Goal: Information Seeking & Learning: Learn about a topic

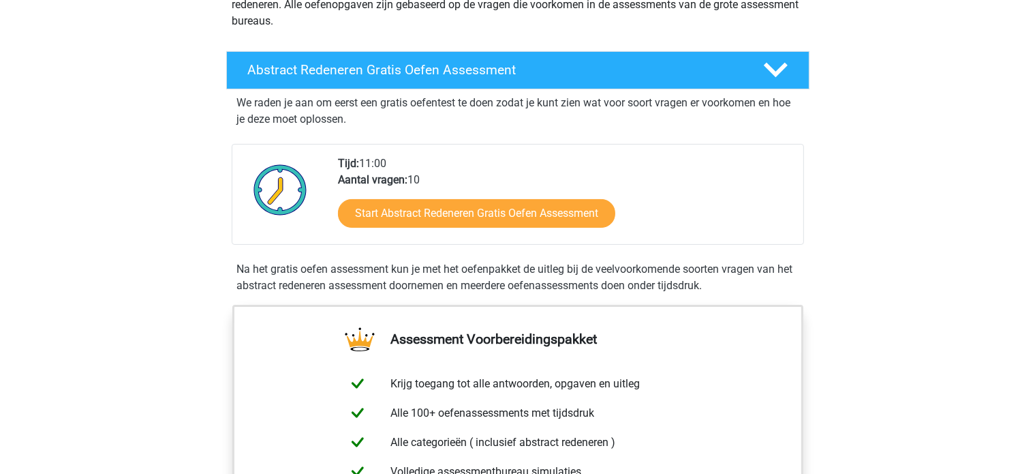
scroll to position [226, 0]
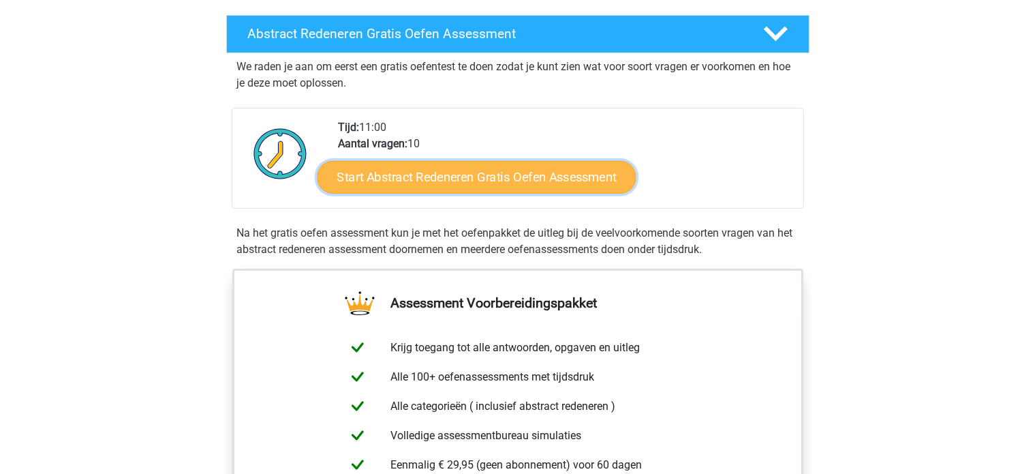
click at [538, 171] on link "Start Abstract Redeneren Gratis Oefen Assessment" at bounding box center [476, 176] width 319 height 33
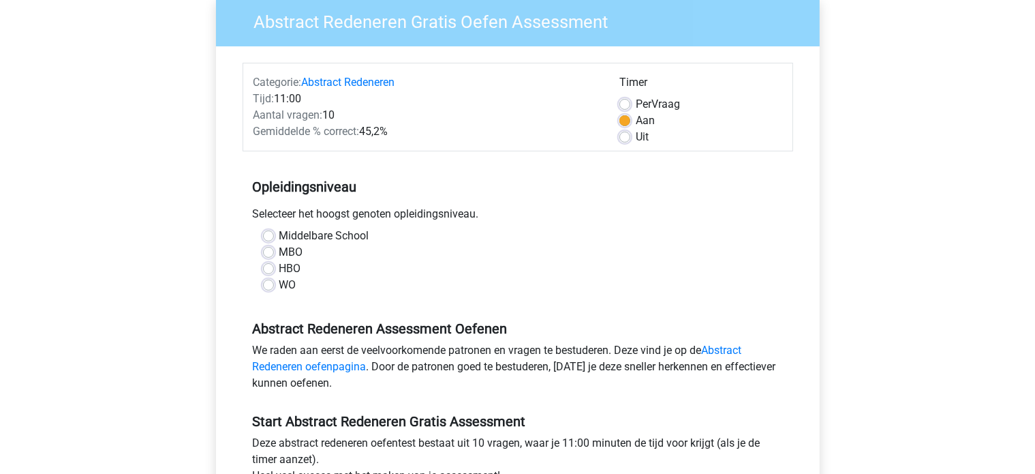
scroll to position [120, 0]
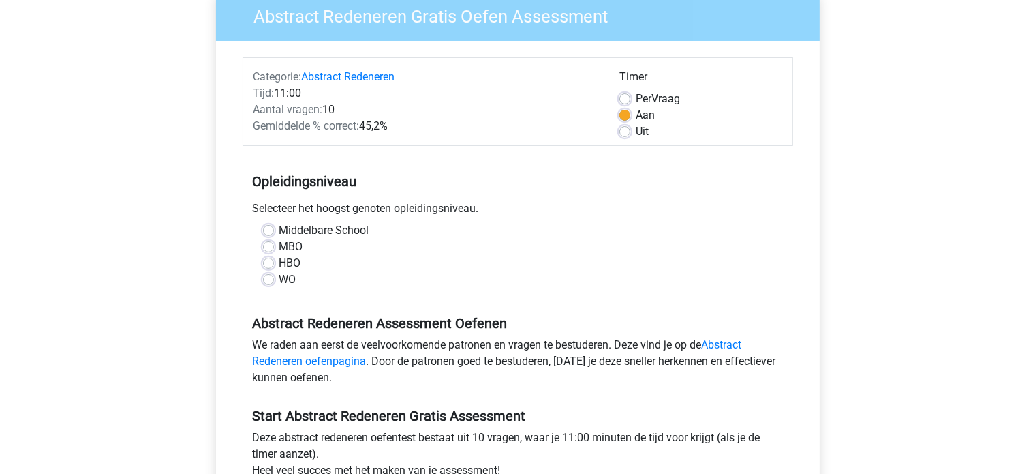
click at [279, 279] on label "WO" at bounding box center [287, 279] width 17 height 16
click at [266, 279] on input "WO" at bounding box center [268, 278] width 11 height 14
radio input "true"
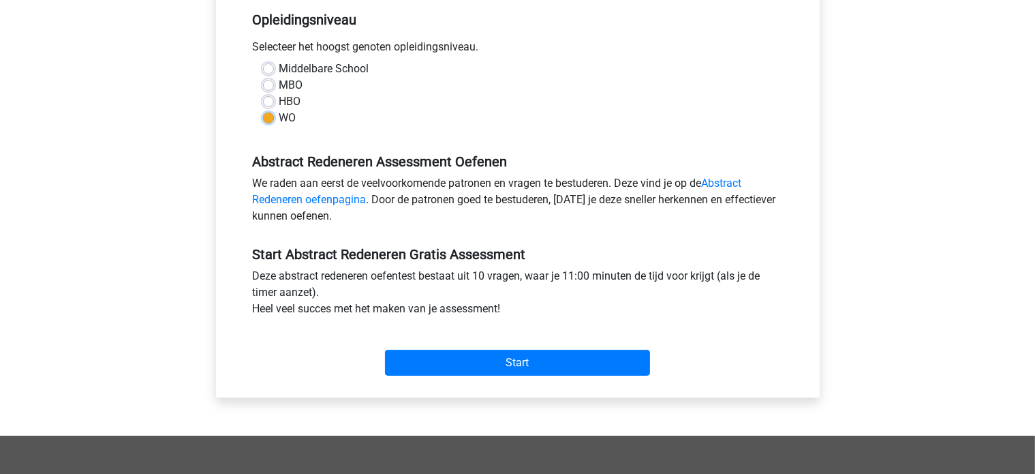
scroll to position [283, 0]
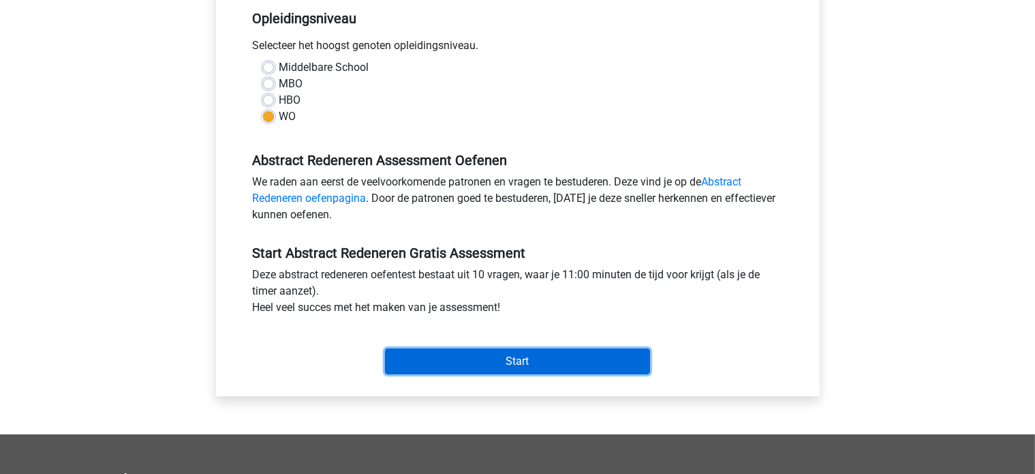
click at [491, 358] on input "Start" at bounding box center [517, 361] width 265 height 26
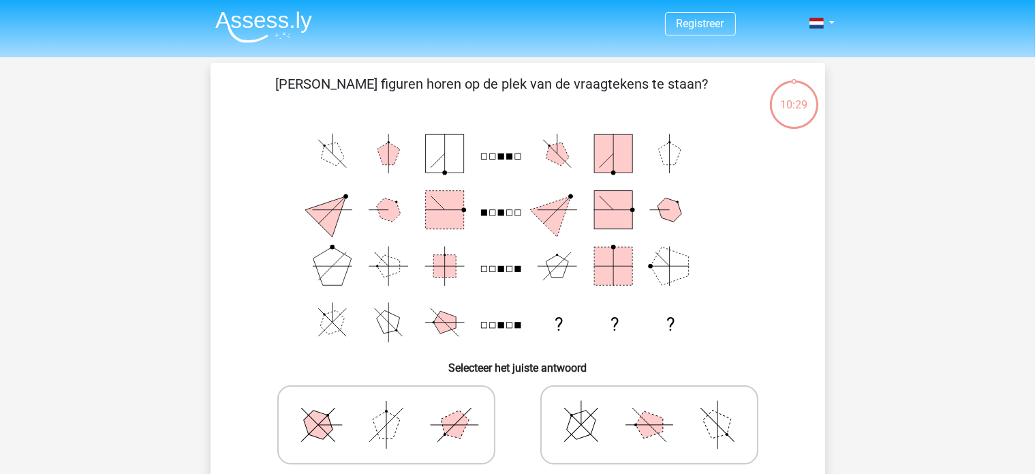
click at [575, 427] on polygon at bounding box center [581, 425] width 39 height 39
click at [650, 408] on input "radio" at bounding box center [654, 403] width 9 height 9
radio input "true"
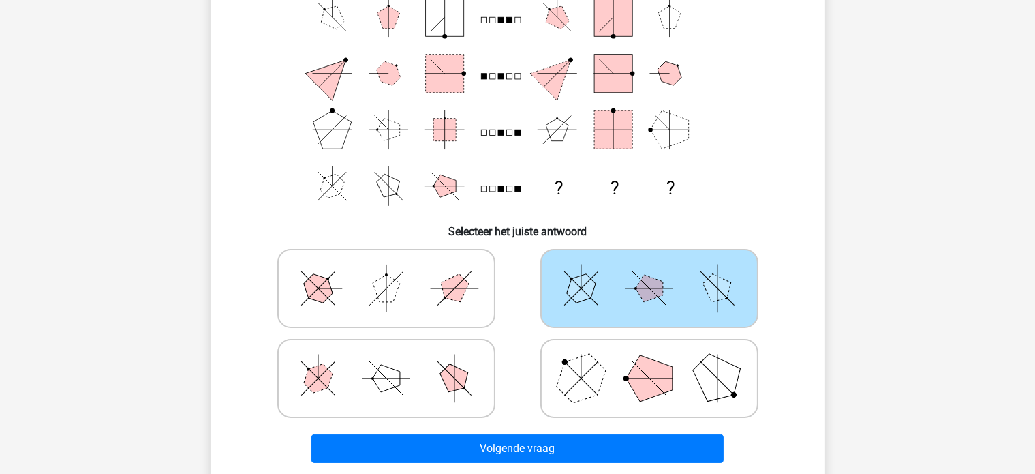
scroll to position [139, 0]
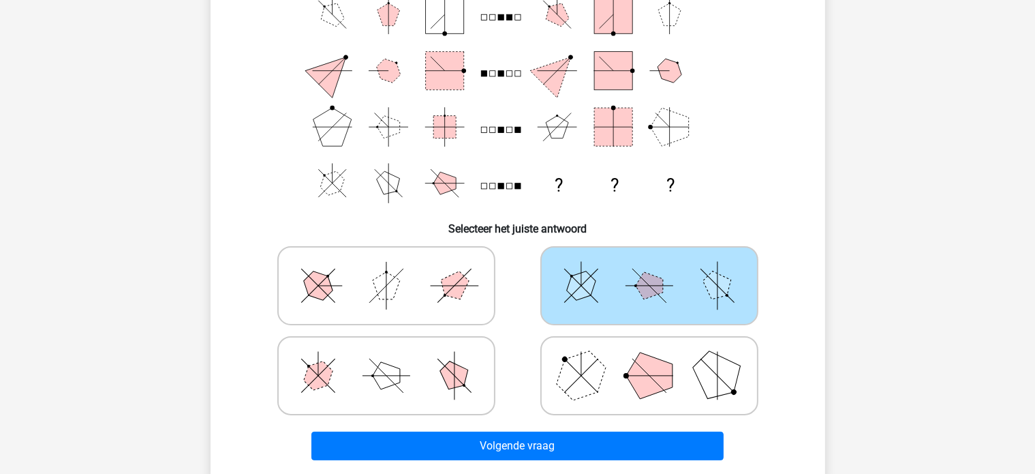
click at [585, 368] on polygon at bounding box center [580, 375] width 65 height 65
click at [650, 358] on input "radio" at bounding box center [654, 354] width 9 height 9
radio input "true"
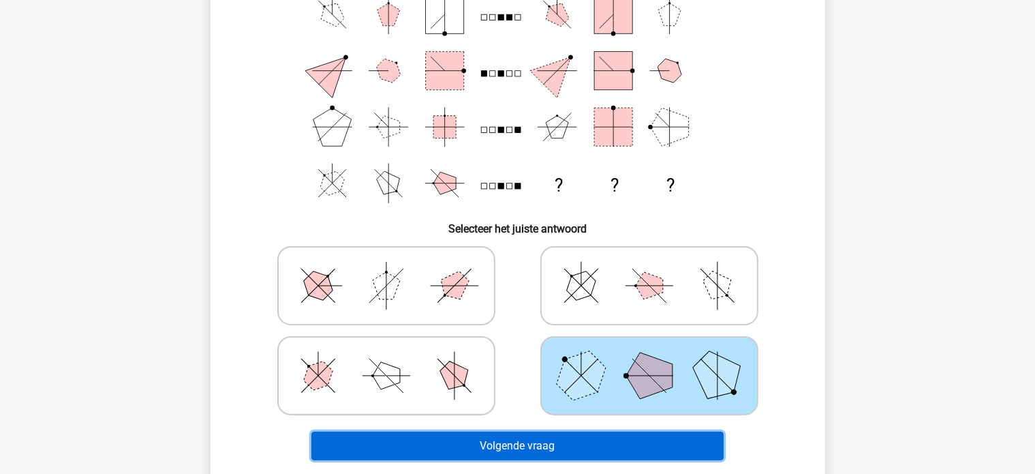
click at [549, 440] on button "Volgende vraag" at bounding box center [517, 445] width 412 height 29
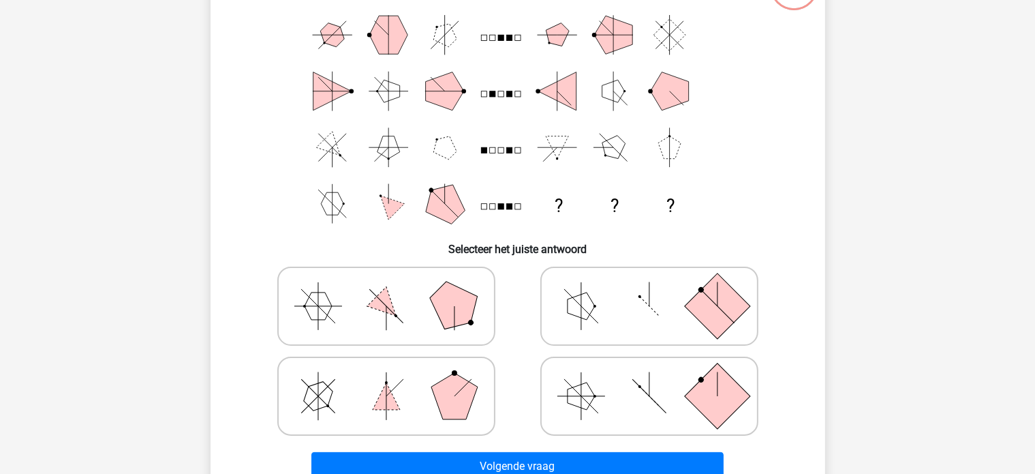
scroll to position [121, 0]
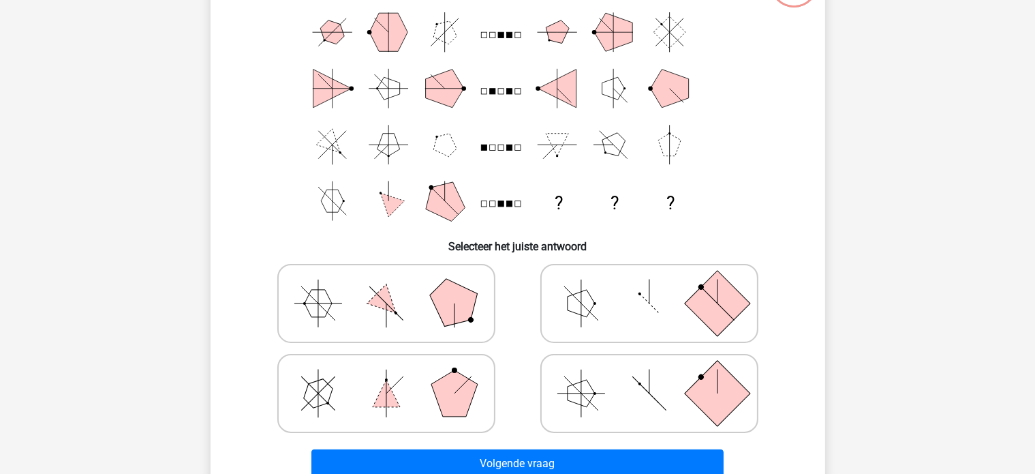
click at [446, 313] on polygon at bounding box center [453, 303] width 65 height 65
click at [395, 286] on input "radio" at bounding box center [390, 281] width 9 height 9
radio input "true"
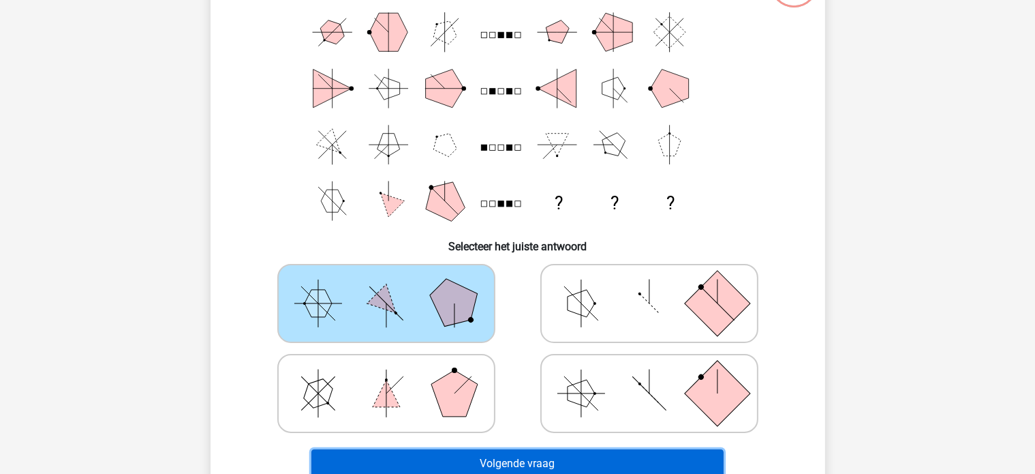
click at [532, 461] on button "Volgende vraag" at bounding box center [517, 463] width 412 height 29
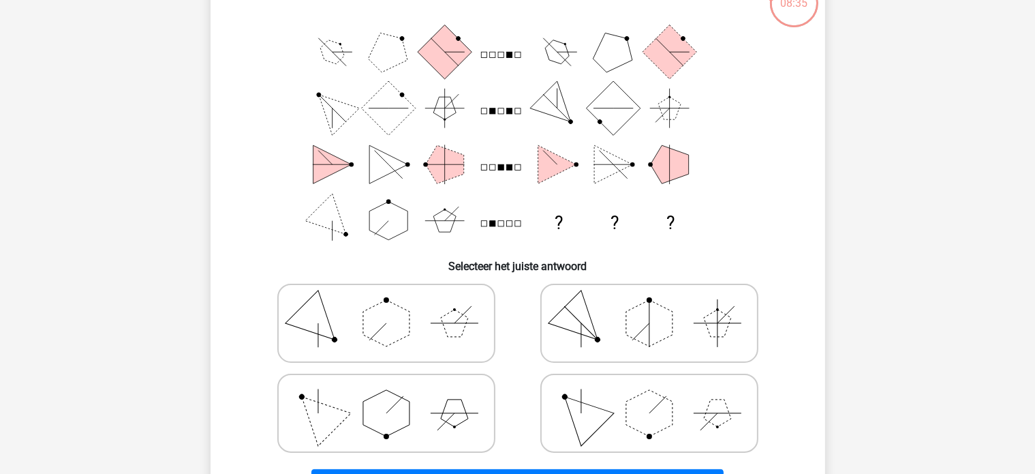
scroll to position [110, 0]
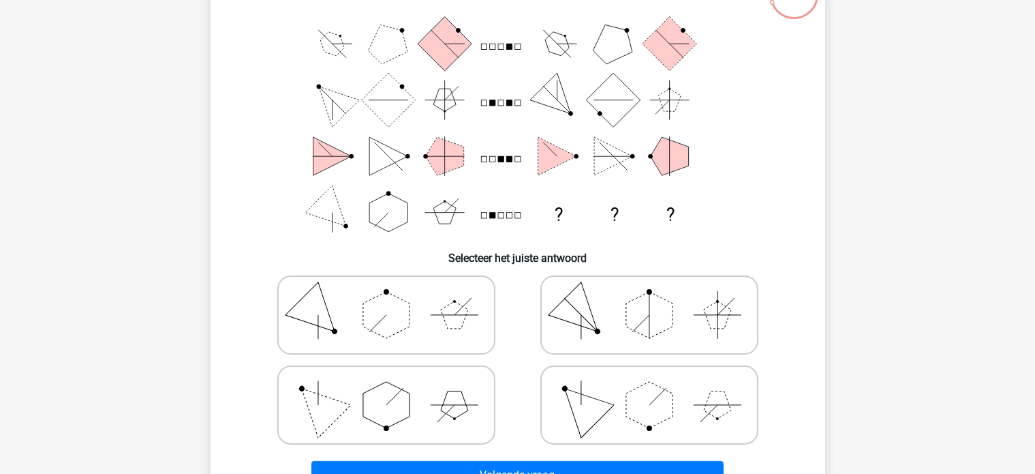
click at [613, 416] on icon at bounding box center [649, 405] width 204 height 68
click at [650, 388] on input "radio" at bounding box center [654, 383] width 9 height 9
radio input "true"
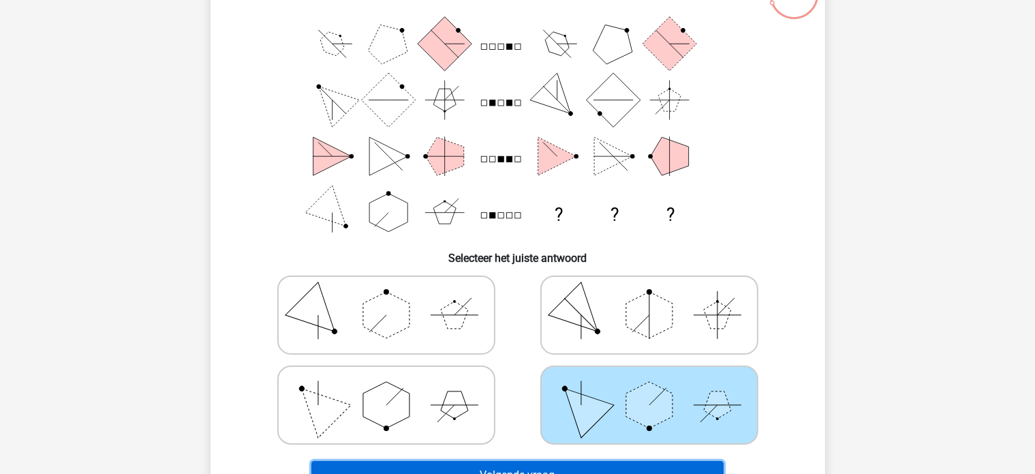
click at [583, 463] on button "Volgende vraag" at bounding box center [517, 475] width 412 height 29
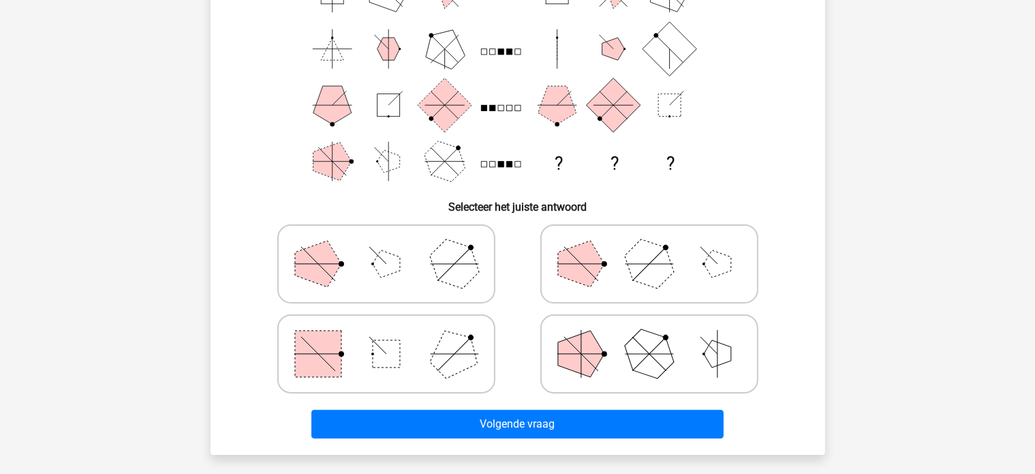
scroll to position [166, 0]
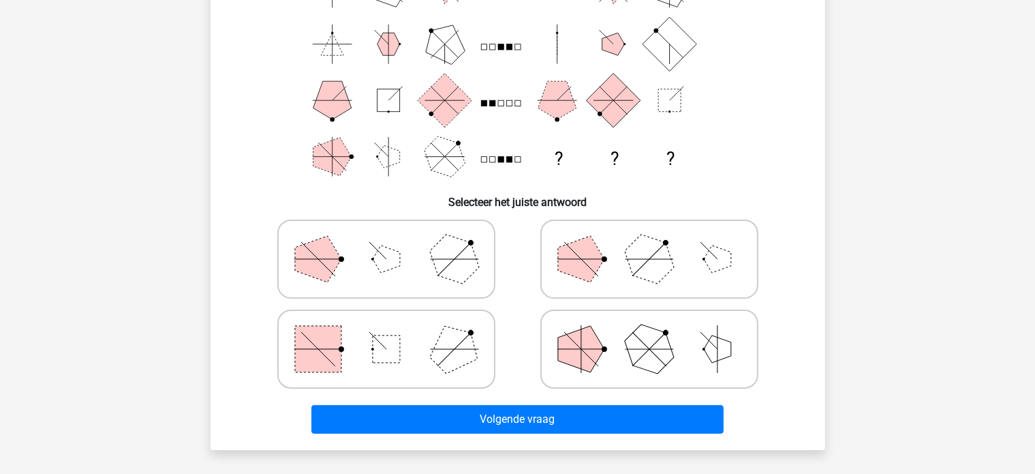
click at [635, 346] on polygon at bounding box center [648, 348] width 65 height 65
click at [650, 332] on input "radio" at bounding box center [654, 327] width 9 height 9
radio input "true"
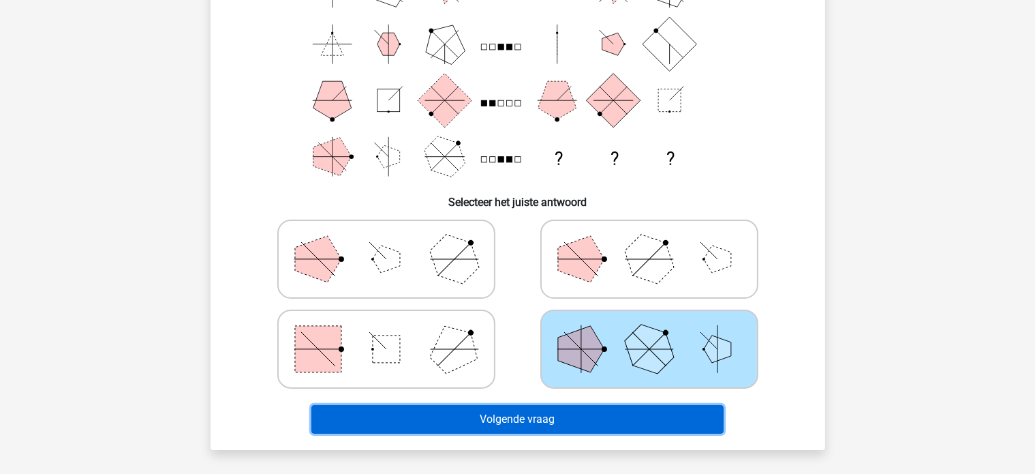
click at [602, 408] on button "Volgende vraag" at bounding box center [517, 419] width 412 height 29
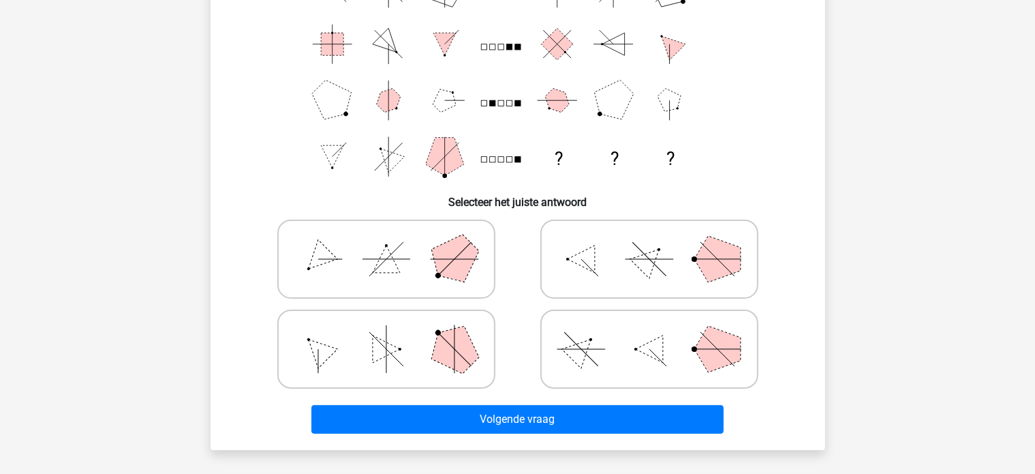
scroll to position [63, 0]
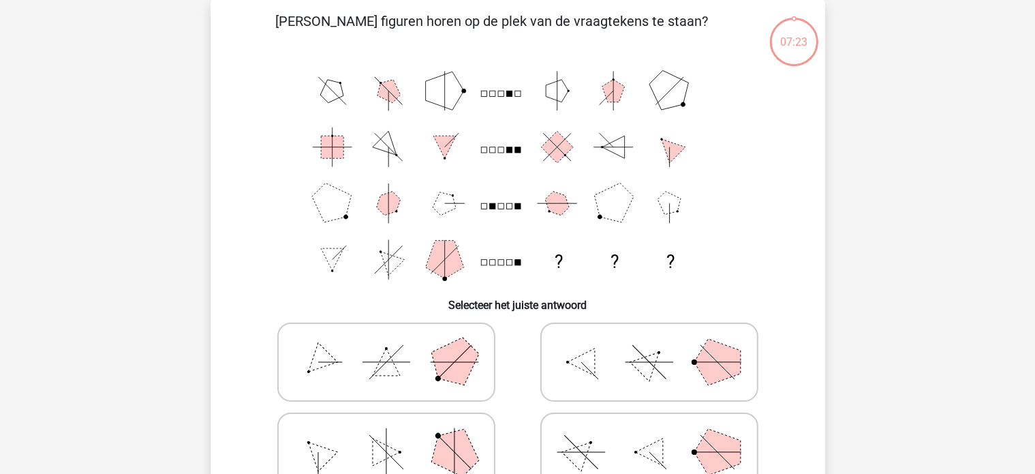
click at [626, 364] on icon at bounding box center [649, 362] width 204 height 68
click at [650, 345] on input "radio" at bounding box center [654, 340] width 9 height 9
radio input "true"
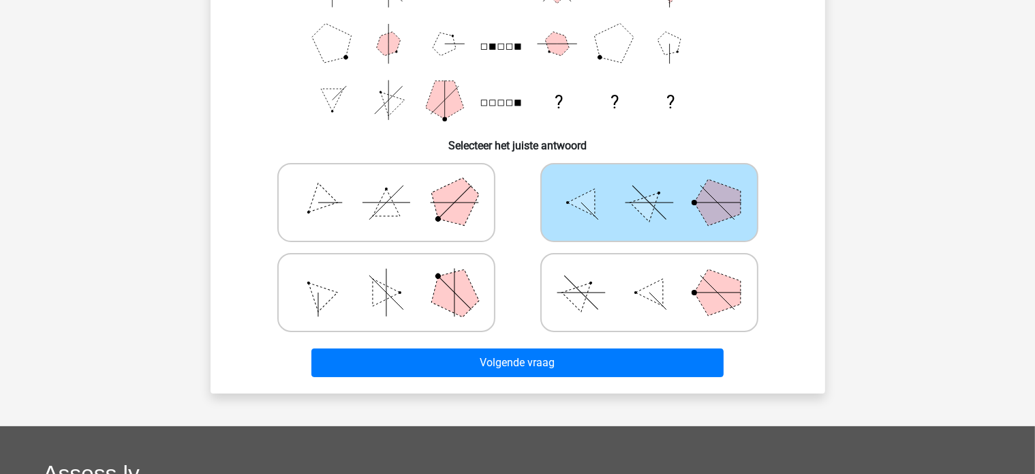
scroll to position [229, 0]
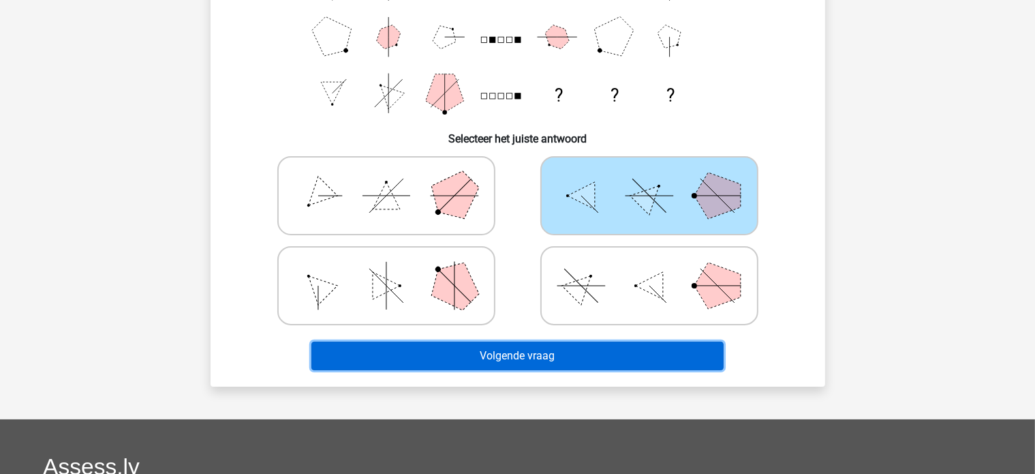
click at [628, 344] on button "Volgende vraag" at bounding box center [517, 355] width 412 height 29
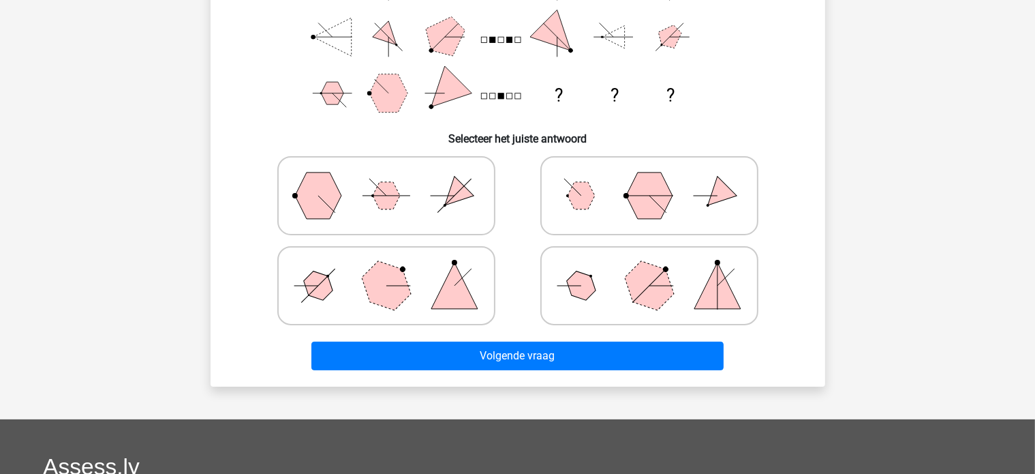
scroll to position [63, 0]
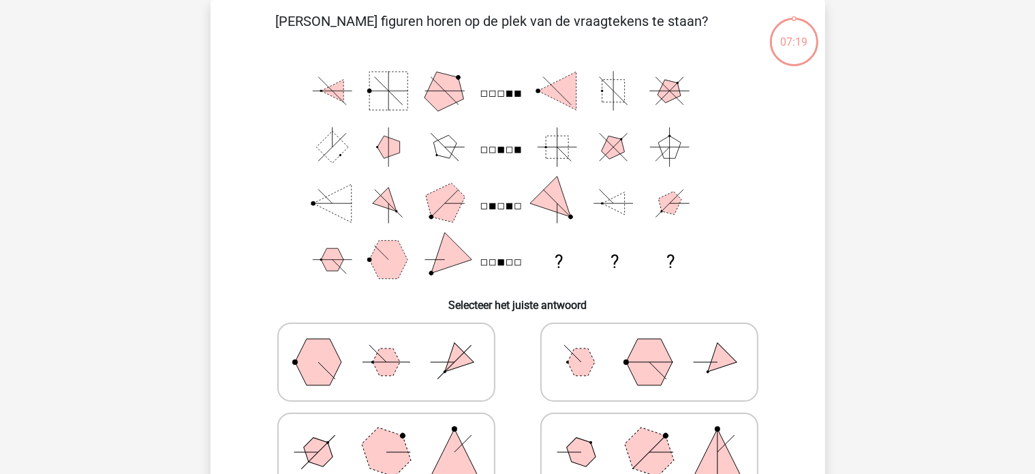
click at [630, 363] on polygon at bounding box center [649, 362] width 46 height 46
click at [650, 345] on input "radio" at bounding box center [654, 340] width 9 height 9
radio input "true"
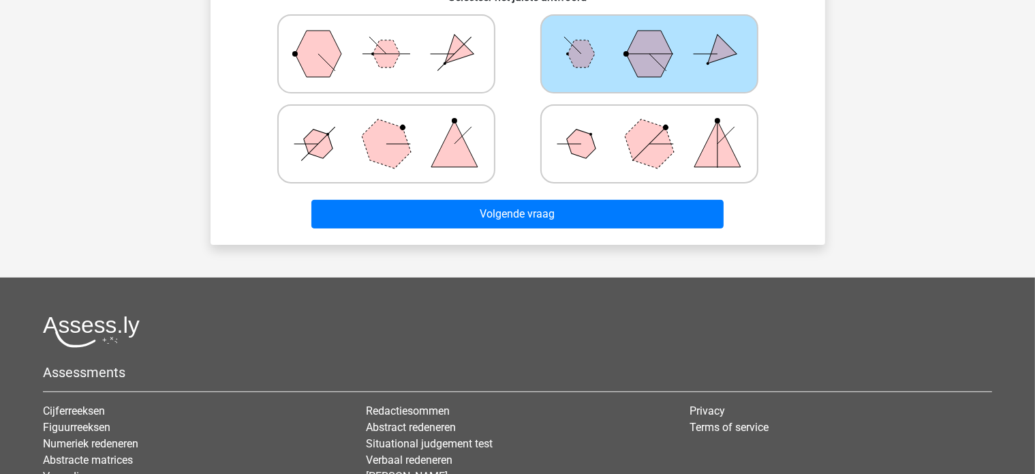
scroll to position [372, 0]
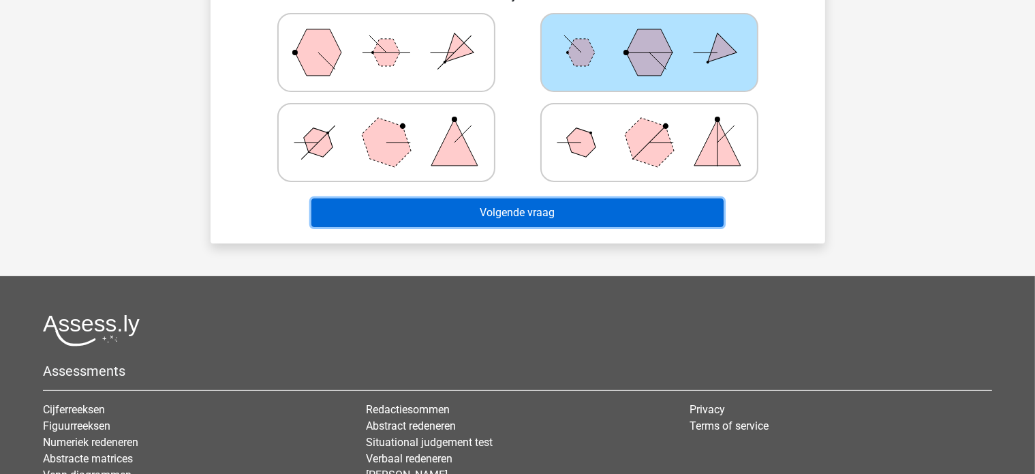
click at [635, 204] on button "Volgende vraag" at bounding box center [517, 212] width 412 height 29
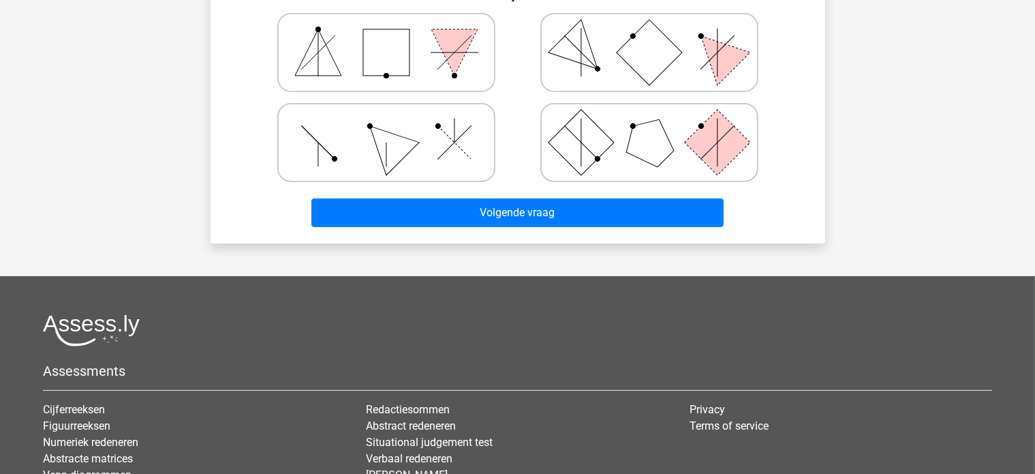
scroll to position [63, 0]
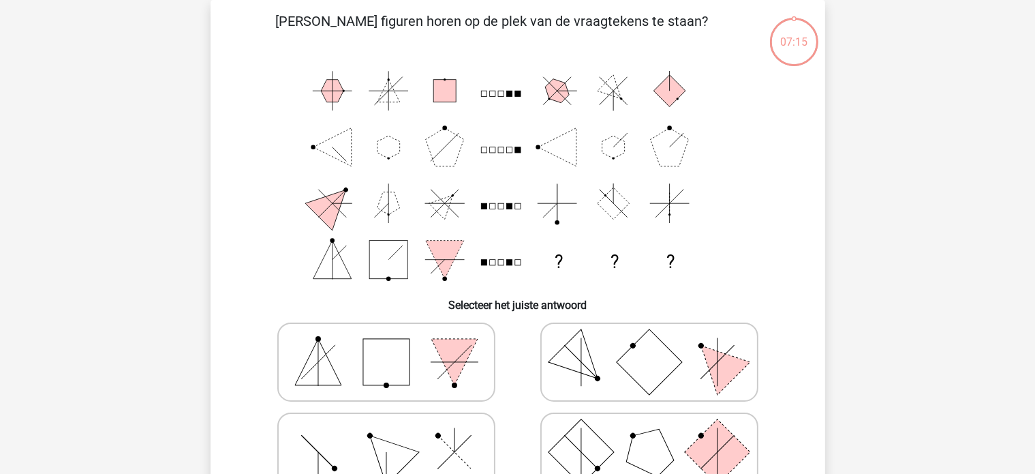
click at [635, 348] on rect at bounding box center [648, 361] width 65 height 65
click at [650, 345] on input "radio" at bounding box center [654, 340] width 9 height 9
radio input "true"
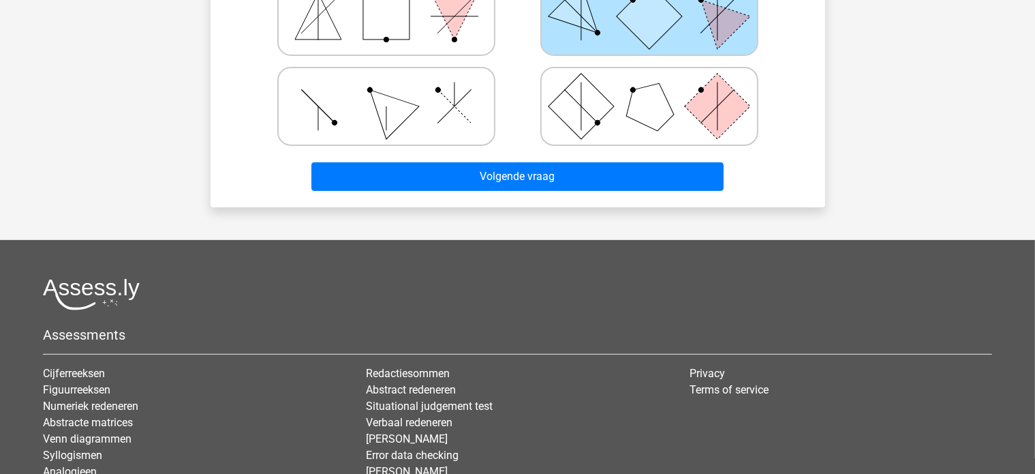
scroll to position [456, 0]
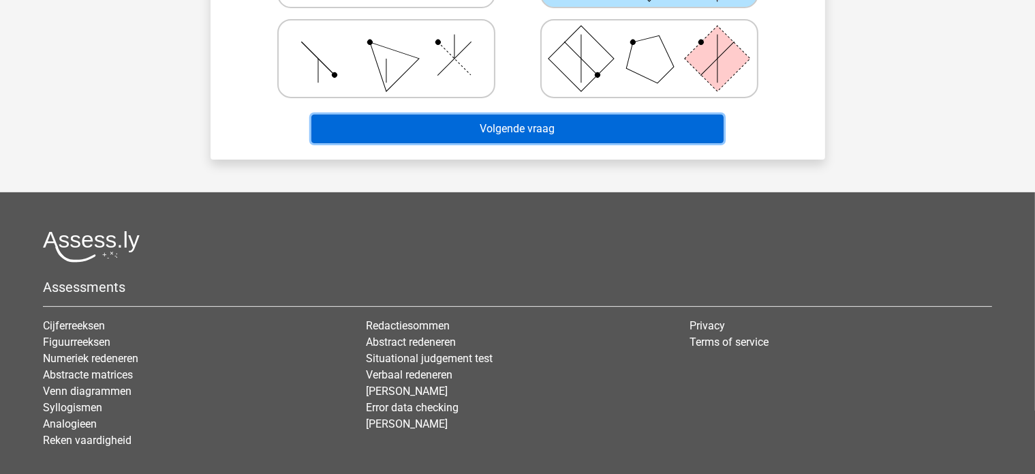
click at [656, 132] on button "Volgende vraag" at bounding box center [517, 129] width 412 height 29
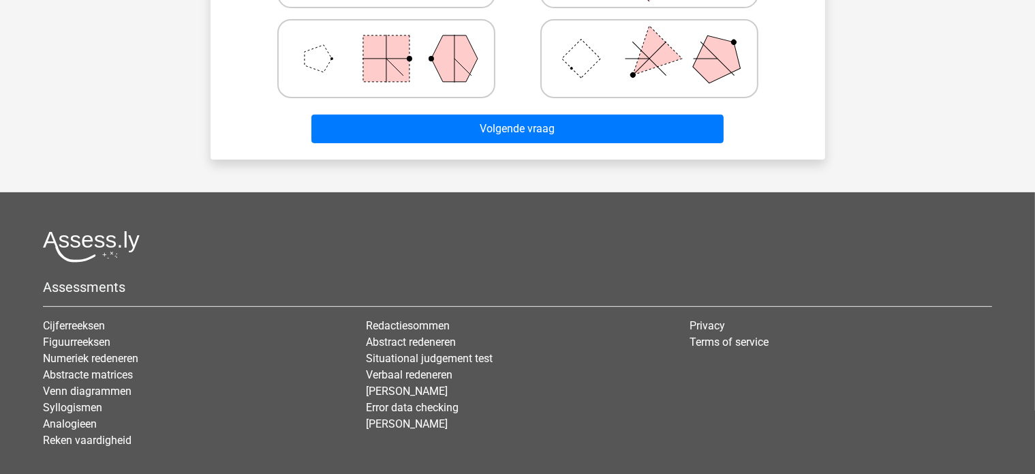
scroll to position [63, 0]
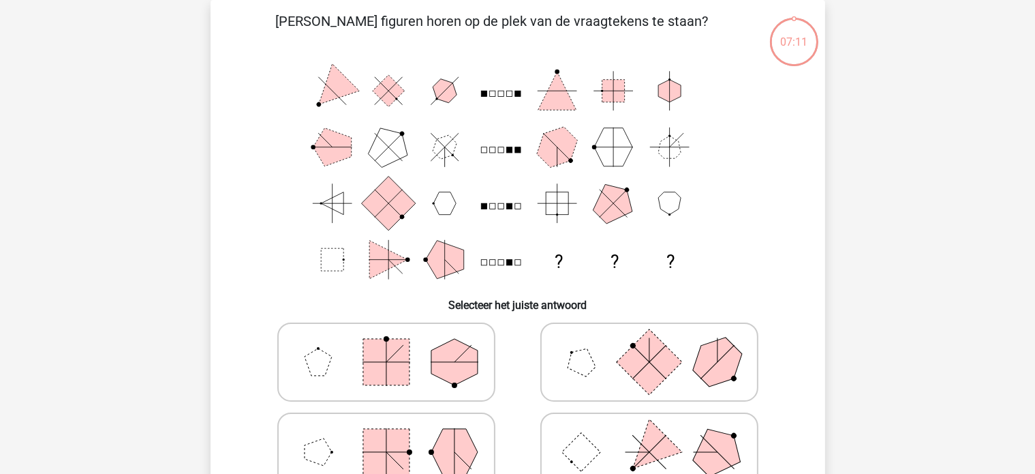
click at [647, 358] on rect at bounding box center [648, 361] width 65 height 65
click at [650, 345] on input "radio" at bounding box center [654, 340] width 9 height 9
radio input "true"
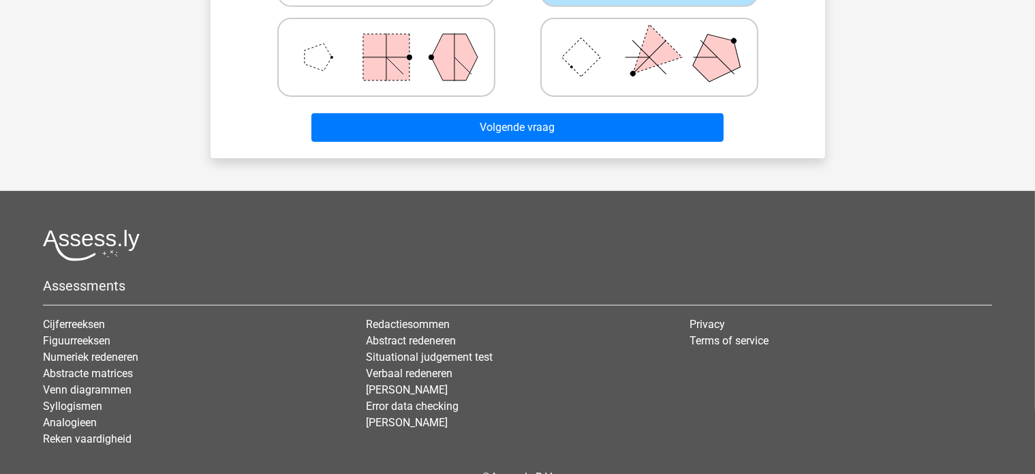
scroll to position [463, 0]
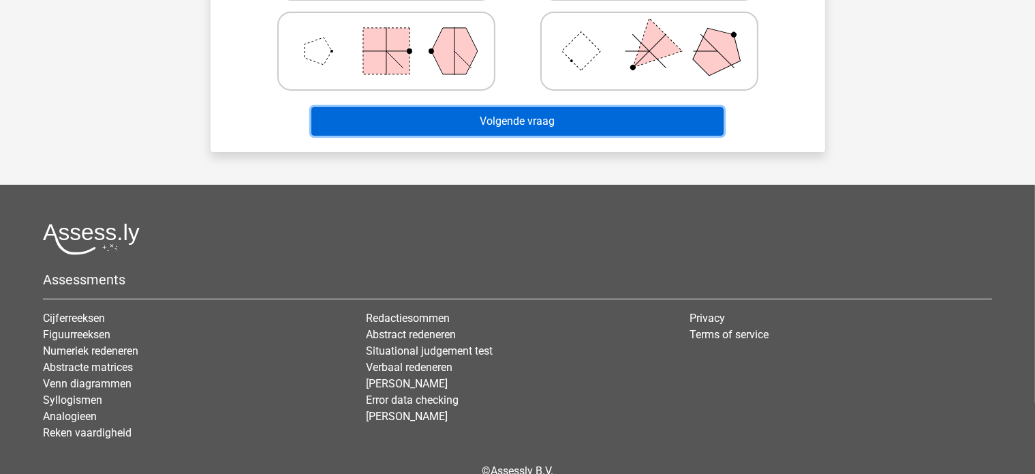
click at [680, 129] on button "Volgende vraag" at bounding box center [517, 121] width 412 height 29
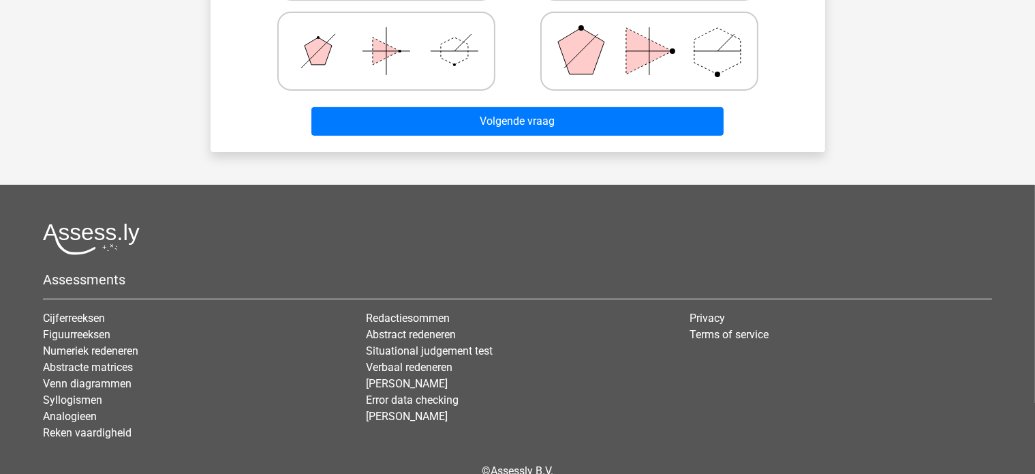
scroll to position [63, 0]
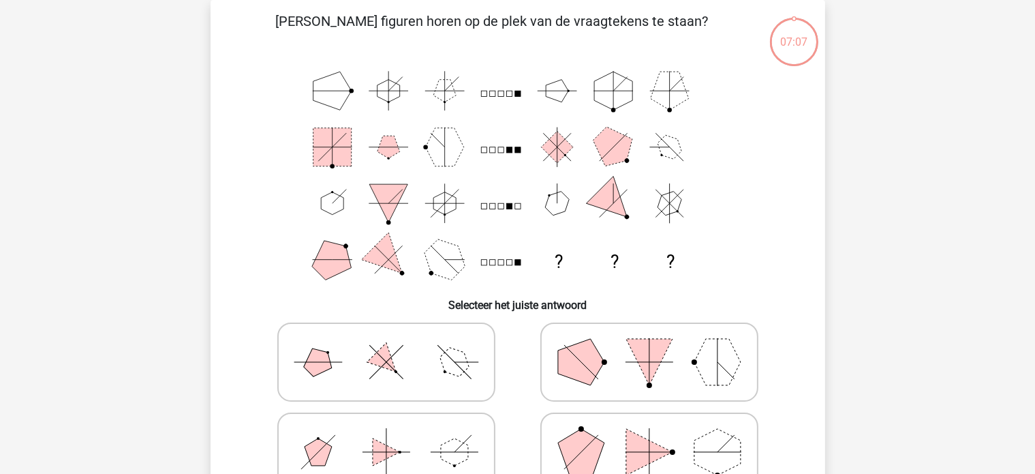
click at [627, 334] on icon at bounding box center [649, 362] width 204 height 68
click at [650, 336] on input "radio" at bounding box center [654, 340] width 9 height 9
radio input "true"
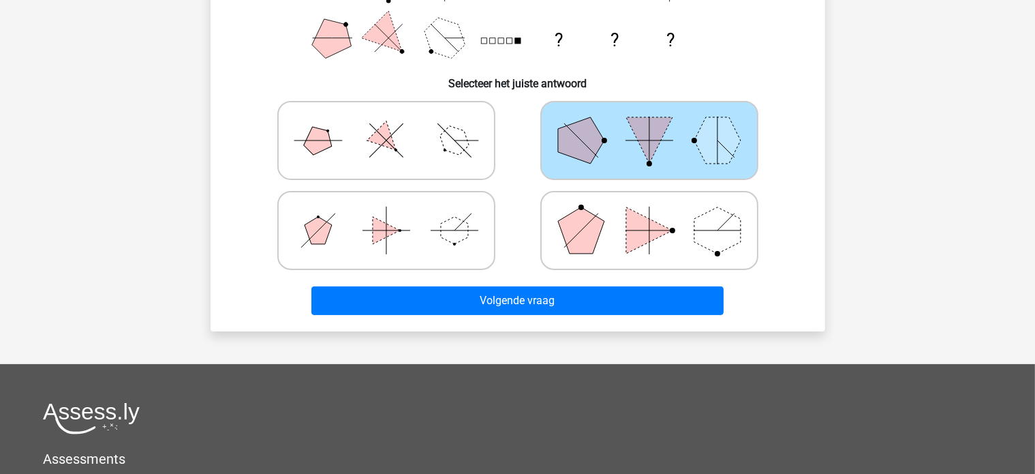
scroll to position [307, 0]
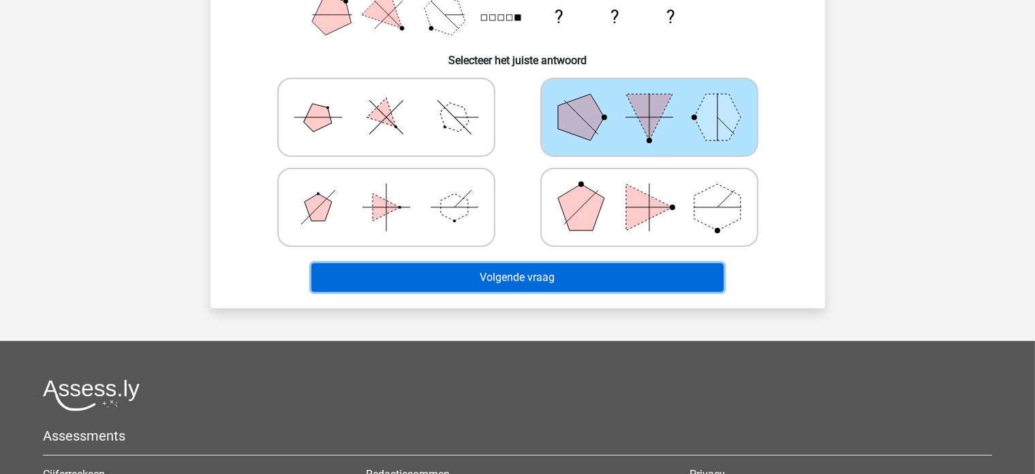
click at [618, 279] on button "Volgende vraag" at bounding box center [517, 277] width 412 height 29
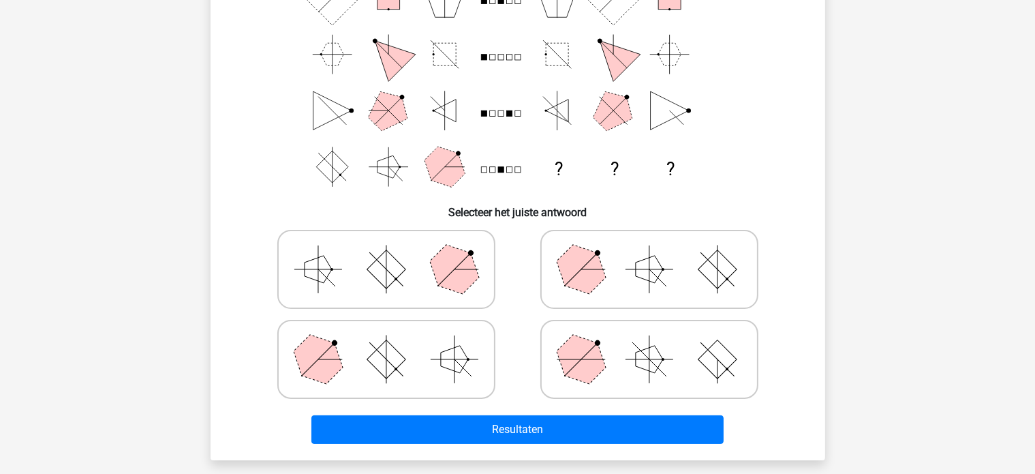
scroll to position [226, 0]
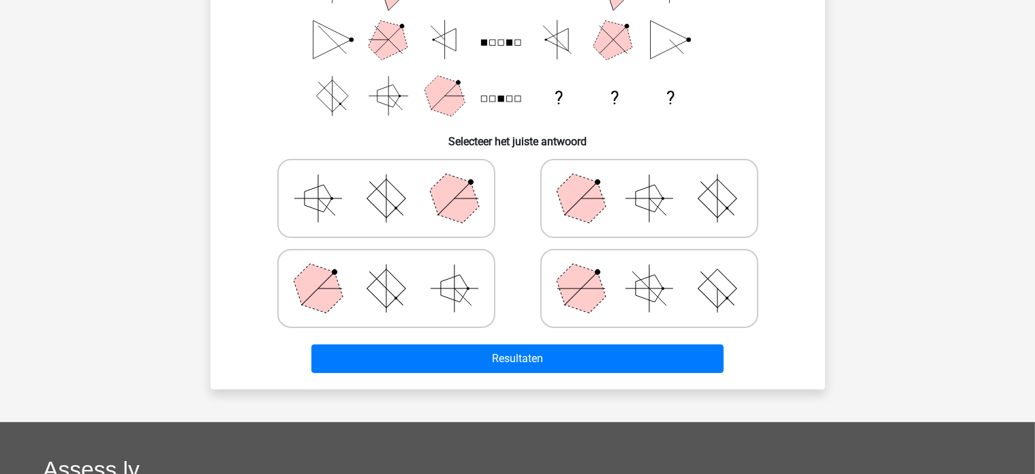
click at [662, 323] on label at bounding box center [649, 288] width 218 height 79
click at [658, 271] on input "radio" at bounding box center [654, 266] width 9 height 9
radio input "true"
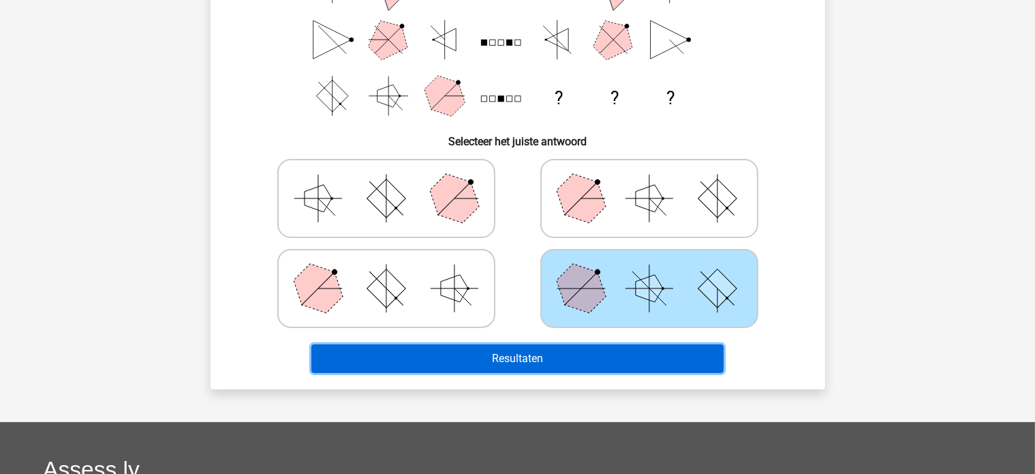
click at [638, 367] on button "Resultaten" at bounding box center [517, 358] width 412 height 29
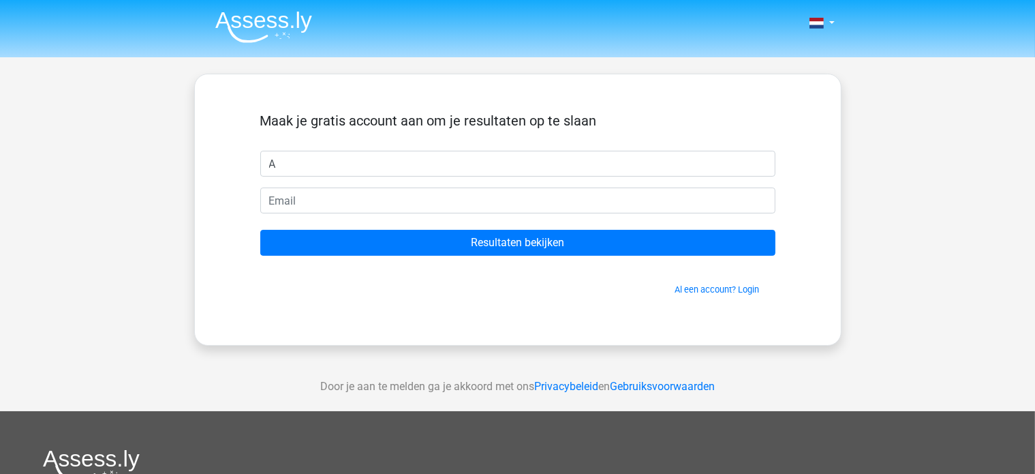
type input "Annick"
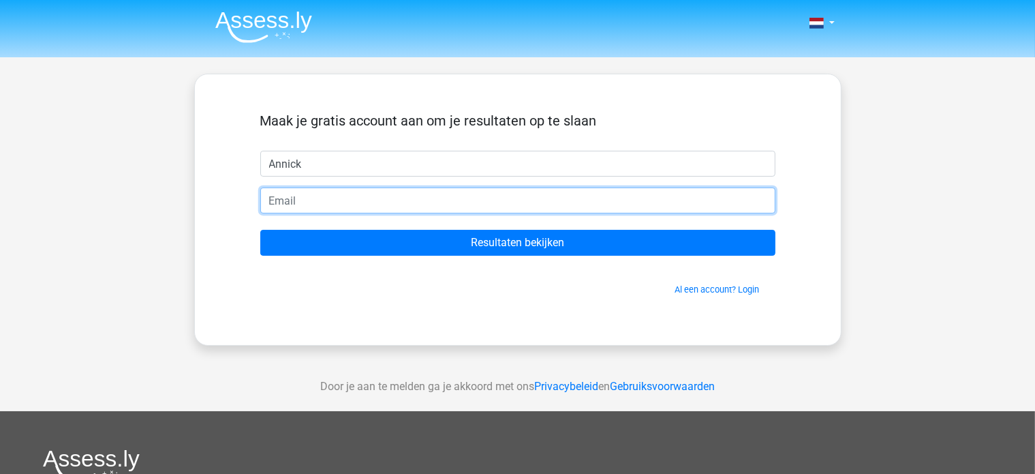
click at [390, 201] on input "email" at bounding box center [517, 200] width 515 height 26
type input "annicksnels@hotmail.com"
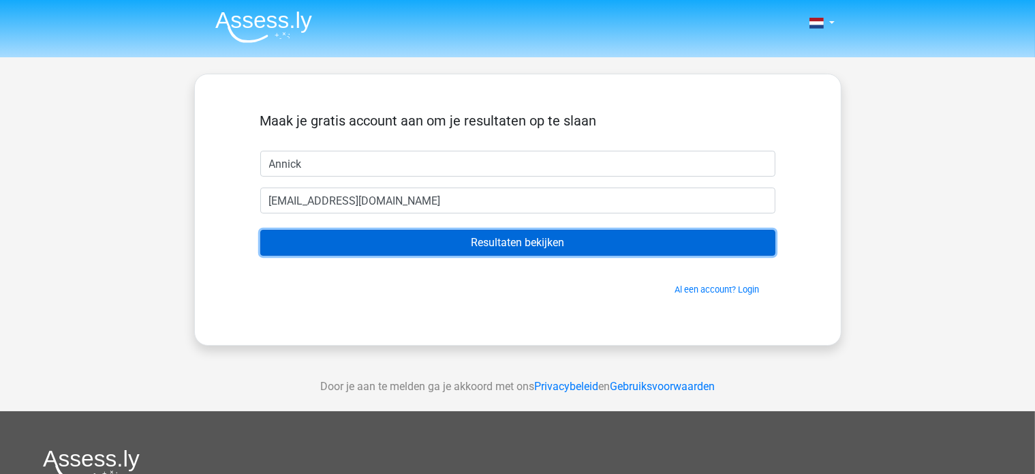
click at [474, 242] on input "Resultaten bekijken" at bounding box center [517, 243] width 515 height 26
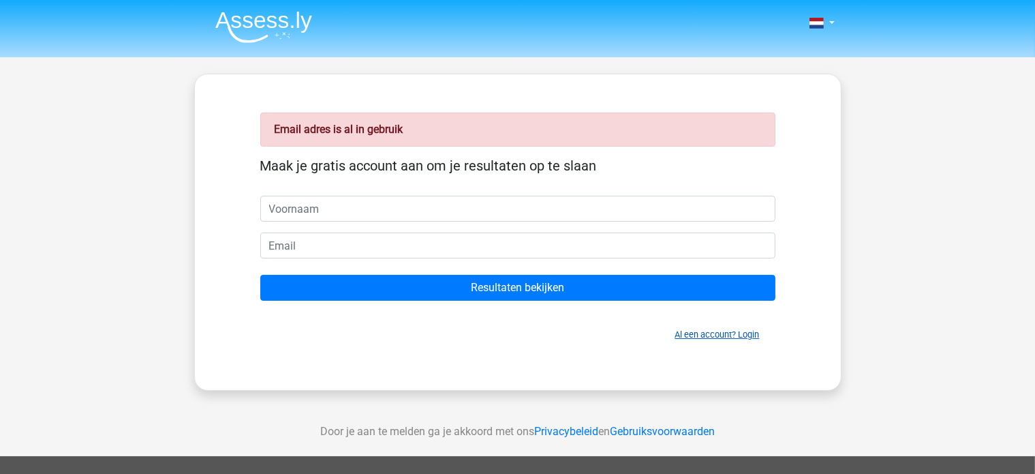
click at [691, 335] on link "Al een account? Login" at bounding box center [717, 334] width 85 height 10
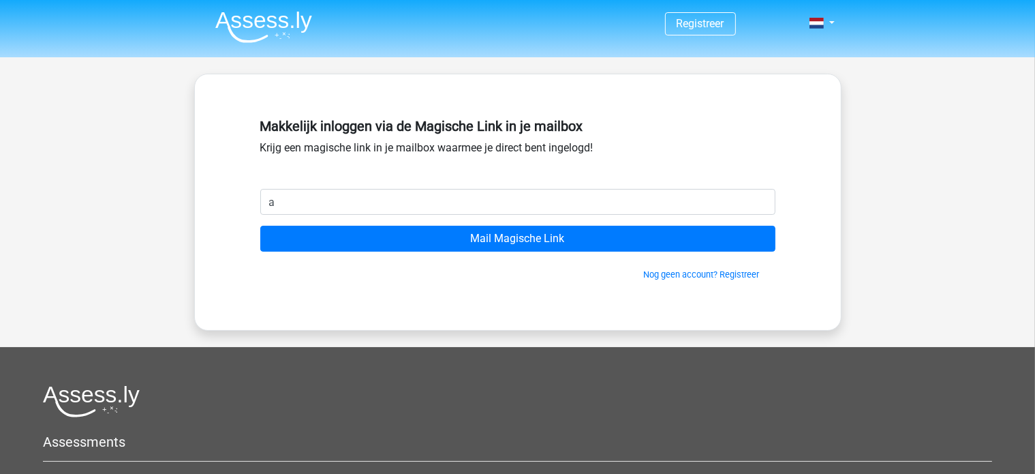
type input "[EMAIL_ADDRESS][DOMAIN_NAME]"
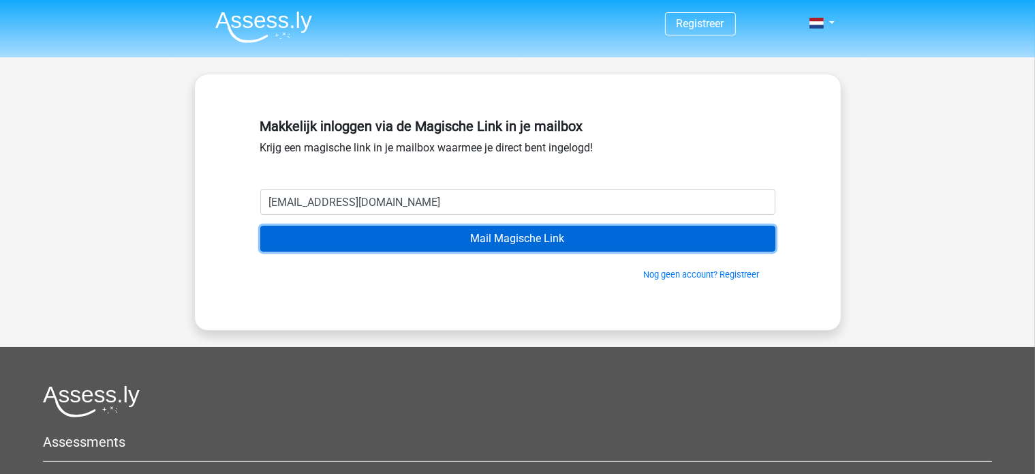
click at [483, 237] on input "Mail Magische Link" at bounding box center [517, 239] width 515 height 26
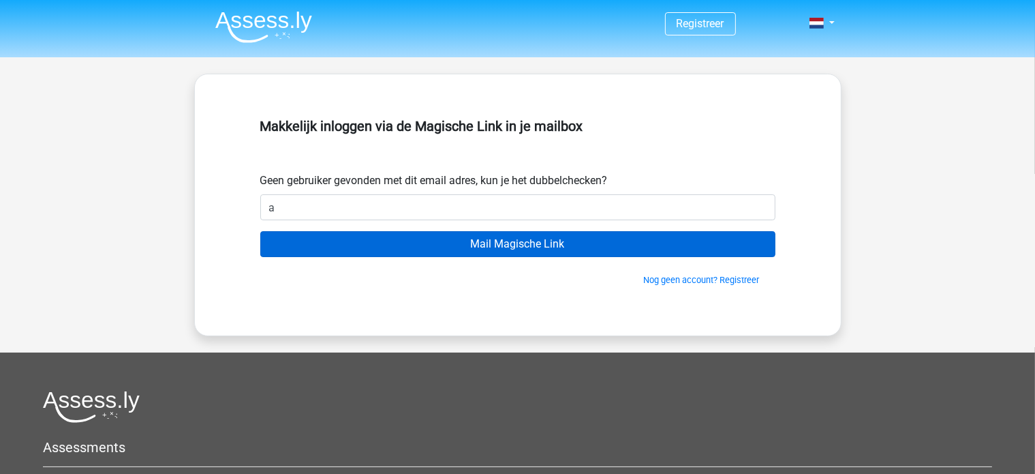
type input "[EMAIL_ADDRESS][DOMAIN_NAME]"
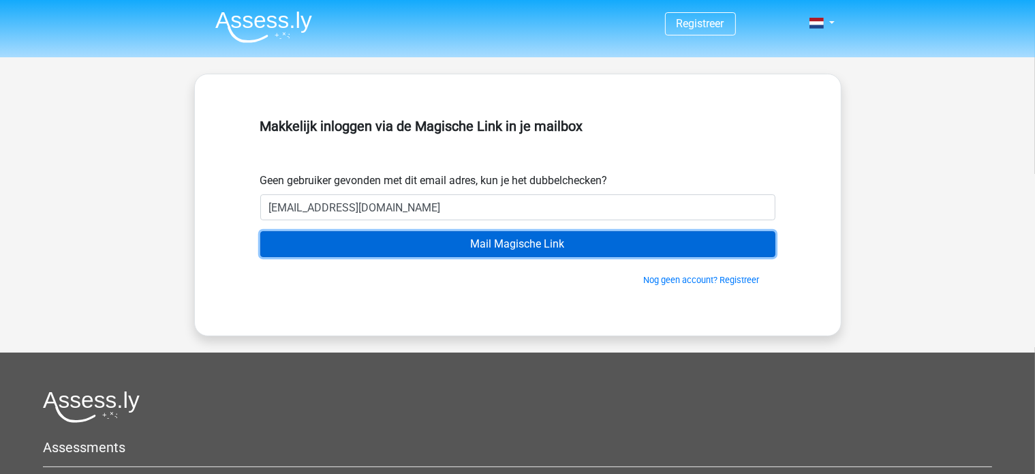
click at [523, 243] on input "Mail Magische Link" at bounding box center [517, 244] width 515 height 26
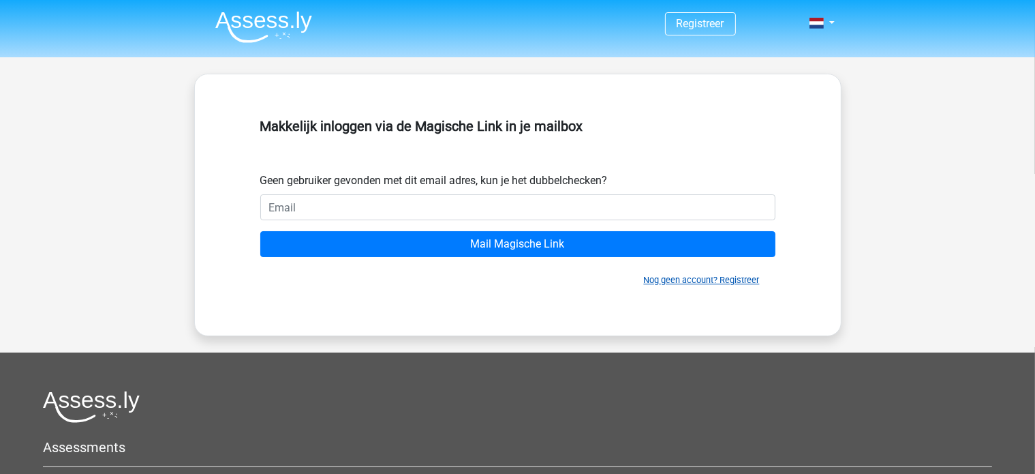
click at [746, 281] on link "Nog geen account? Registreer" at bounding box center [702, 280] width 116 height 10
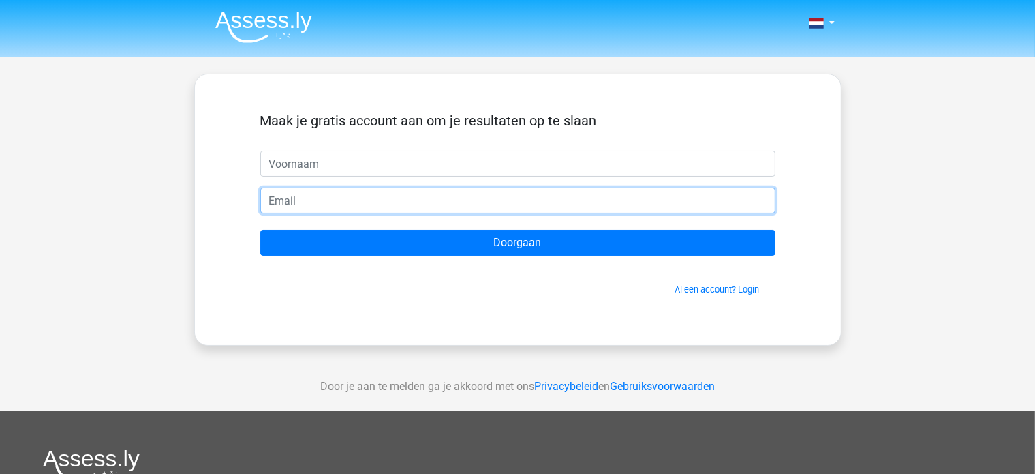
click at [408, 189] on input "email" at bounding box center [517, 200] width 515 height 26
type input "[EMAIL_ADDRESS][DOMAIN_NAME]"
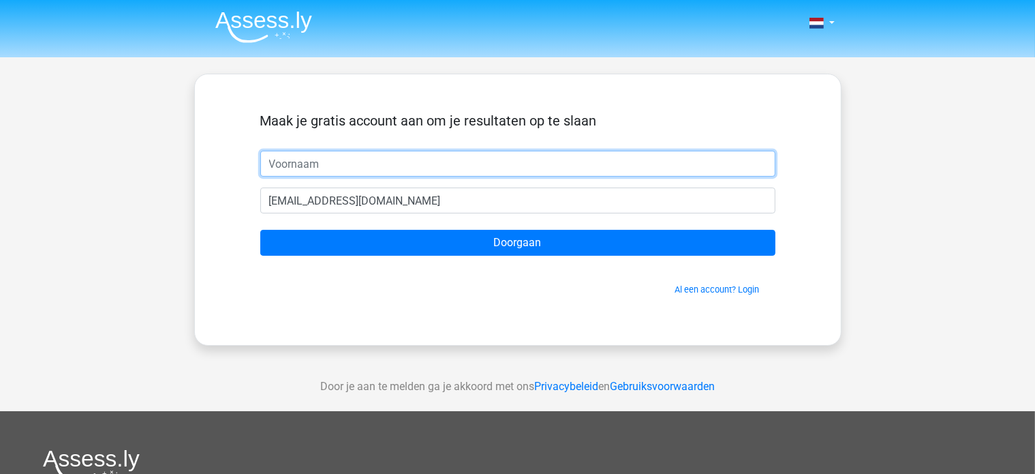
click at [388, 163] on input "text" at bounding box center [517, 164] width 515 height 26
type input "Annick"
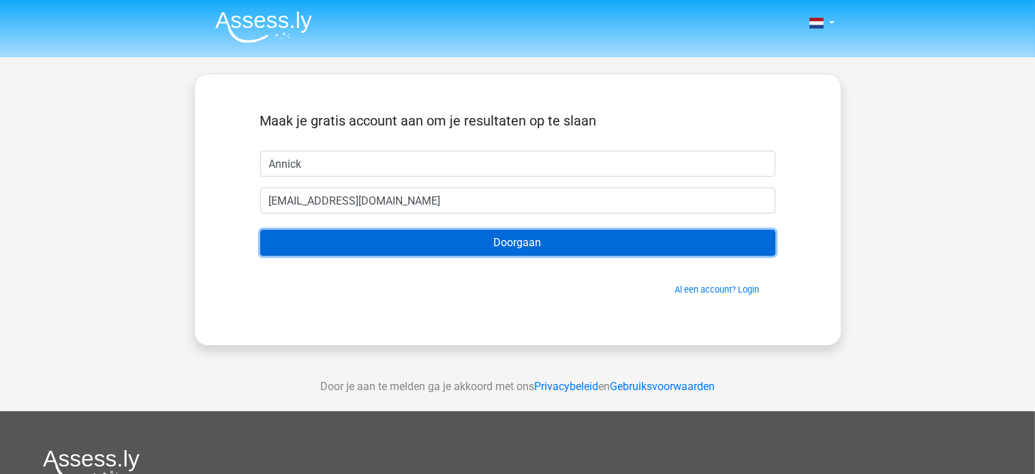
click at [495, 241] on input "Doorgaan" at bounding box center [517, 243] width 515 height 26
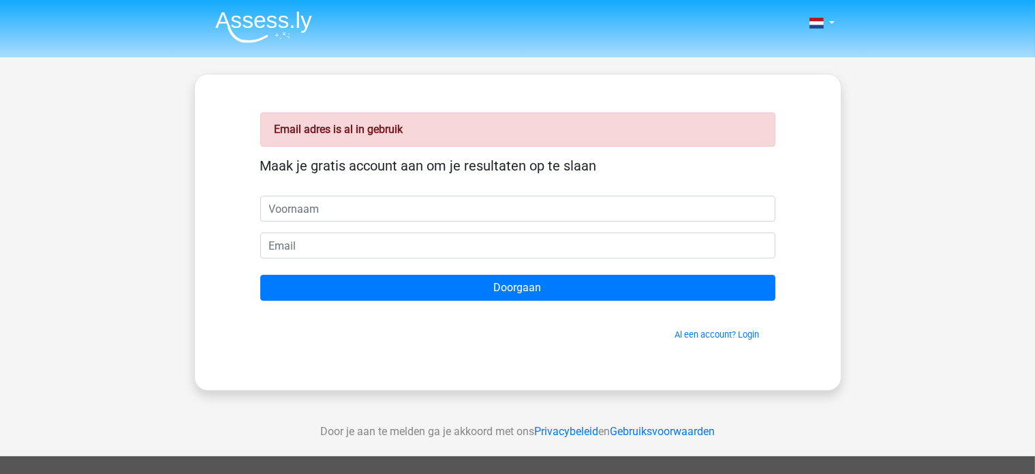
click at [450, 209] on input "text" at bounding box center [517, 209] width 515 height 26
type input "Annick"
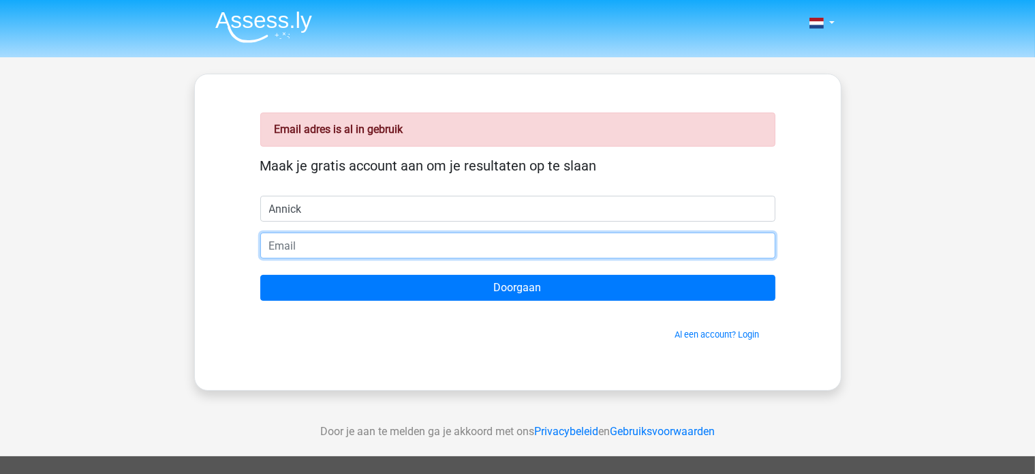
click at [373, 243] on input "email" at bounding box center [517, 245] width 515 height 26
type input "[EMAIL_ADDRESS][DOMAIN_NAME]"
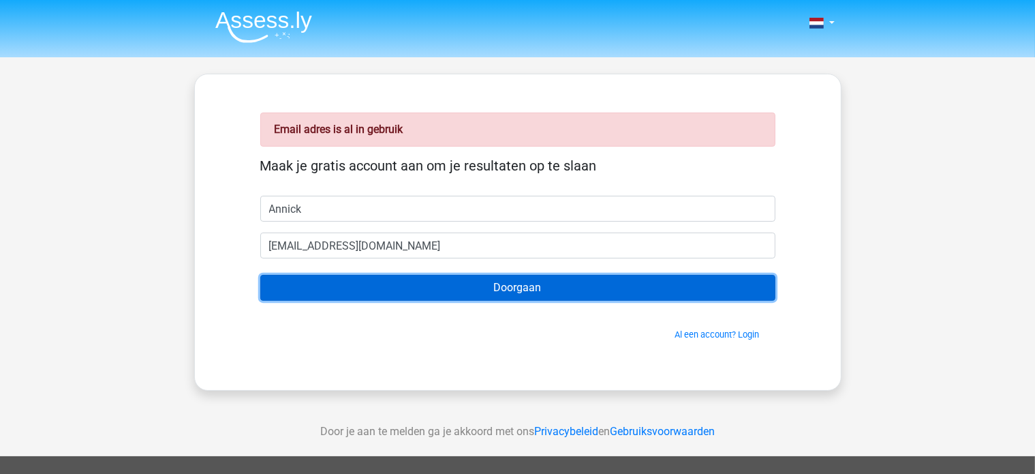
click at [538, 288] on input "Doorgaan" at bounding box center [517, 288] width 515 height 26
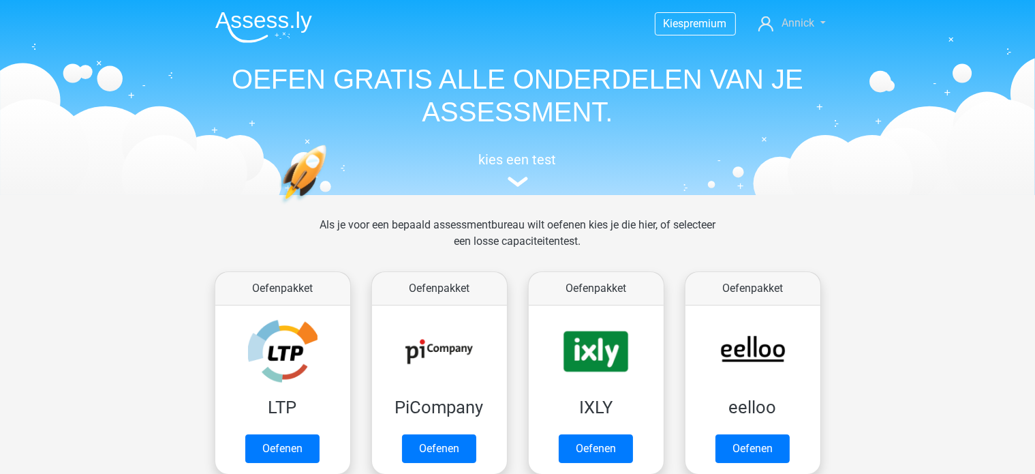
click at [799, 26] on span "Annick" at bounding box center [798, 22] width 33 height 13
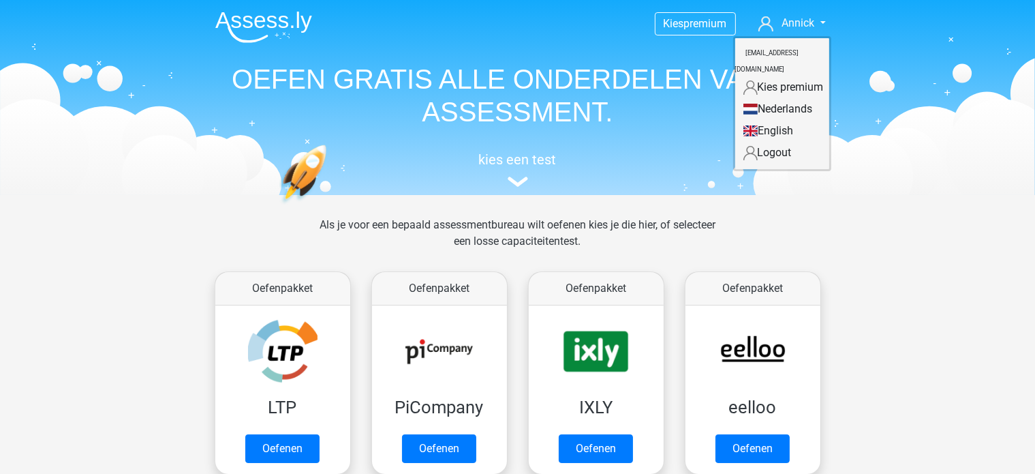
click at [886, 129] on header "Kies premium Annick [EMAIL_ADDRESS][DOMAIN_NAME]" at bounding box center [517, 97] width 1035 height 195
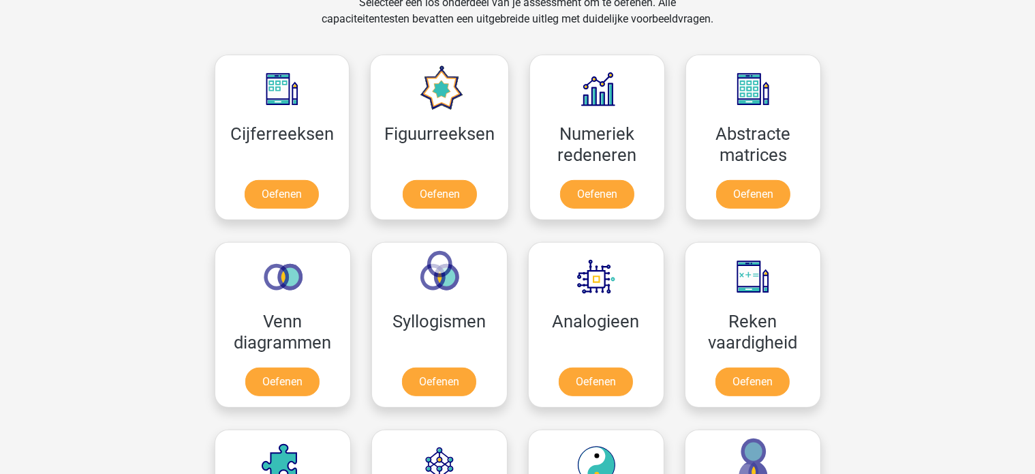
scroll to position [598, 0]
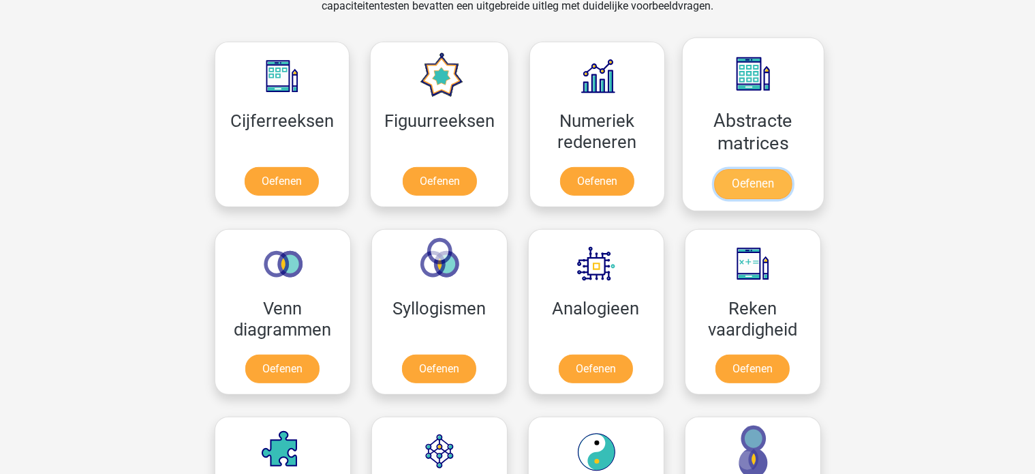
click at [733, 171] on link "Oefenen" at bounding box center [753, 184] width 78 height 30
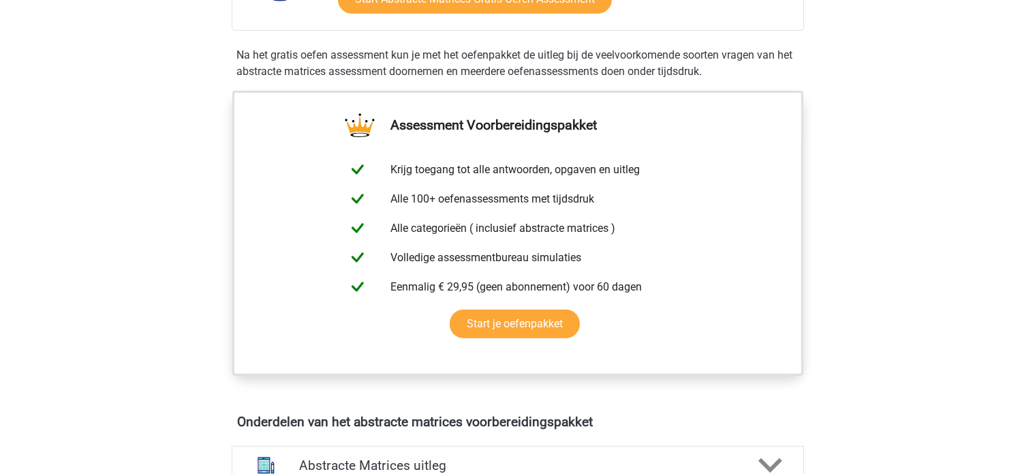
scroll to position [204, 0]
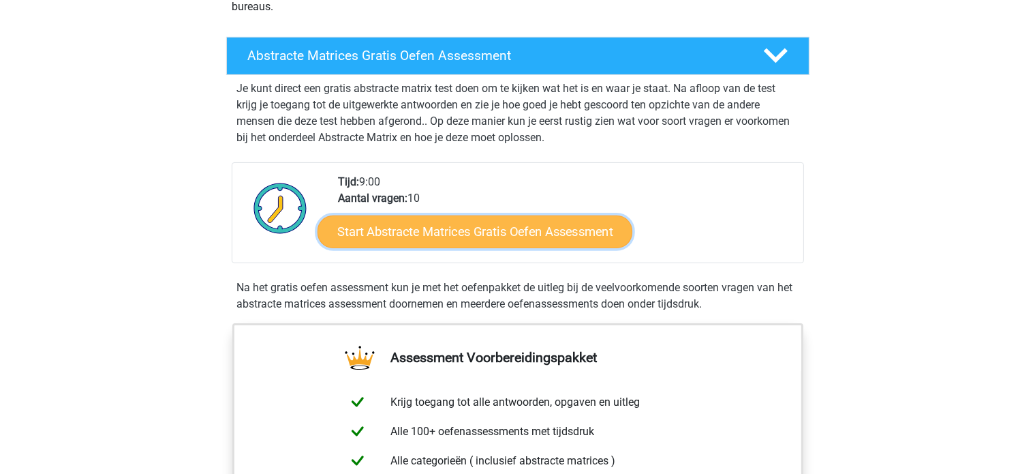
click at [530, 230] on link "Start Abstracte Matrices Gratis Oefen Assessment" at bounding box center [475, 231] width 315 height 33
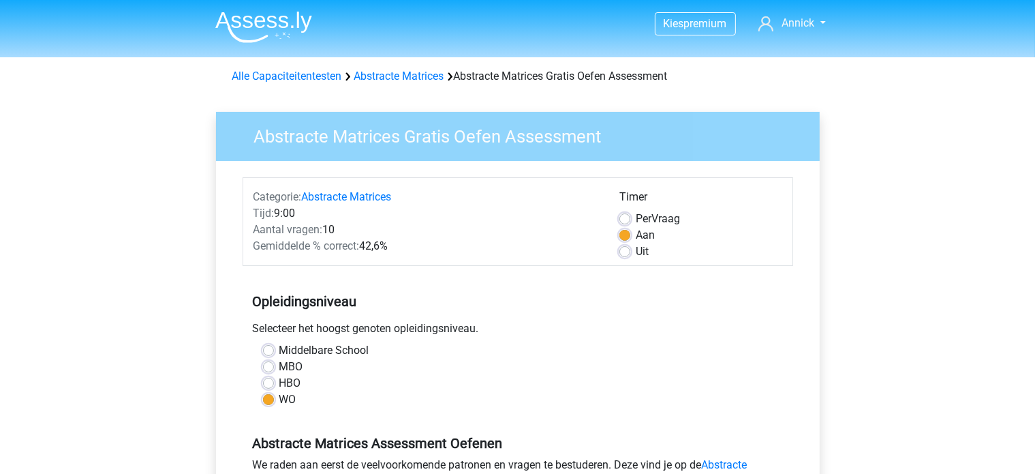
click at [279, 381] on label "HBO" at bounding box center [290, 383] width 22 height 16
click at [267, 381] on input "HBO" at bounding box center [268, 382] width 11 height 14
radio input "true"
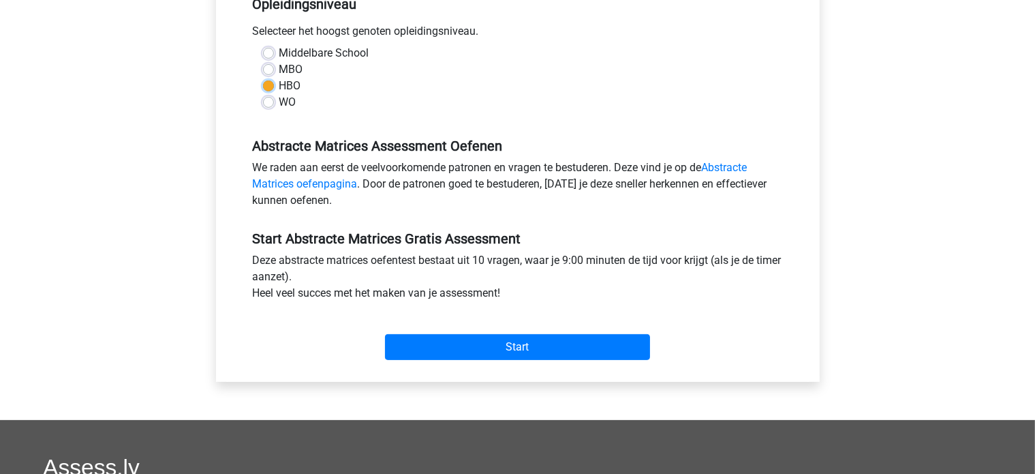
scroll to position [313, 0]
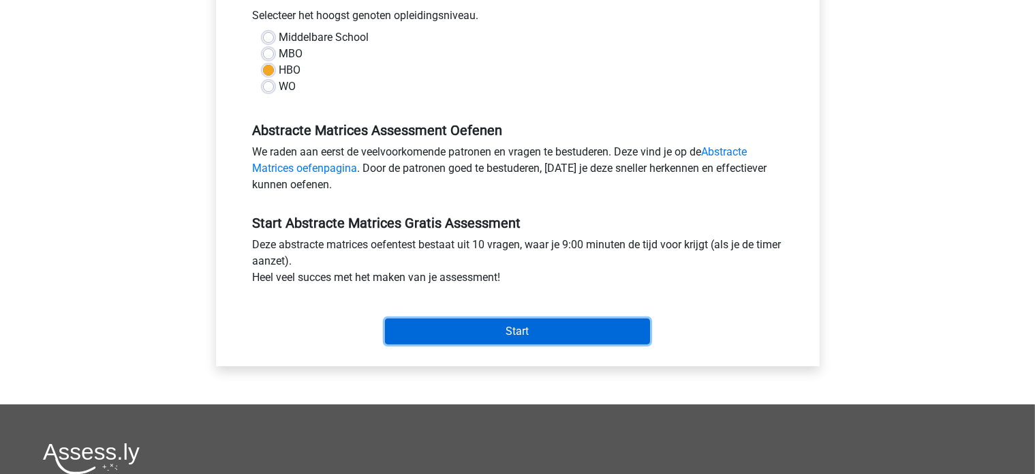
click at [581, 320] on input "Start" at bounding box center [517, 331] width 265 height 26
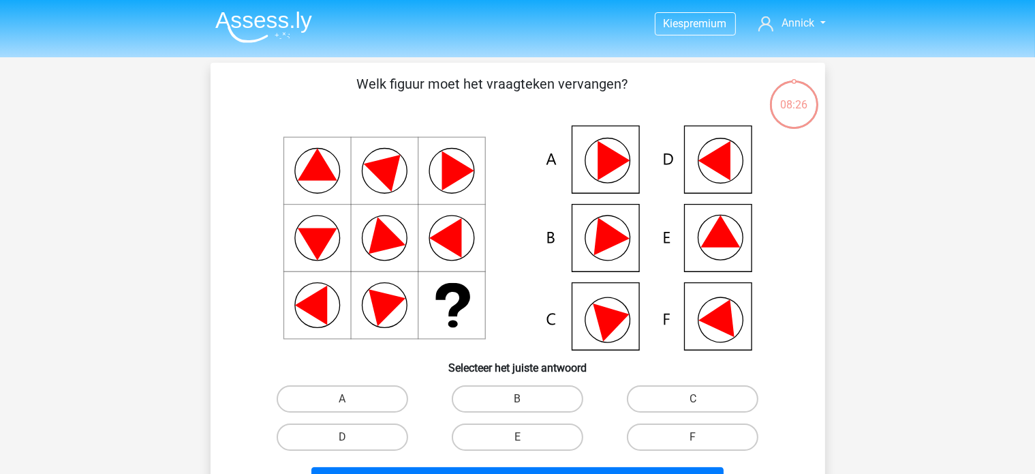
click at [726, 305] on icon at bounding box center [723, 314] width 49 height 46
click at [690, 441] on label "F" at bounding box center [693, 436] width 132 height 27
click at [693, 441] on input "F" at bounding box center [697, 441] width 9 height 9
radio input "true"
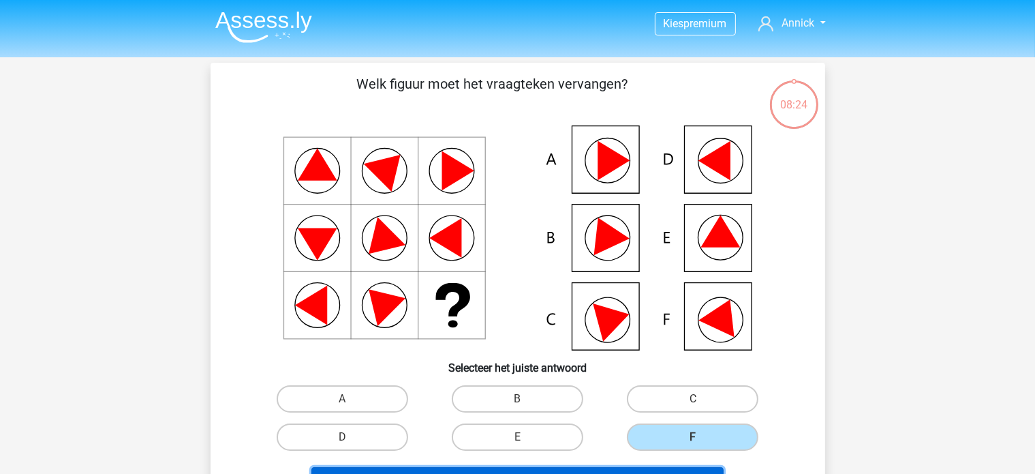
click at [687, 468] on button "Volgende vraag" at bounding box center [517, 481] width 412 height 29
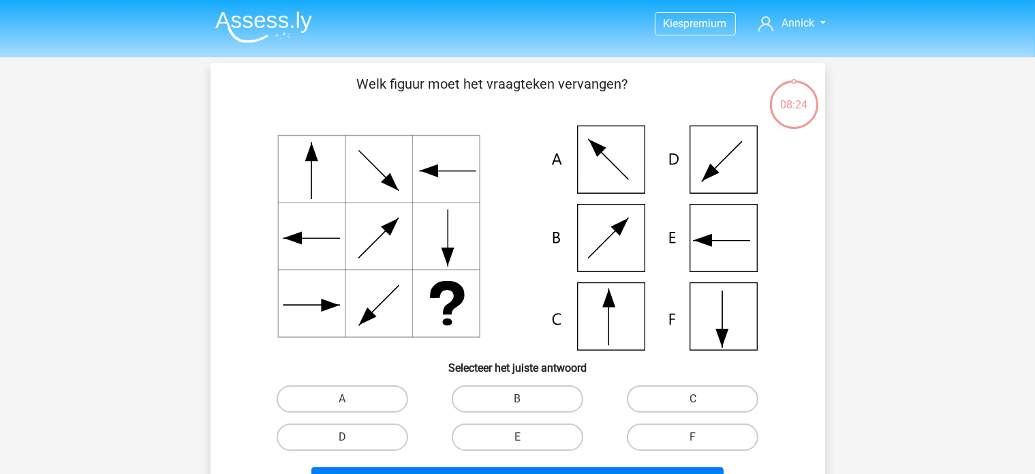
scroll to position [63, 0]
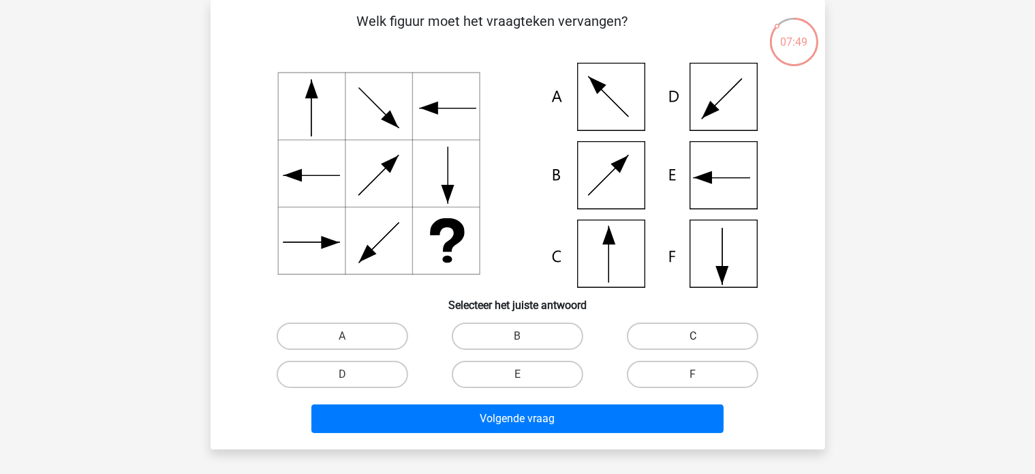
click at [686, 340] on label "C" at bounding box center [693, 335] width 132 height 27
click at [693, 340] on input "C" at bounding box center [697, 340] width 9 height 9
radio input "true"
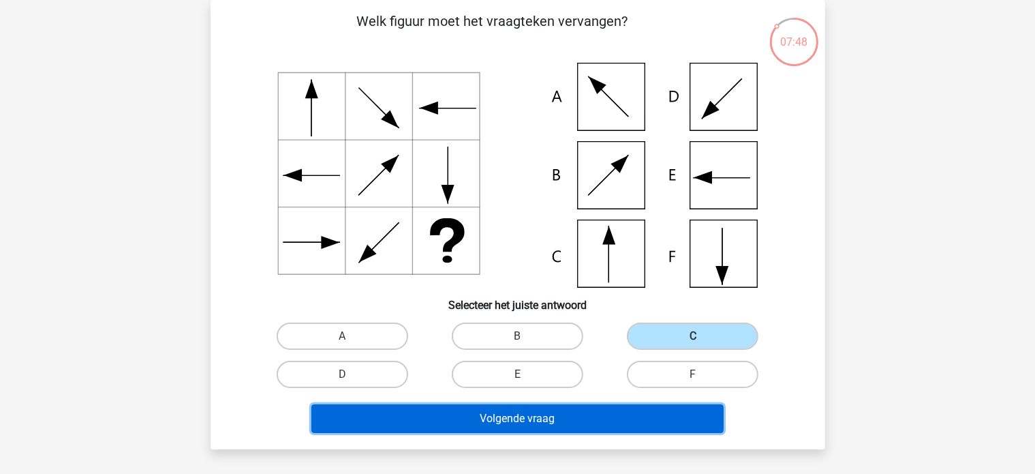
click at [617, 409] on button "Volgende vraag" at bounding box center [517, 418] width 412 height 29
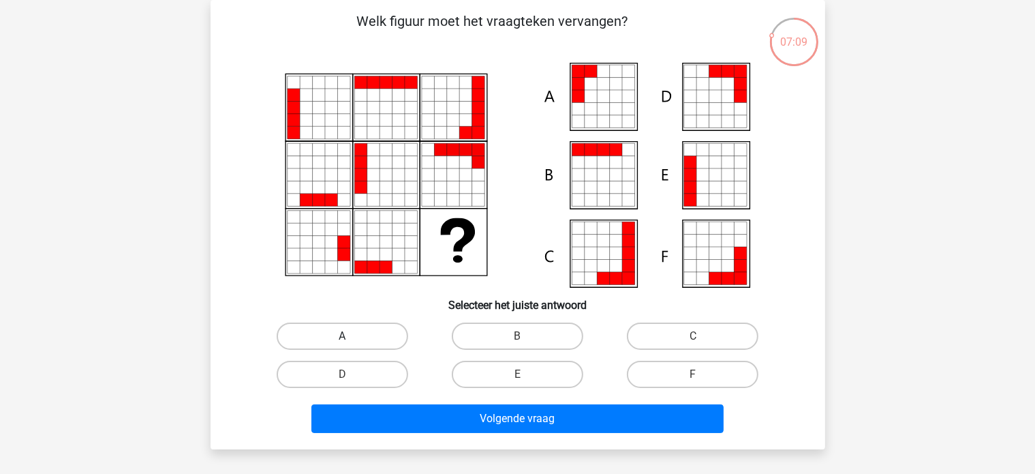
click at [377, 343] on label "A" at bounding box center [343, 335] width 132 height 27
click at [351, 343] on input "A" at bounding box center [346, 340] width 9 height 9
radio input "true"
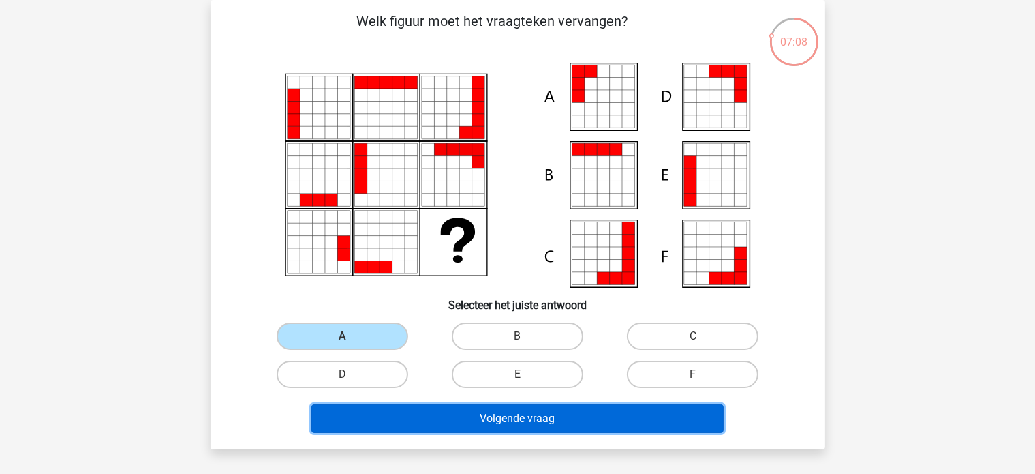
click at [520, 413] on button "Volgende vraag" at bounding box center [517, 418] width 412 height 29
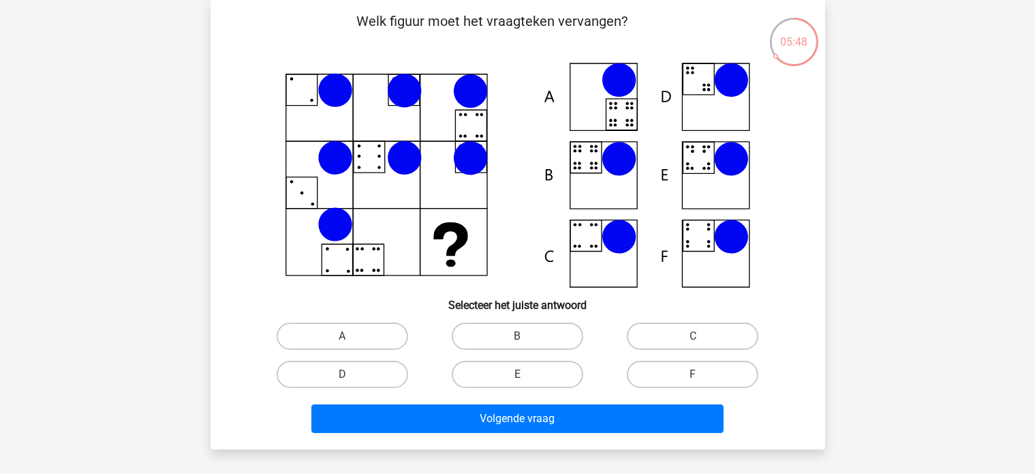
click at [691, 163] on icon at bounding box center [517, 175] width 549 height 225
click at [515, 370] on label "E" at bounding box center [518, 374] width 132 height 27
click at [517, 374] on input "E" at bounding box center [521, 378] width 9 height 9
radio input "true"
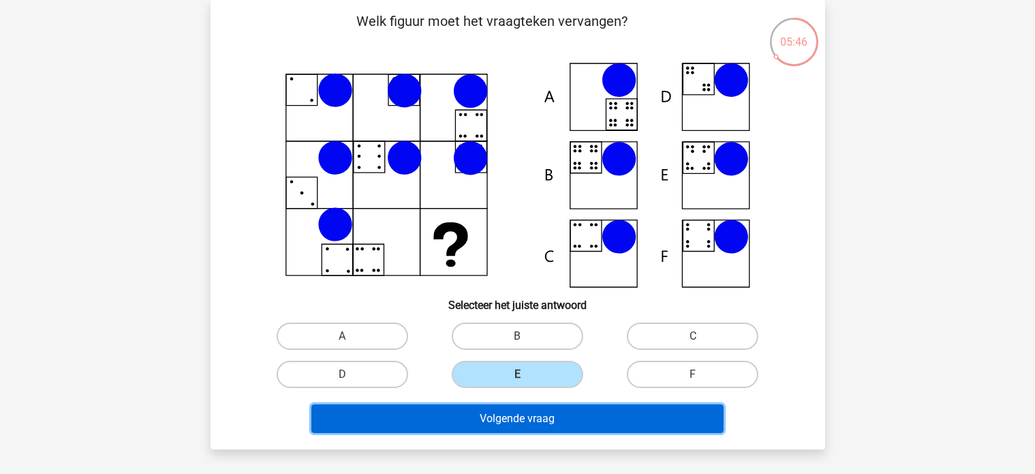
click at [519, 415] on button "Volgende vraag" at bounding box center [517, 418] width 412 height 29
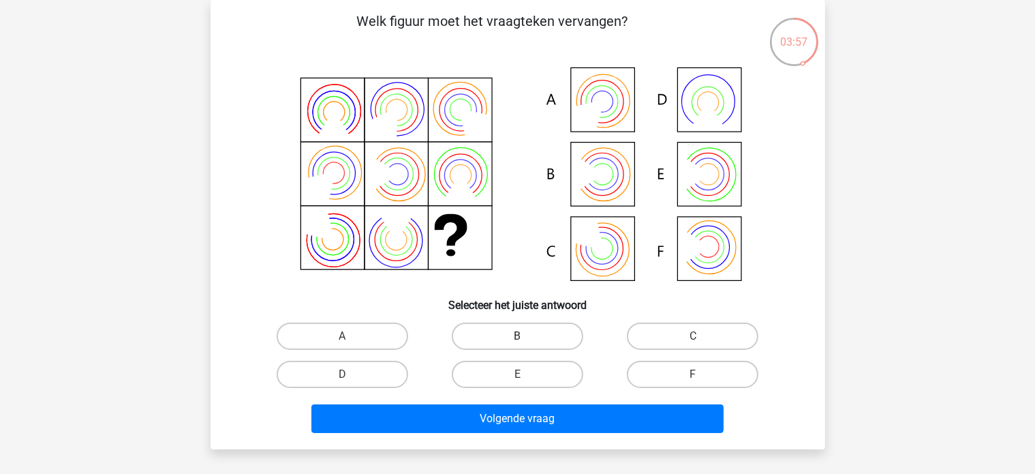
click at [504, 340] on label "B" at bounding box center [518, 335] width 132 height 27
click at [517, 340] on input "B" at bounding box center [521, 340] width 9 height 9
radio input "true"
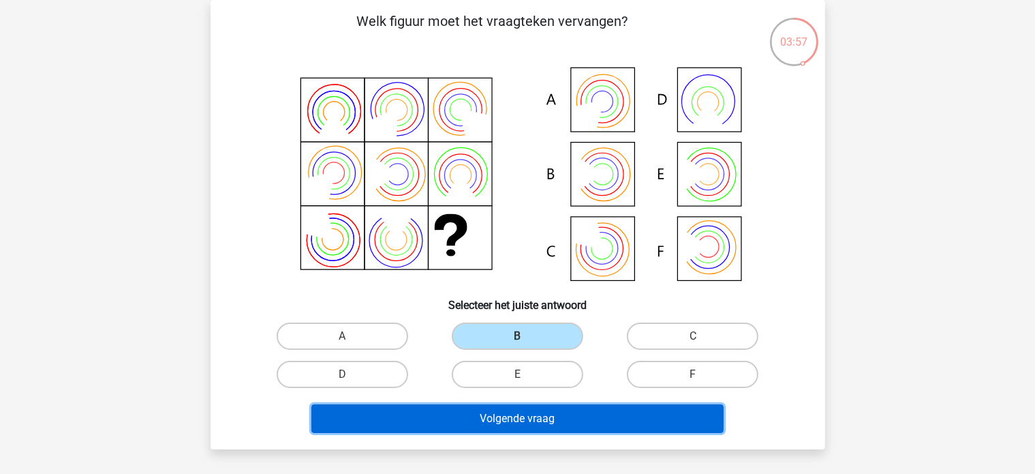
click at [501, 414] on button "Volgende vraag" at bounding box center [517, 418] width 412 height 29
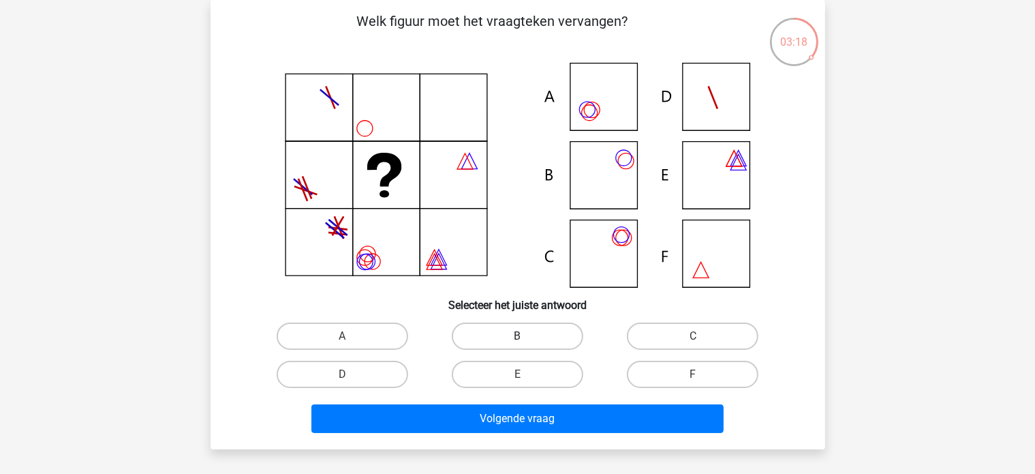
click at [530, 328] on label "B" at bounding box center [518, 335] width 132 height 27
click at [526, 336] on input "B" at bounding box center [521, 340] width 9 height 9
radio input "true"
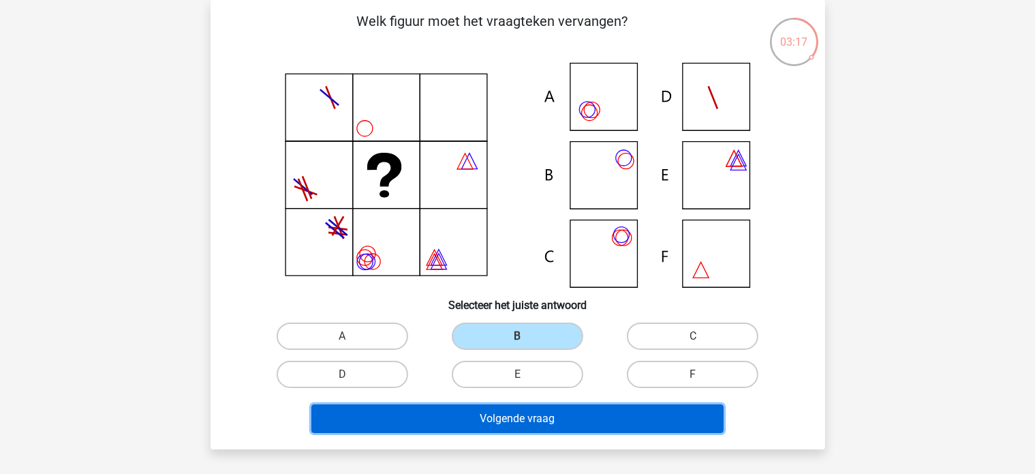
click at [506, 420] on button "Volgende vraag" at bounding box center [517, 418] width 412 height 29
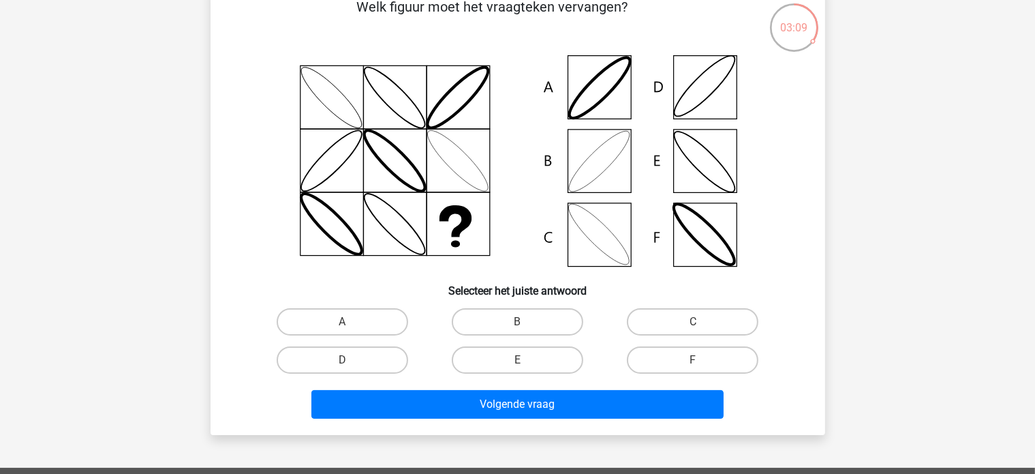
scroll to position [75, 0]
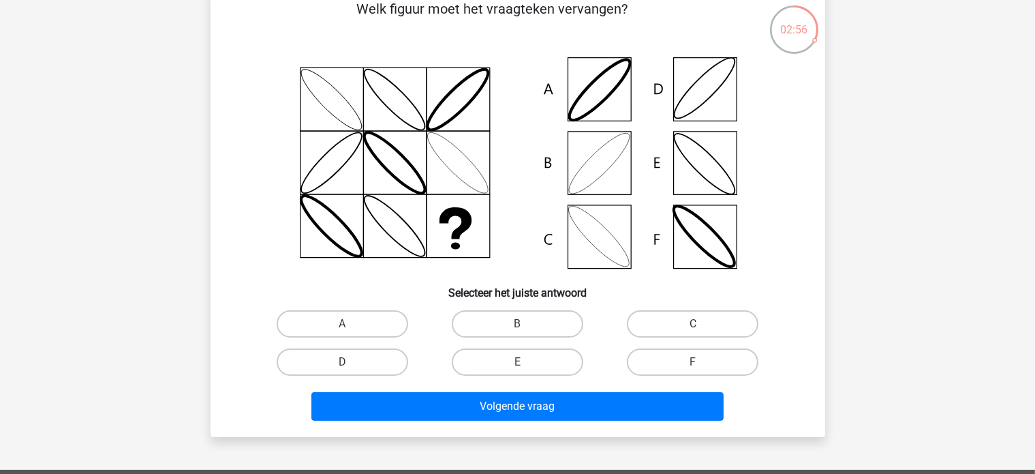
click at [599, 231] on icon at bounding box center [517, 162] width 549 height 225
click at [679, 322] on label "C" at bounding box center [693, 323] width 132 height 27
click at [693, 324] on input "C" at bounding box center [697, 328] width 9 height 9
radio input "true"
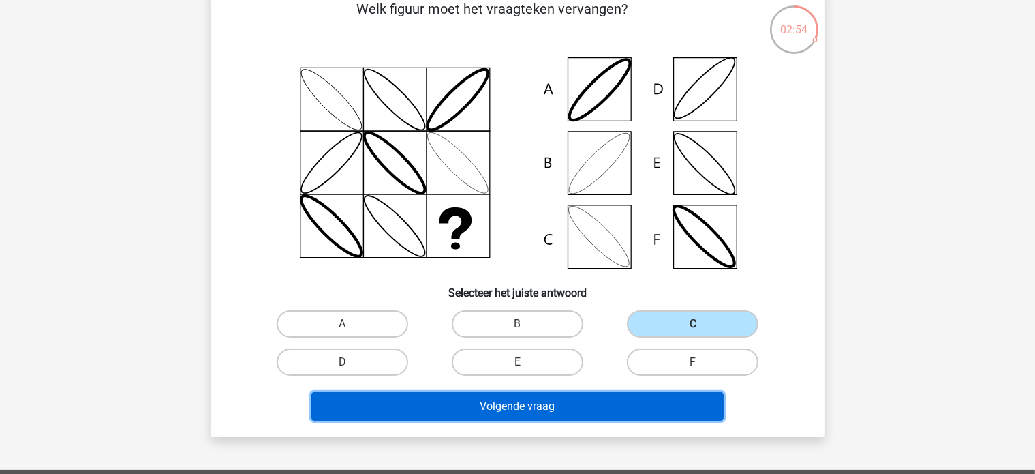
click at [581, 399] on button "Volgende vraag" at bounding box center [517, 406] width 412 height 29
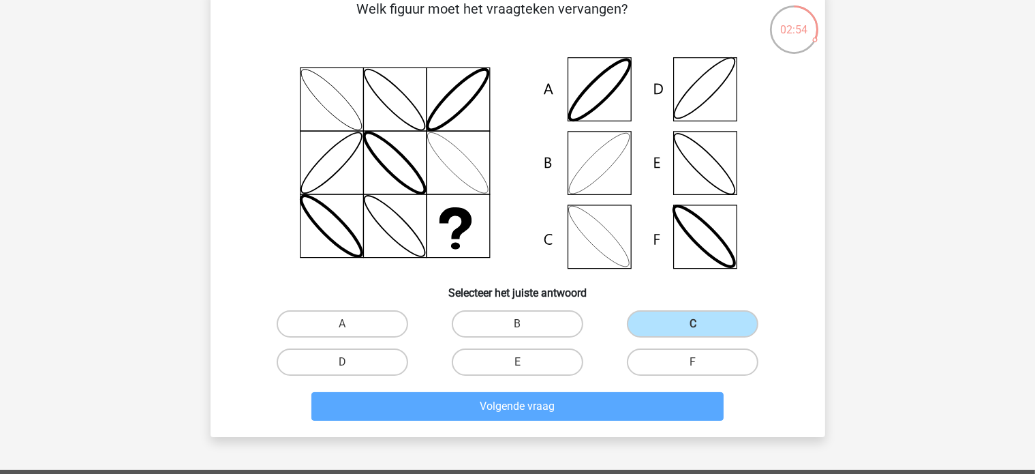
scroll to position [63, 0]
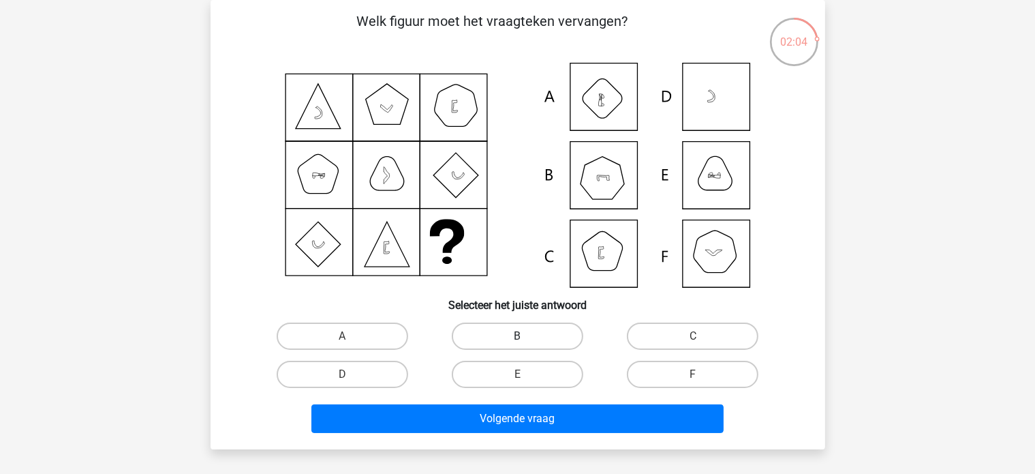
click at [535, 339] on label "B" at bounding box center [518, 335] width 132 height 27
click at [526, 339] on input "B" at bounding box center [521, 340] width 9 height 9
radio input "true"
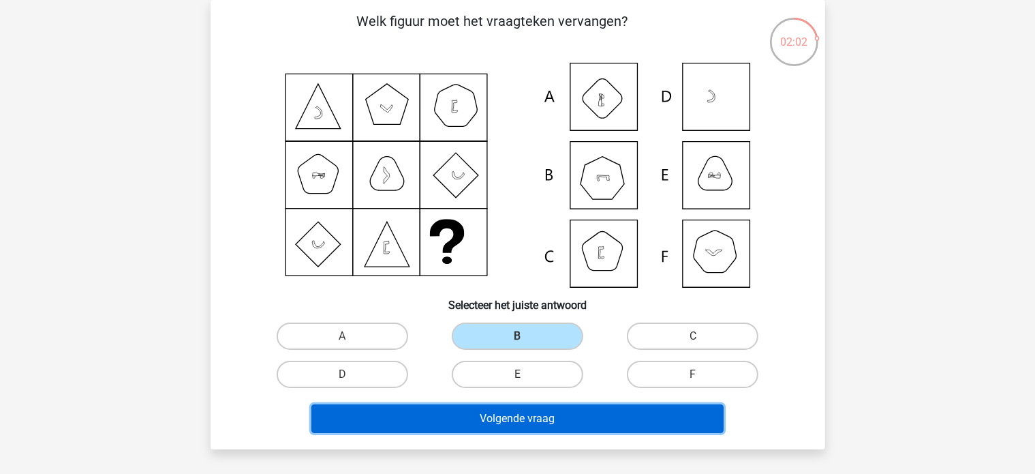
click at [521, 412] on button "Volgende vraag" at bounding box center [517, 418] width 412 height 29
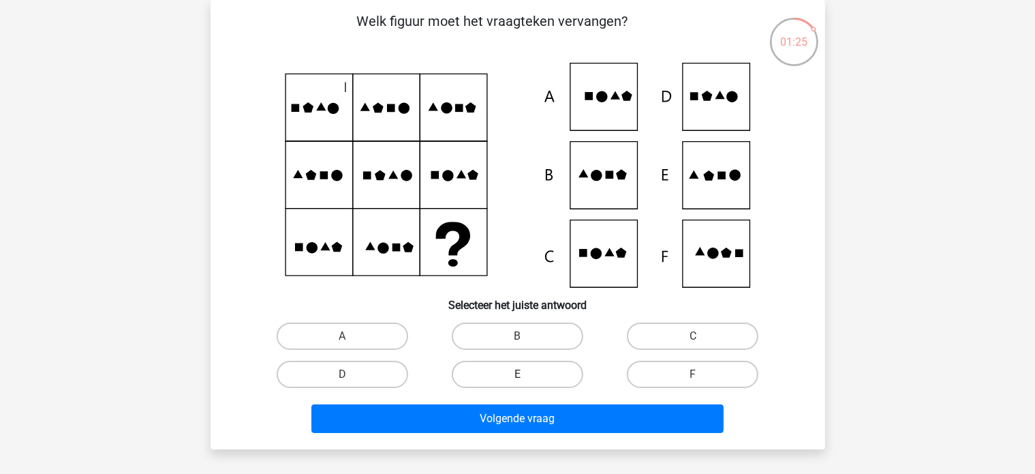
click at [559, 367] on label "E" at bounding box center [518, 374] width 132 height 27
click at [526, 374] on input "E" at bounding box center [521, 378] width 9 height 9
radio input "true"
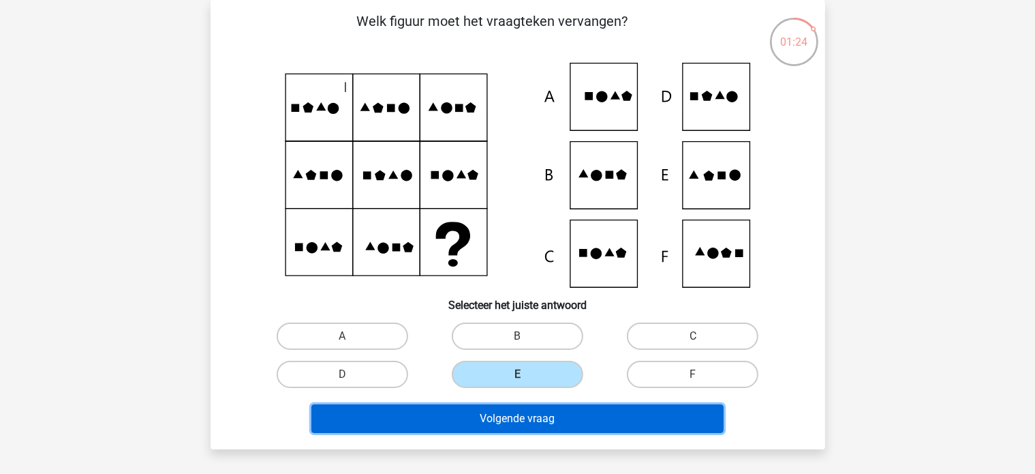
click at [548, 409] on button "Volgende vraag" at bounding box center [517, 418] width 412 height 29
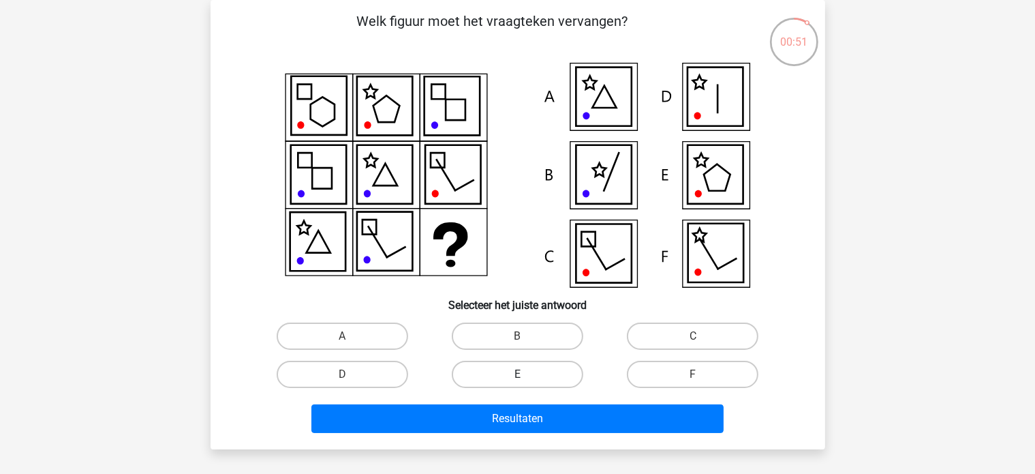
click at [534, 373] on label "E" at bounding box center [518, 374] width 132 height 27
click at [526, 374] on input "E" at bounding box center [521, 378] width 9 height 9
radio input "true"
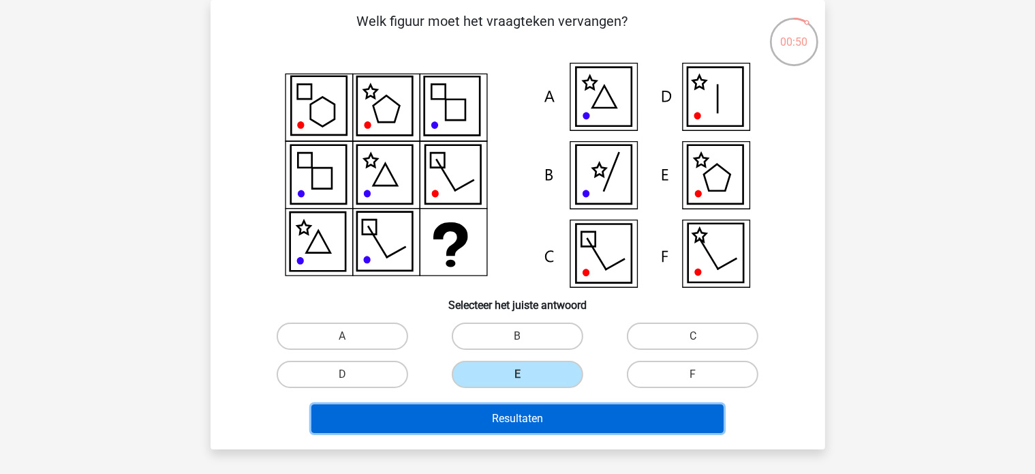
click at [526, 416] on button "Resultaten" at bounding box center [517, 418] width 412 height 29
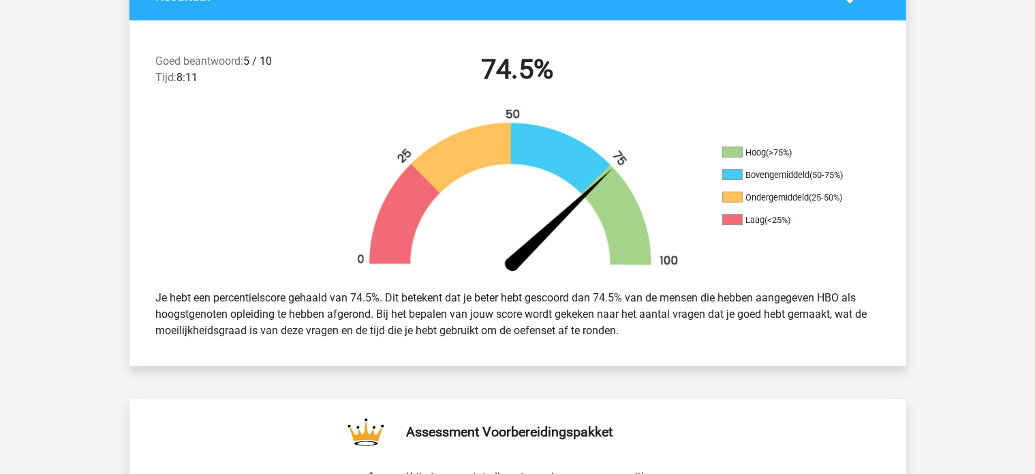
scroll to position [322, 0]
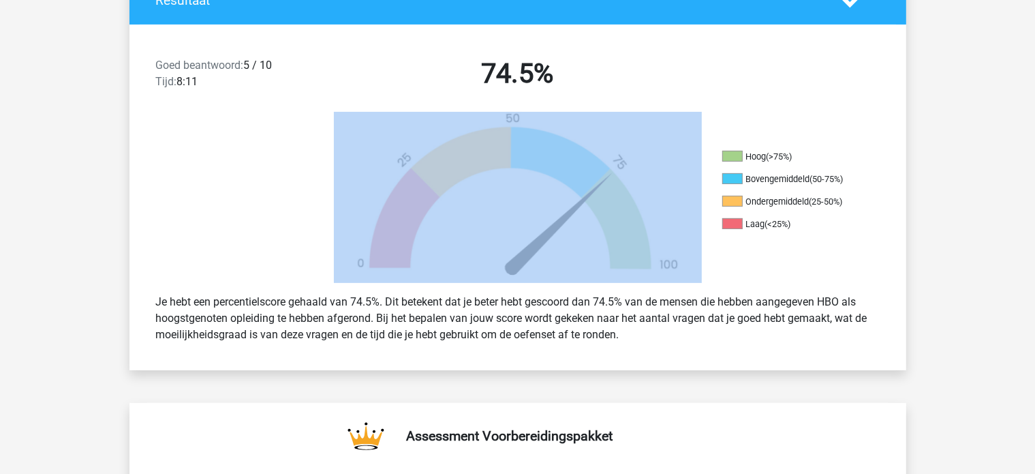
drag, startPoint x: 1033, startPoint y: 76, endPoint x: 1037, endPoint y: 116, distance: 39.7
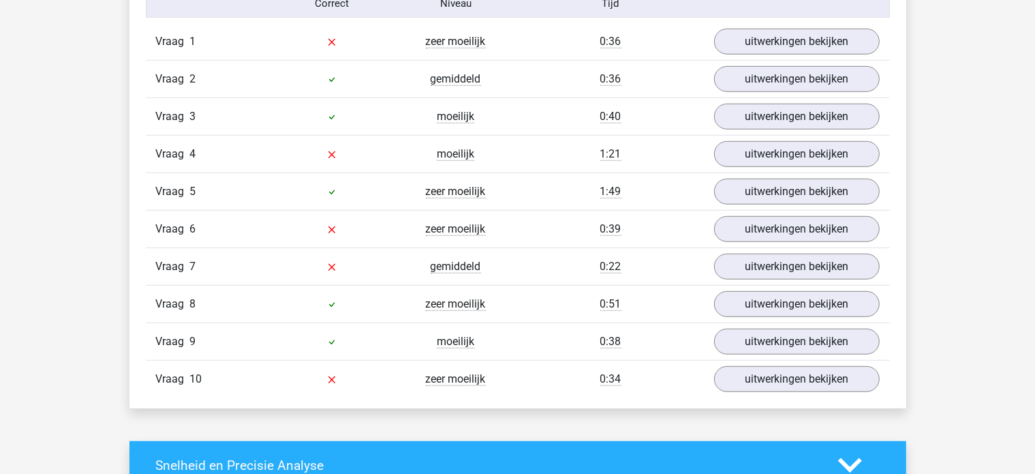
scroll to position [1146, 0]
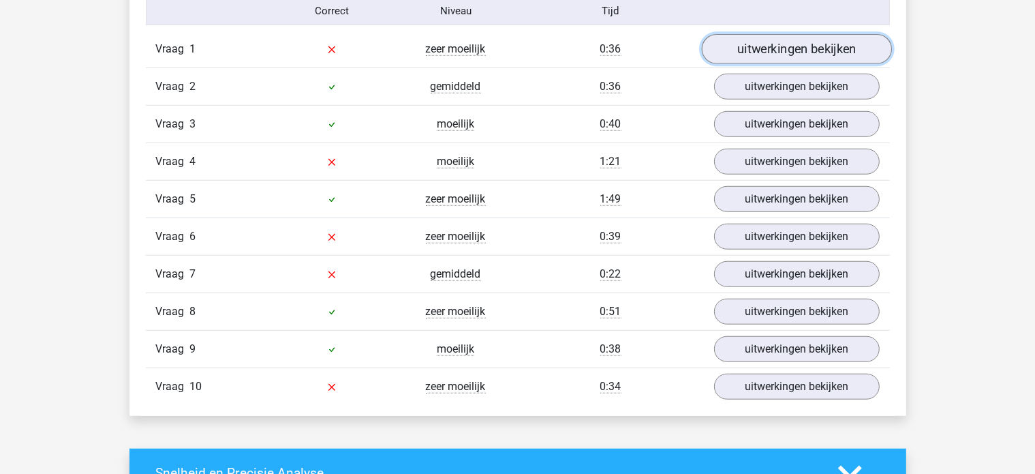
click at [806, 47] on link "uitwerkingen bekijken" at bounding box center [796, 49] width 190 height 30
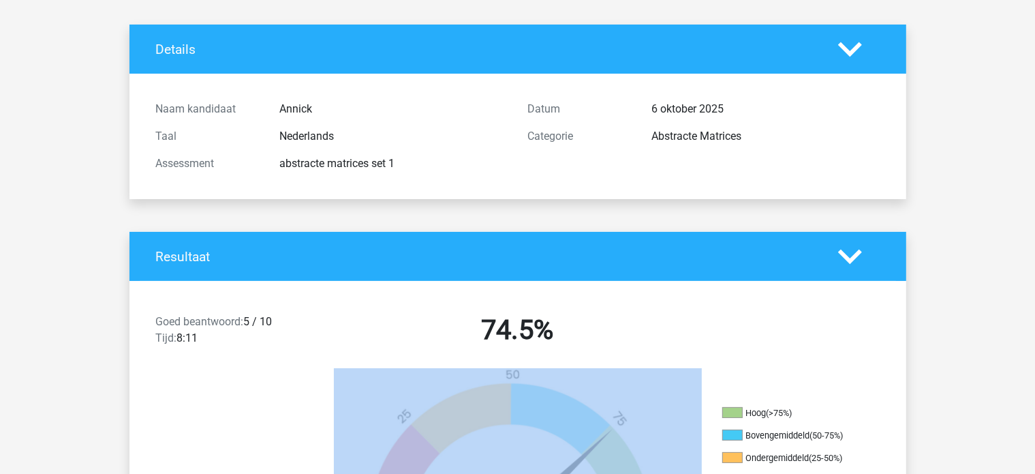
scroll to position [0, 0]
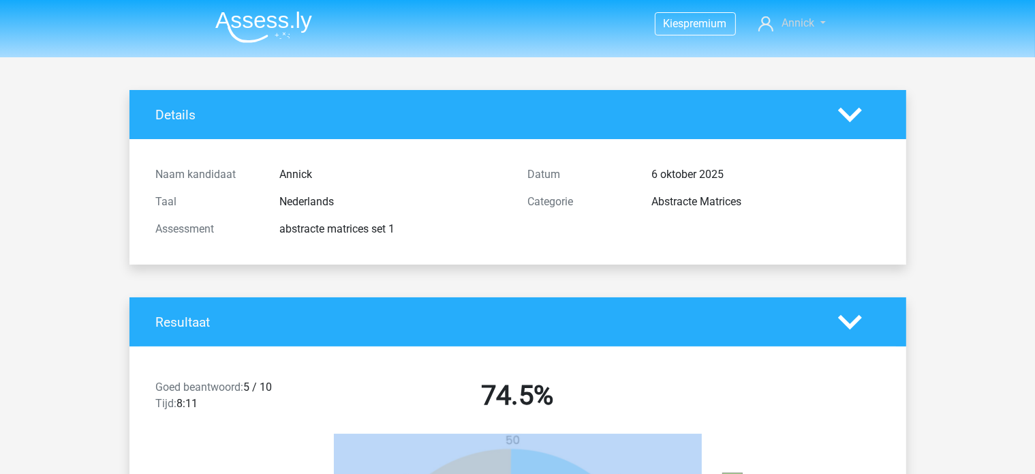
click at [790, 23] on span "Annick" at bounding box center [798, 22] width 33 height 13
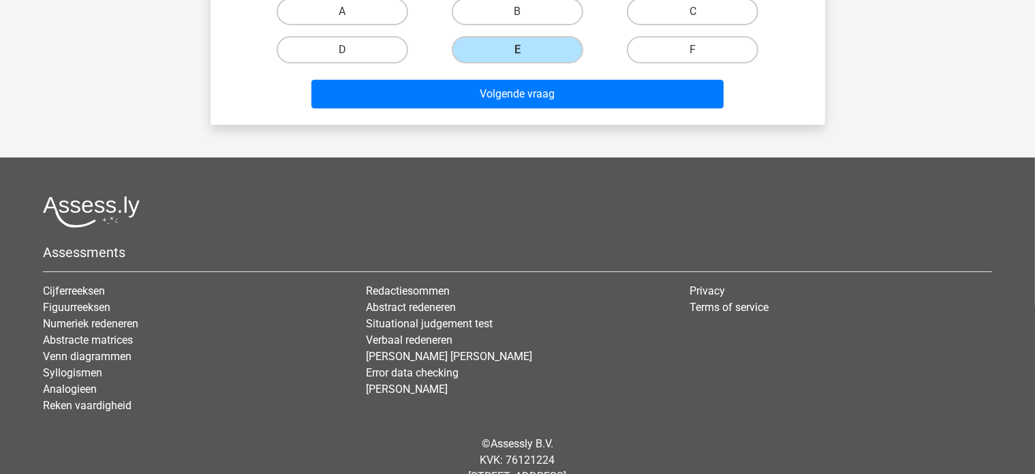
scroll to position [396, 0]
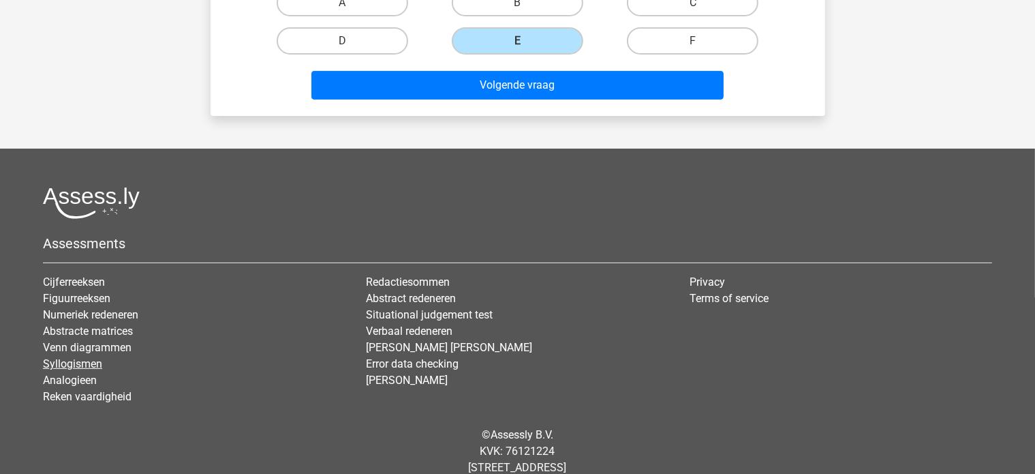
click at [75, 367] on link "Syllogismen" at bounding box center [72, 363] width 59 height 13
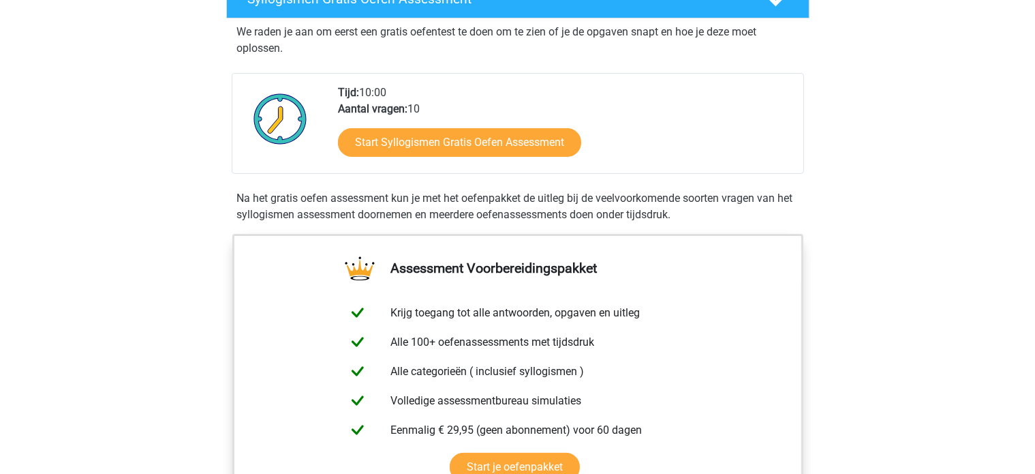
scroll to position [257, 0]
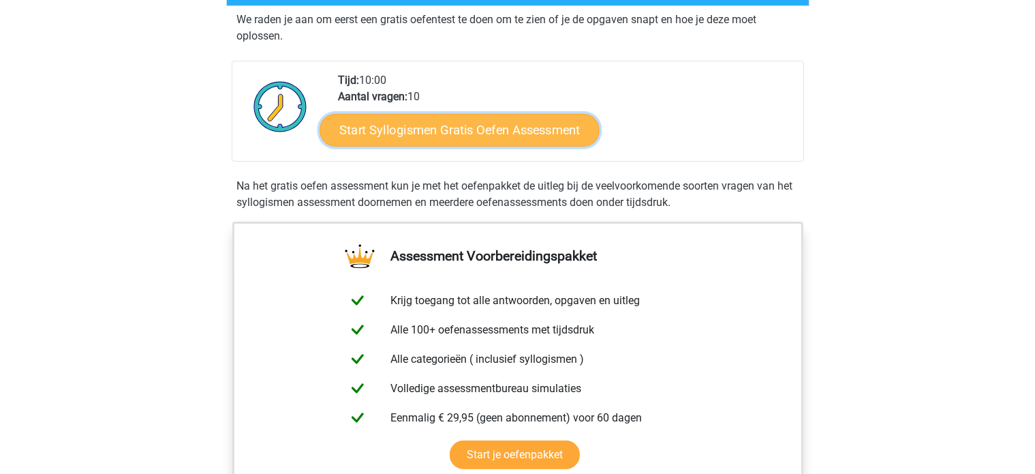
click at [440, 144] on link "Start Syllogismen Gratis Oefen Assessment" at bounding box center [460, 129] width 280 height 33
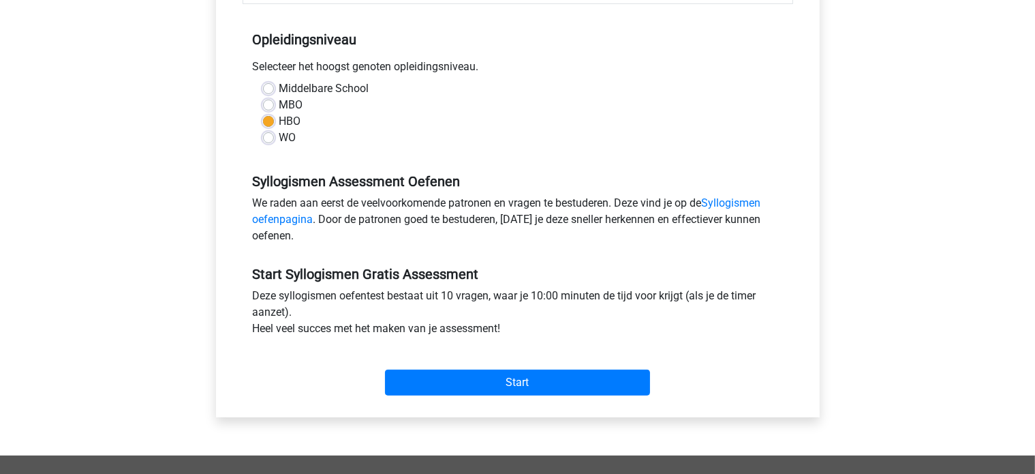
scroll to position [260, 0]
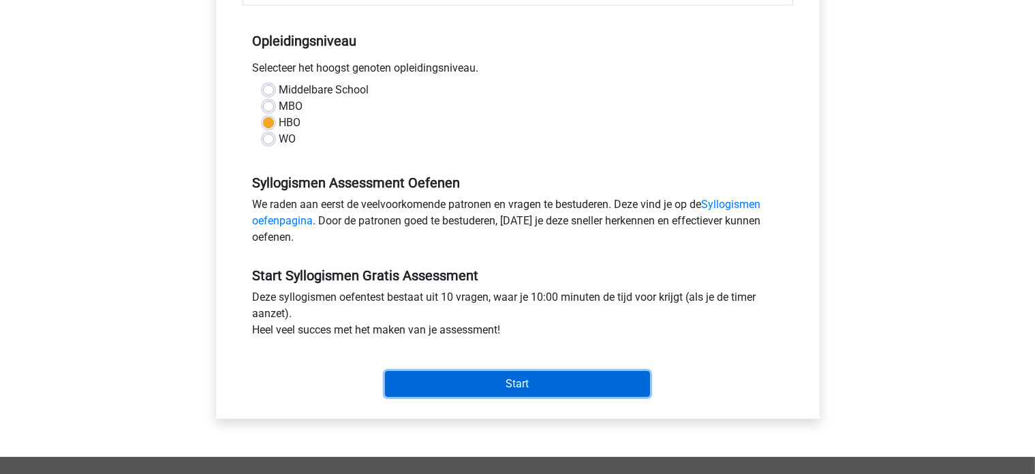
click at [509, 379] on input "Start" at bounding box center [517, 384] width 265 height 26
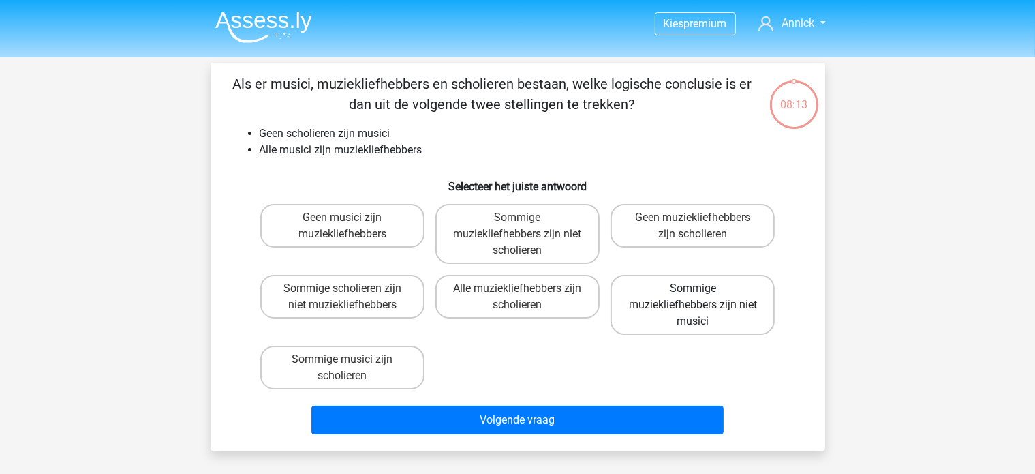
click at [679, 321] on label "Sommige muziekliefhebbers zijn niet musici" at bounding box center [693, 305] width 164 height 60
click at [693, 297] on input "Sommige muziekliefhebbers zijn niet musici" at bounding box center [697, 292] width 9 height 9
radio input "true"
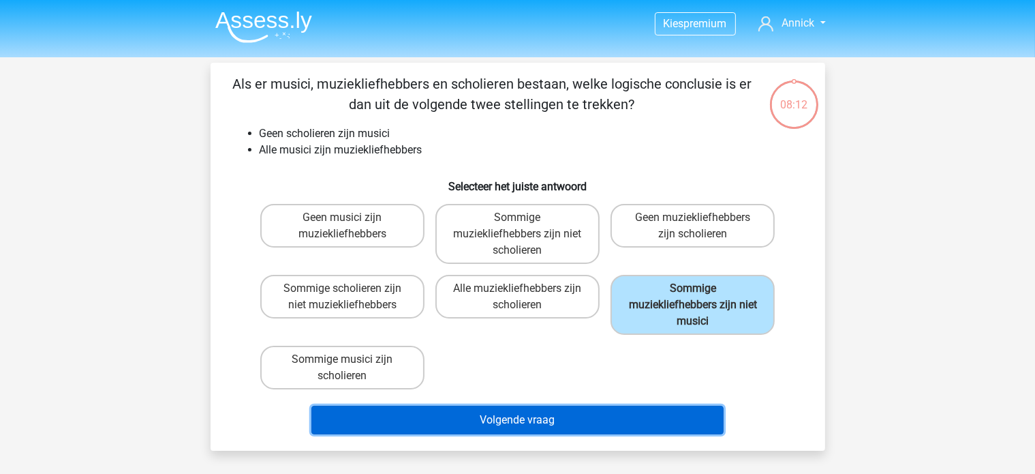
click at [521, 428] on button "Volgende vraag" at bounding box center [517, 420] width 412 height 29
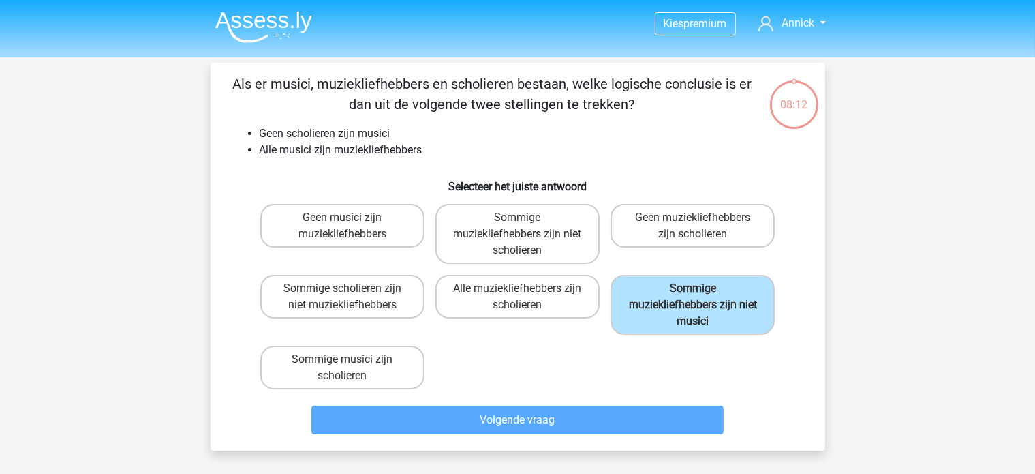
scroll to position [63, 0]
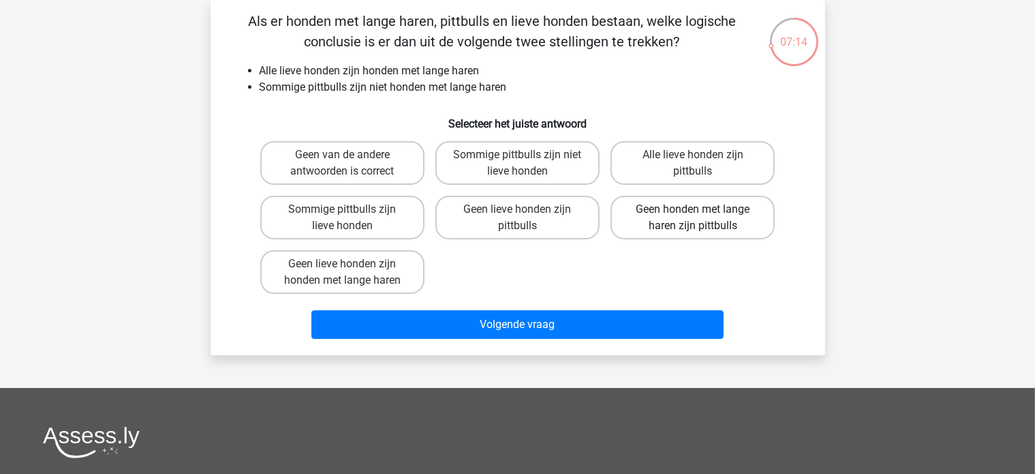
click at [676, 226] on label "Geen honden met lange haren zijn pittbulls" at bounding box center [693, 218] width 164 height 44
click at [693, 218] on input "Geen honden met lange haren zijn pittbulls" at bounding box center [697, 213] width 9 height 9
radio input "true"
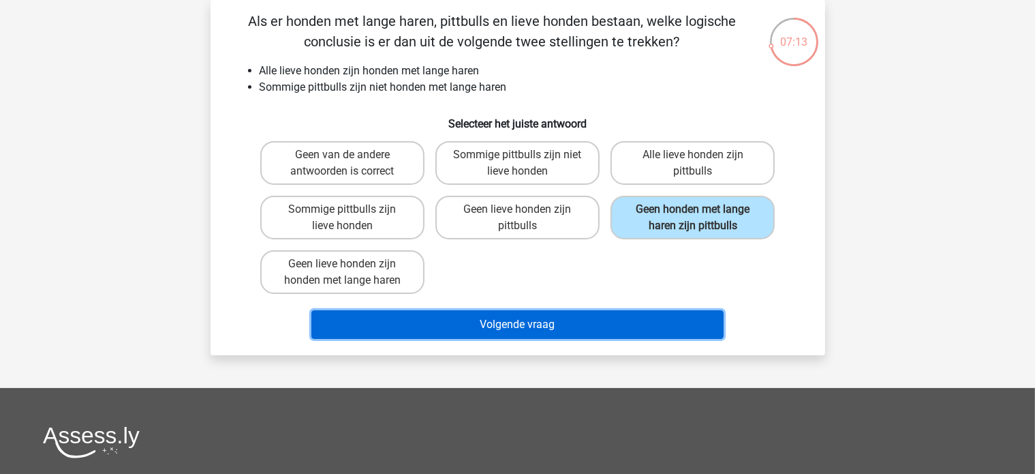
click at [534, 322] on button "Volgende vraag" at bounding box center [517, 324] width 412 height 29
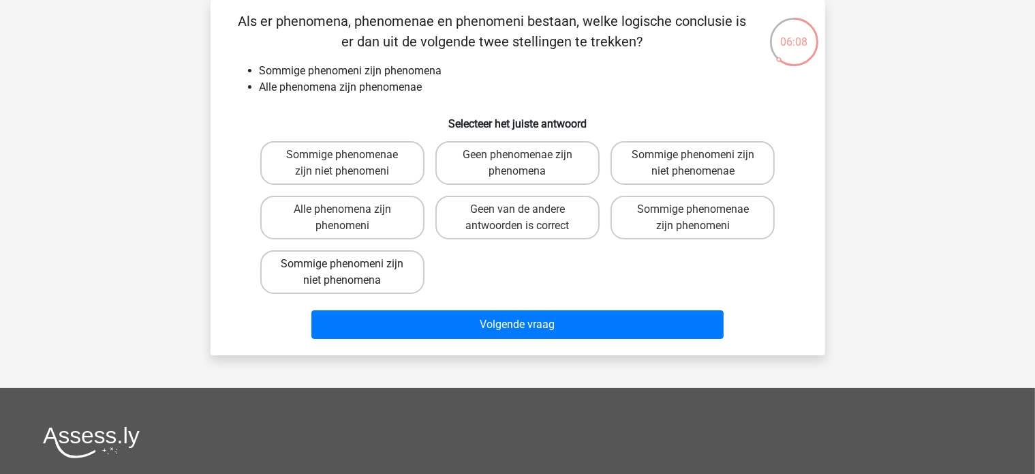
click at [356, 271] on label "Sommige phenomeni zijn niet phenomena" at bounding box center [342, 272] width 164 height 44
click at [351, 271] on input "Sommige phenomeni zijn niet phenomena" at bounding box center [346, 268] width 9 height 9
radio input "true"
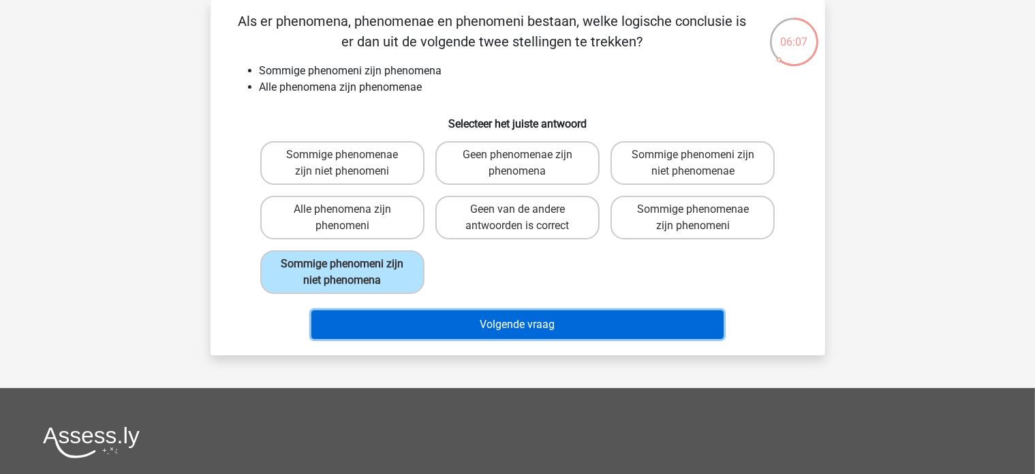
click at [500, 316] on button "Volgende vraag" at bounding box center [517, 324] width 412 height 29
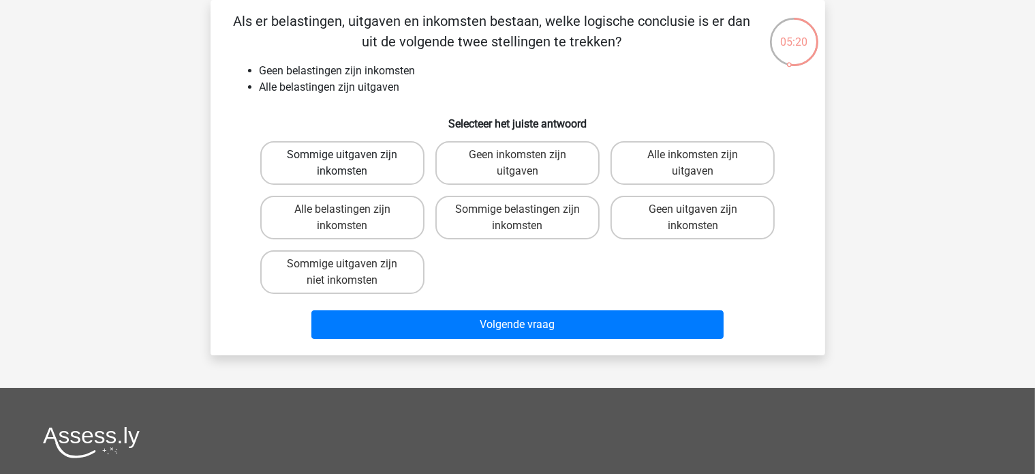
click at [316, 169] on label "Sommige uitgaven zijn inkomsten" at bounding box center [342, 163] width 164 height 44
click at [342, 164] on input "Sommige uitgaven zijn inkomsten" at bounding box center [346, 159] width 9 height 9
radio input "true"
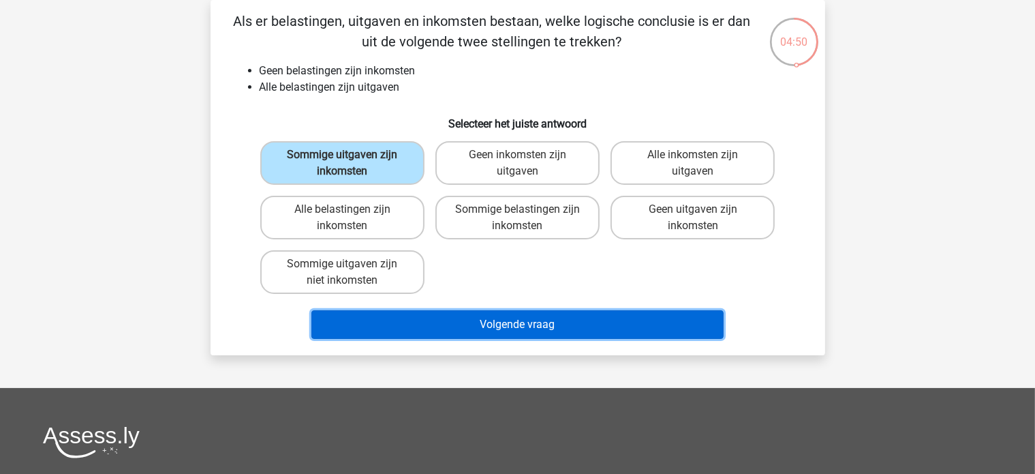
click at [527, 324] on button "Volgende vraag" at bounding box center [517, 324] width 412 height 29
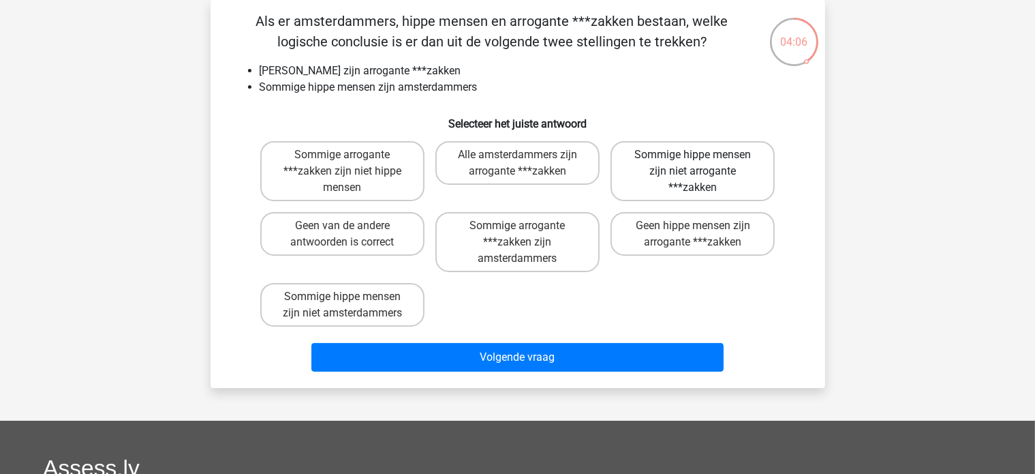
click at [638, 178] on label "Sommige hippe mensen zijn niet arrogante ***zakken" at bounding box center [693, 171] width 164 height 60
click at [693, 164] on input "Sommige hippe mensen zijn niet arrogante ***zakken" at bounding box center [697, 159] width 9 height 9
radio input "true"
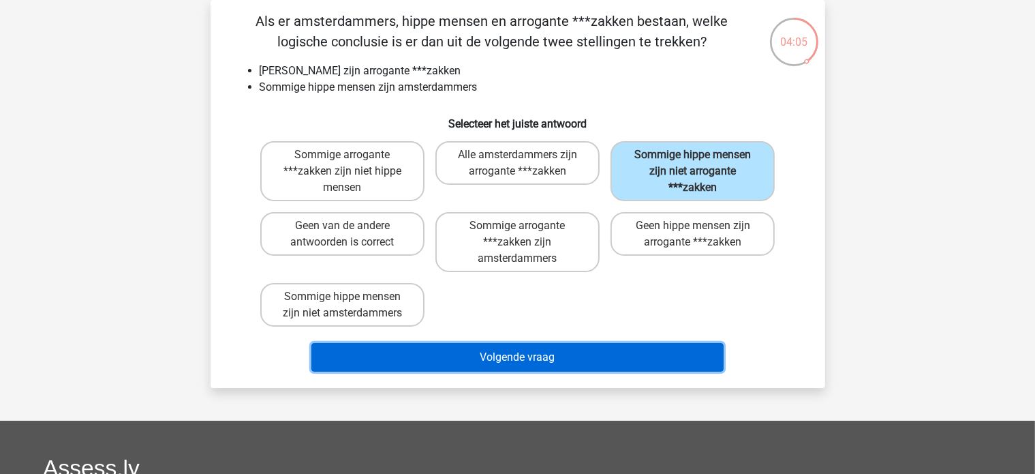
click at [491, 352] on button "Volgende vraag" at bounding box center [517, 357] width 412 height 29
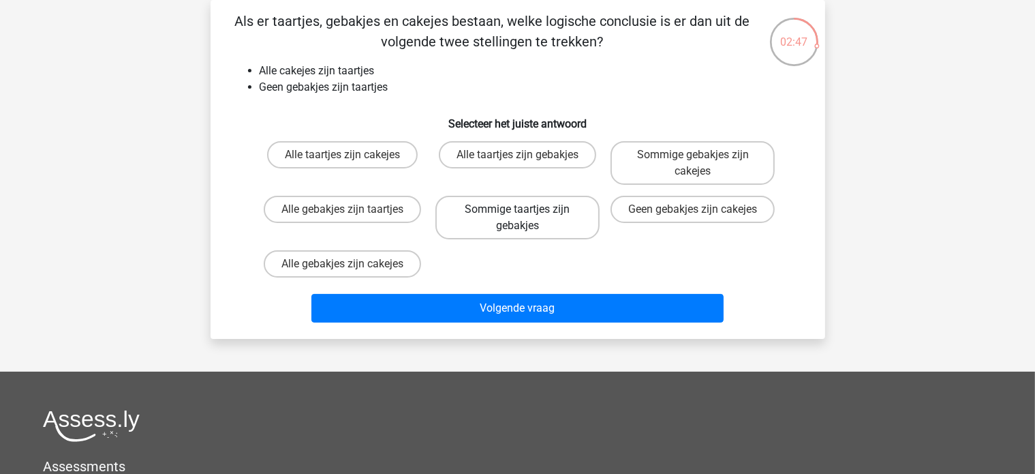
click at [511, 218] on label "Sommige taartjes zijn gebakjes" at bounding box center [518, 218] width 164 height 44
click at [517, 218] on input "Sommige taartjes zijn gebakjes" at bounding box center [521, 213] width 9 height 9
radio input "true"
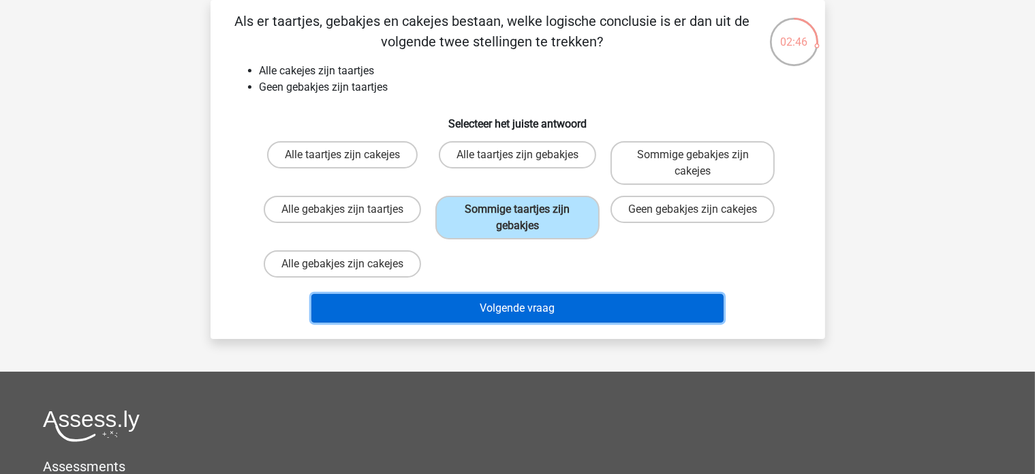
click at [516, 307] on button "Volgende vraag" at bounding box center [517, 308] width 412 height 29
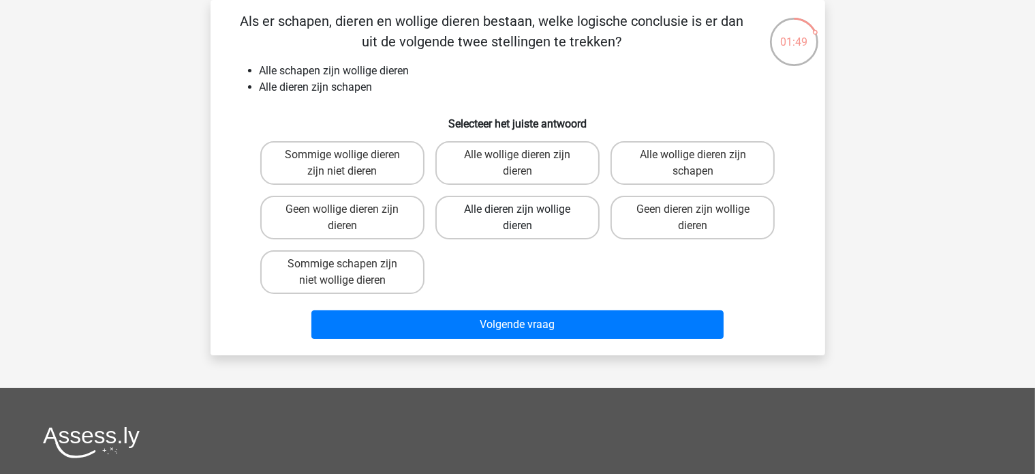
click at [544, 220] on label "Alle dieren zijn wollige dieren" at bounding box center [518, 218] width 164 height 44
click at [526, 218] on input "Alle dieren zijn wollige dieren" at bounding box center [521, 213] width 9 height 9
radio input "true"
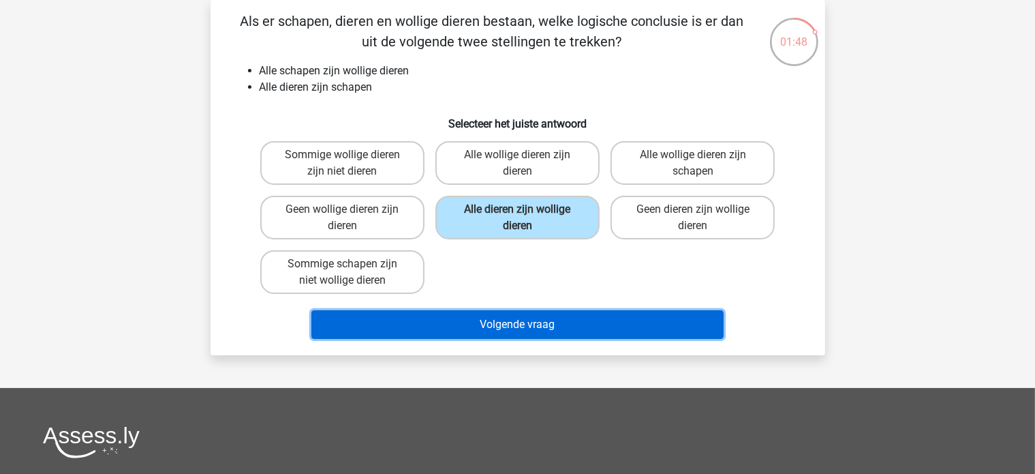
click at [504, 322] on button "Volgende vraag" at bounding box center [517, 324] width 412 height 29
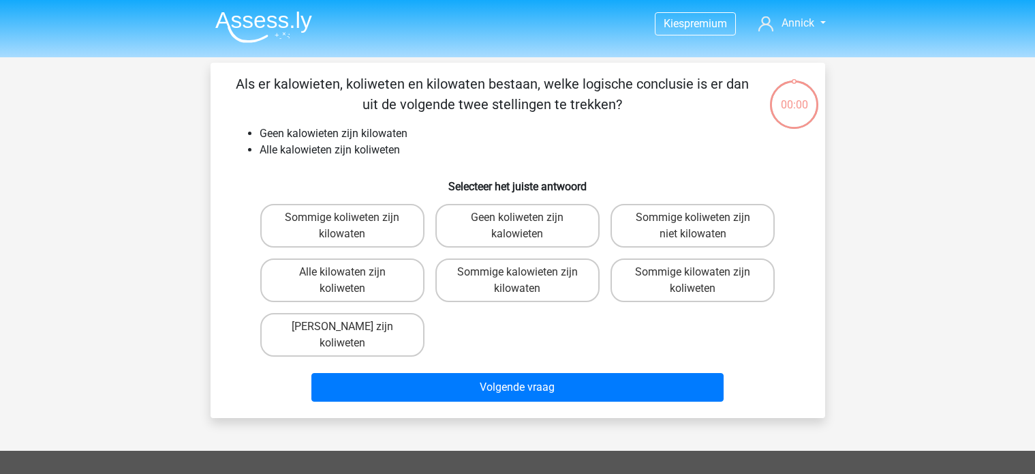
scroll to position [63, 0]
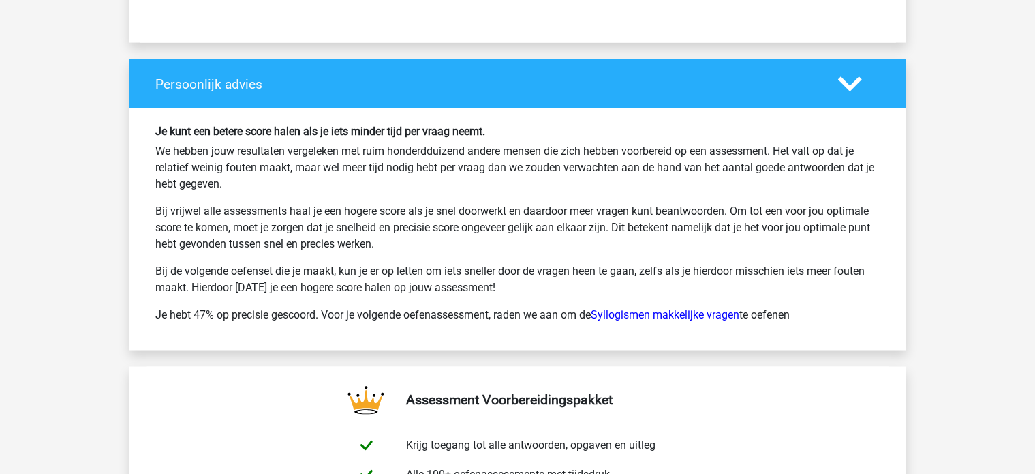
scroll to position [1974, 0]
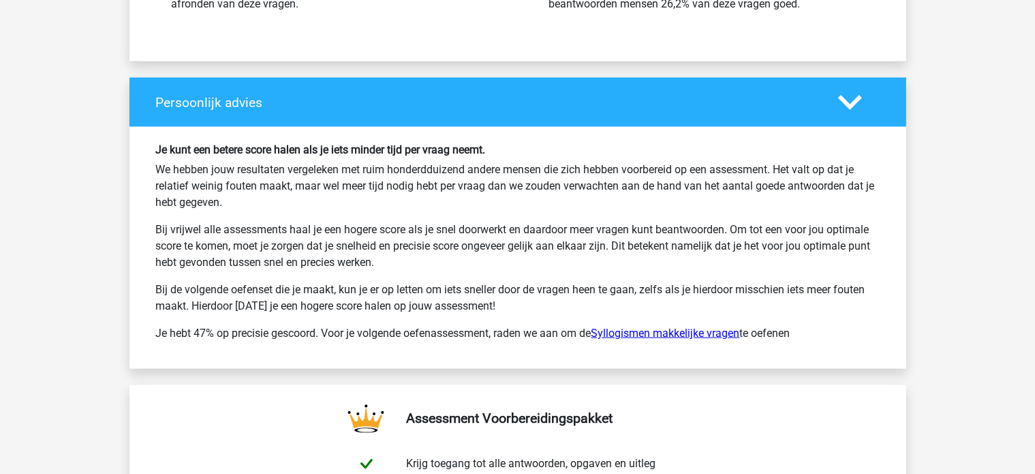
click at [694, 330] on link "Syllogismen makkelijke vragen" at bounding box center [666, 332] width 149 height 13
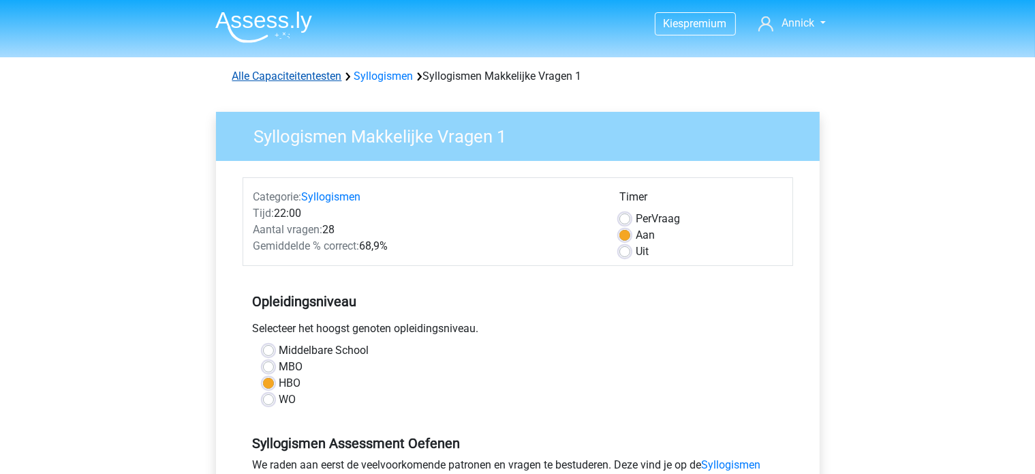
click at [300, 72] on link "Alle Capaciteitentesten" at bounding box center [287, 76] width 110 height 13
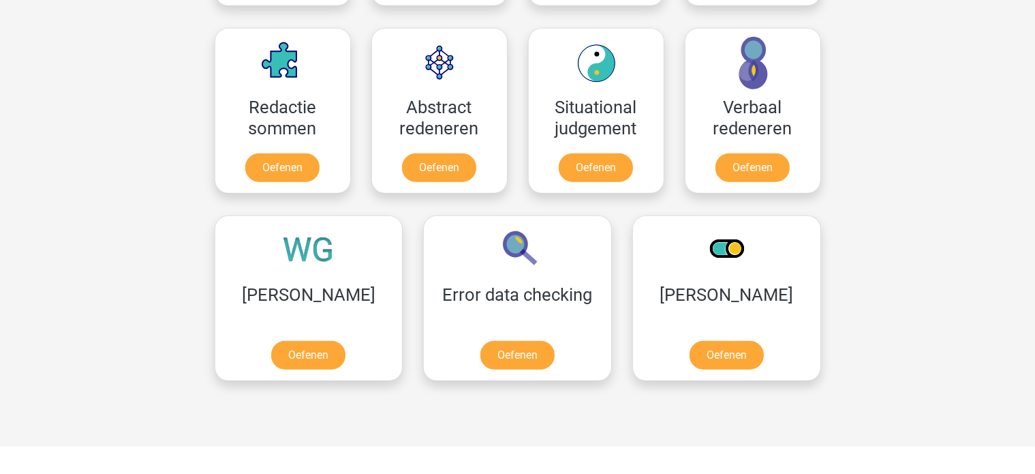
scroll to position [931, 0]
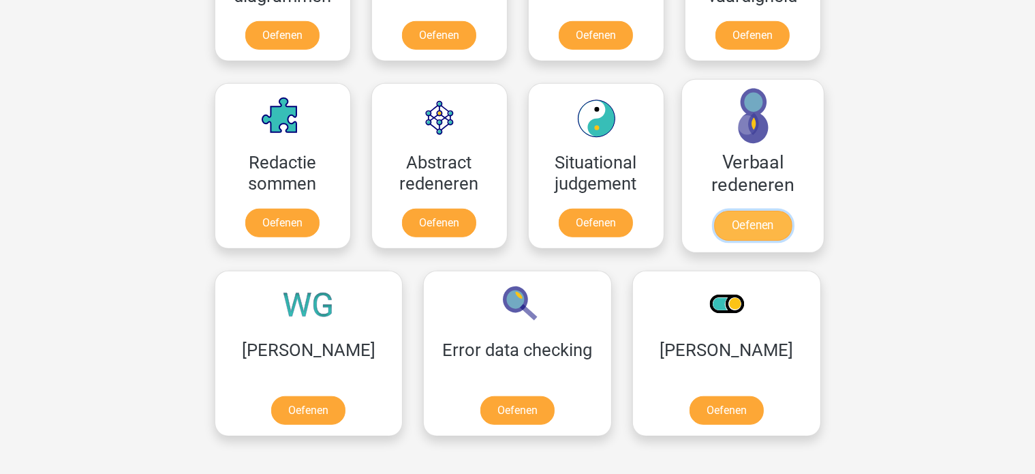
click at [714, 211] on link "Oefenen" at bounding box center [753, 226] width 78 height 30
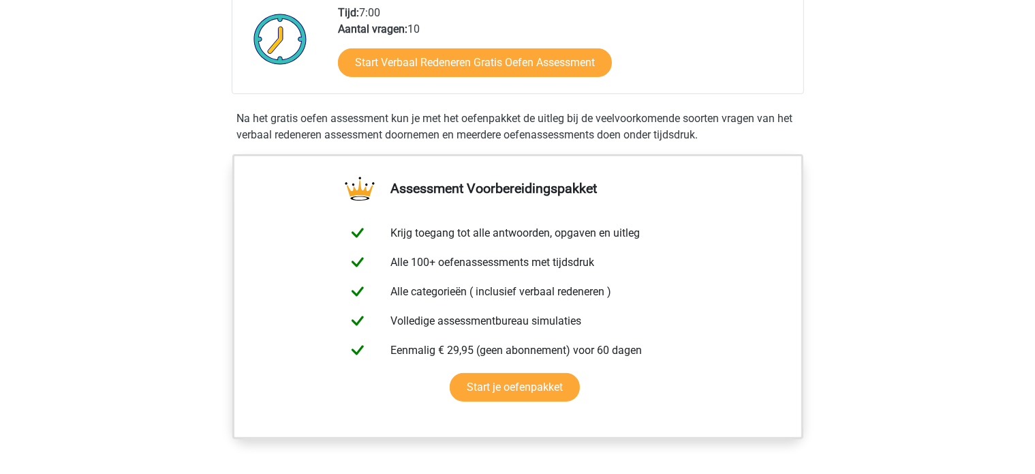
scroll to position [61, 0]
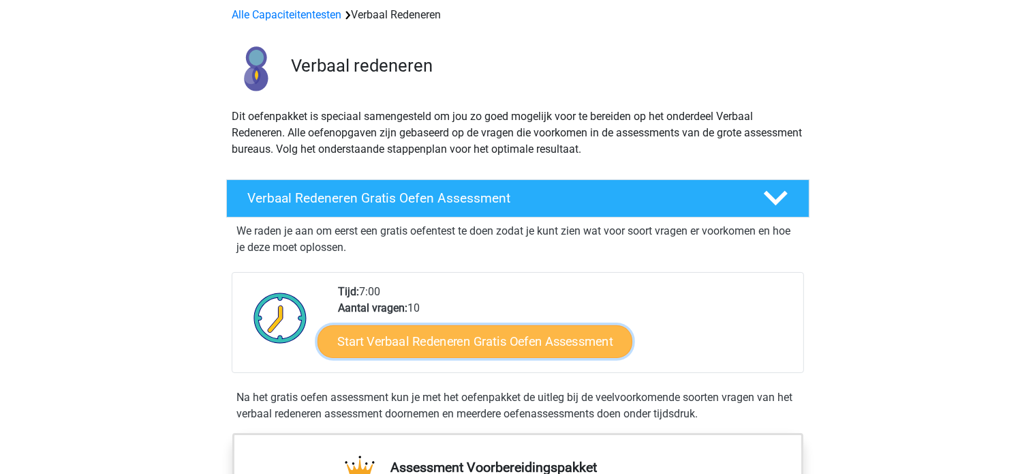
click at [455, 337] on link "Start Verbaal Redeneren Gratis Oefen Assessment" at bounding box center [475, 341] width 315 height 33
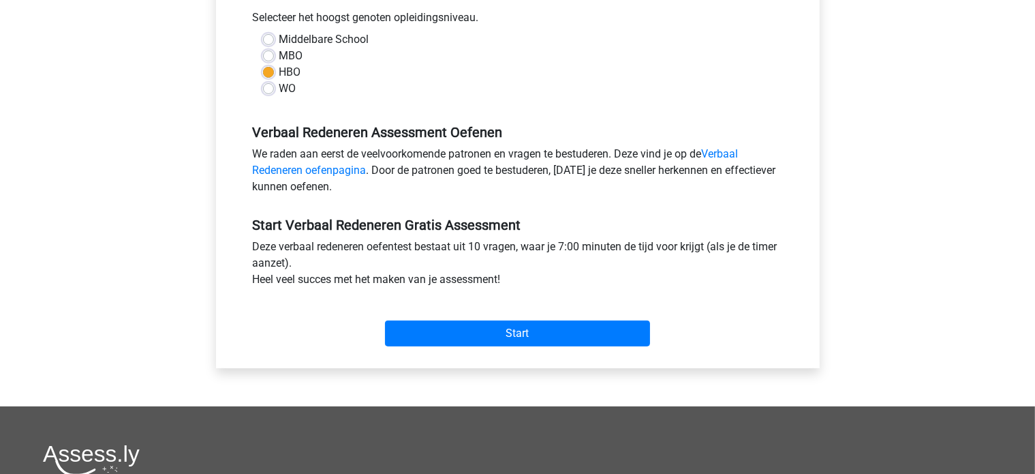
scroll to position [335, 0]
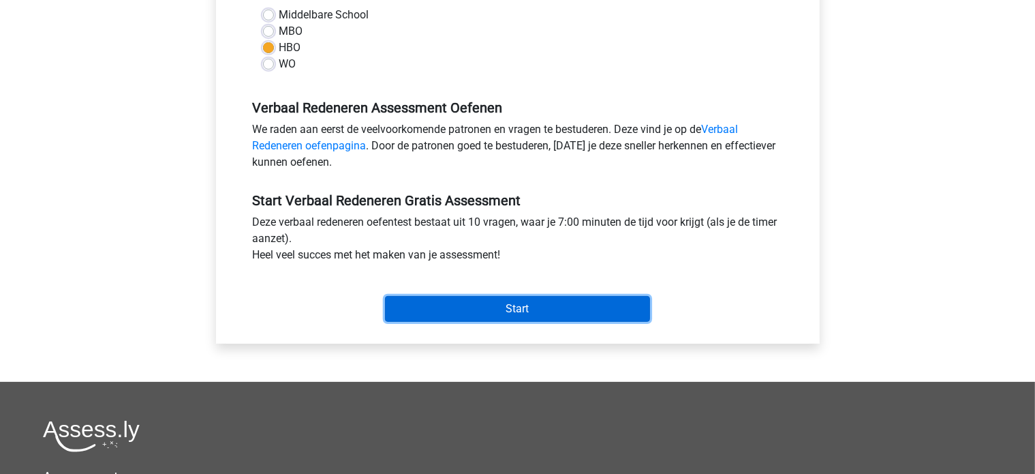
click at [517, 305] on input "Start" at bounding box center [517, 309] width 265 height 26
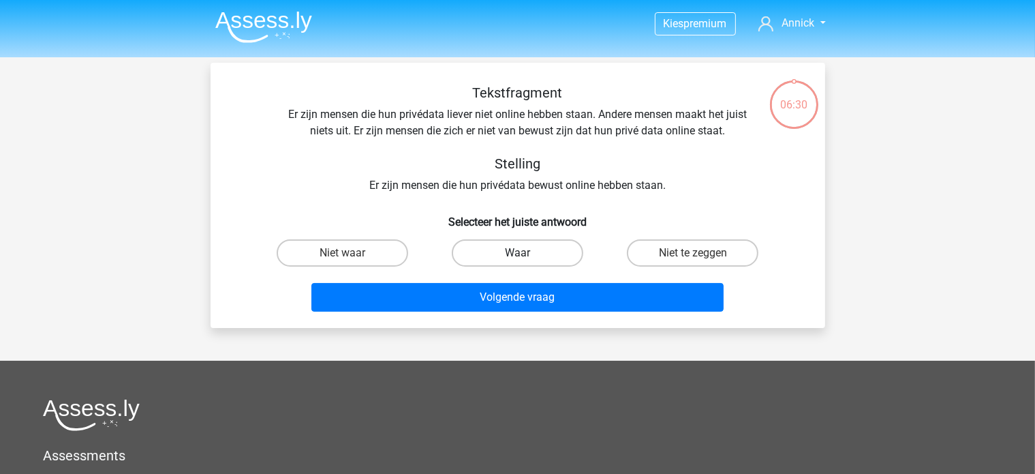
click at [527, 258] on label "Waar" at bounding box center [518, 252] width 132 height 27
click at [526, 258] on input "Waar" at bounding box center [521, 257] width 9 height 9
radio input "true"
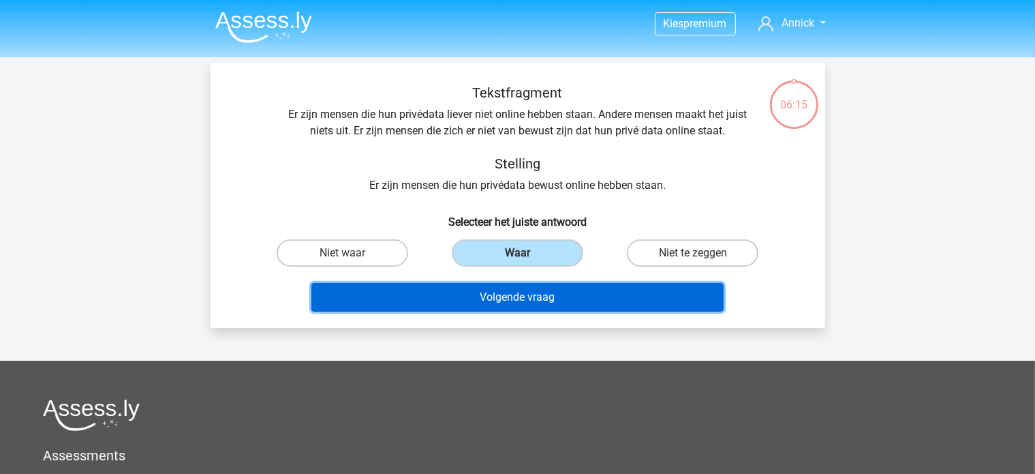
click at [522, 300] on button "Volgende vraag" at bounding box center [517, 297] width 412 height 29
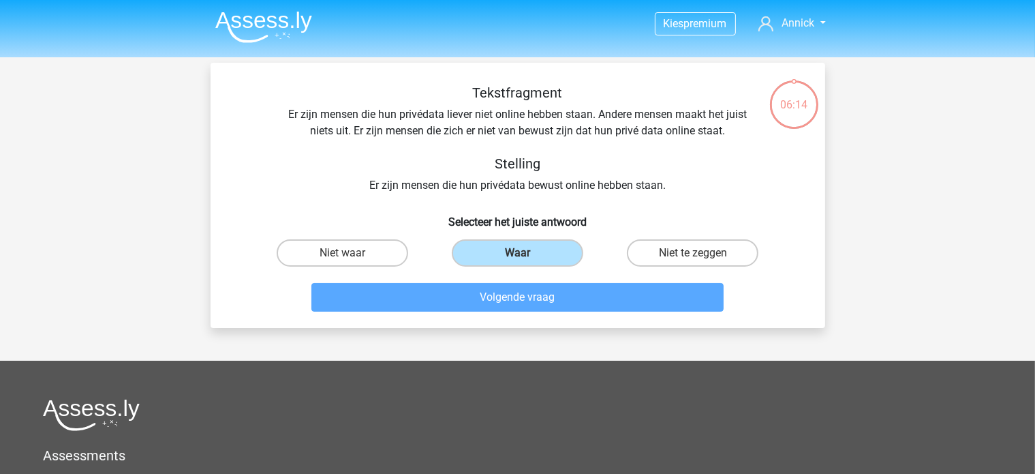
scroll to position [63, 0]
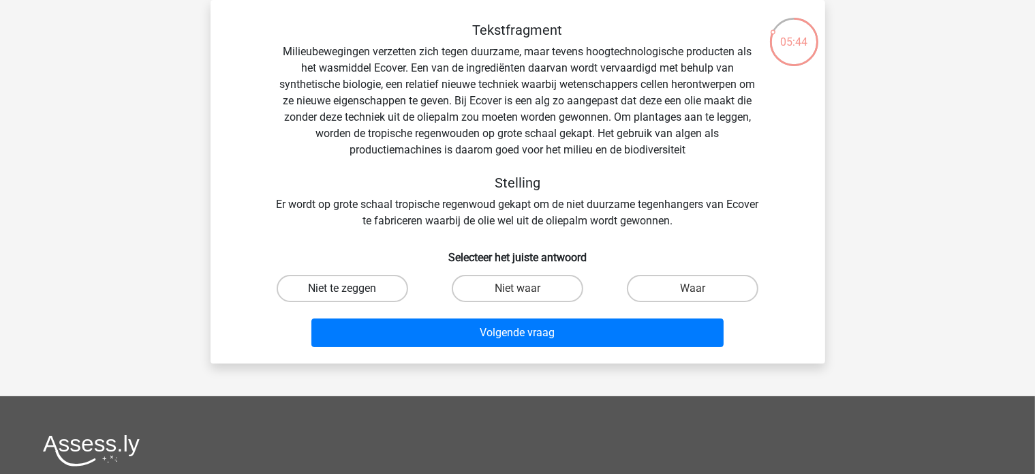
click at [382, 288] on label "Niet te zeggen" at bounding box center [343, 288] width 132 height 27
click at [351, 288] on input "Niet te zeggen" at bounding box center [346, 292] width 9 height 9
radio input "true"
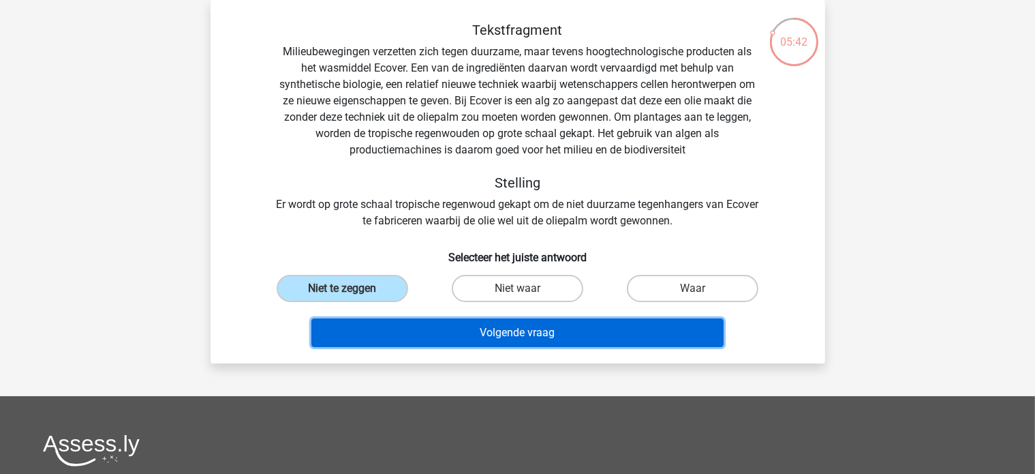
click at [464, 335] on button "Volgende vraag" at bounding box center [517, 332] width 412 height 29
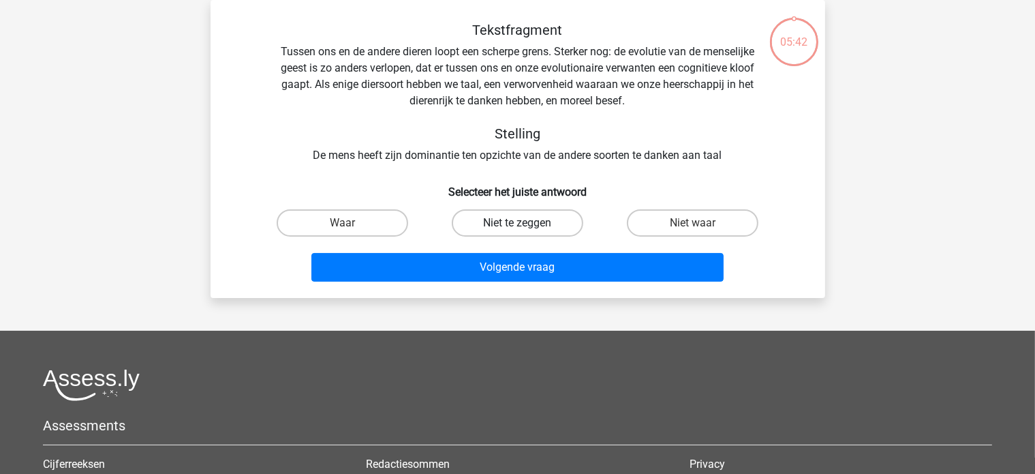
click at [510, 215] on label "Niet te zeggen" at bounding box center [518, 222] width 132 height 27
click at [517, 223] on input "Niet te zeggen" at bounding box center [521, 227] width 9 height 9
radio input "true"
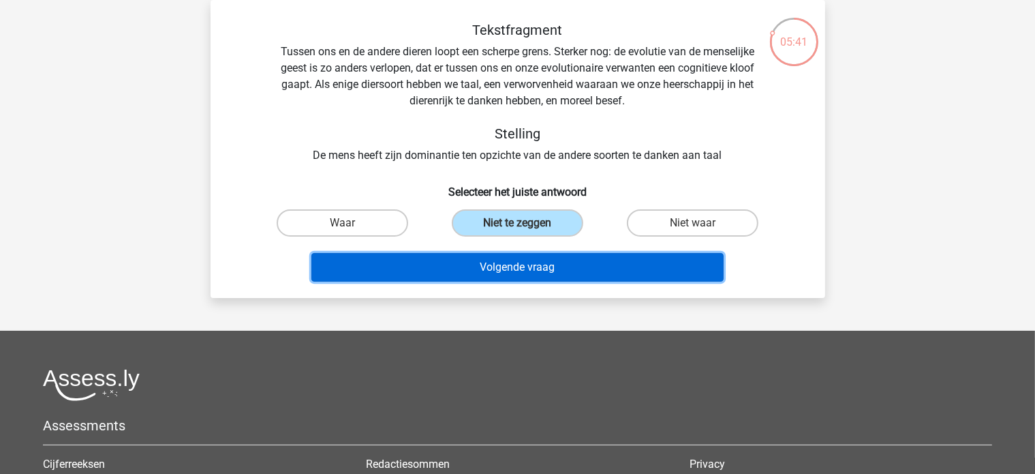
click at [488, 260] on button "Volgende vraag" at bounding box center [517, 267] width 412 height 29
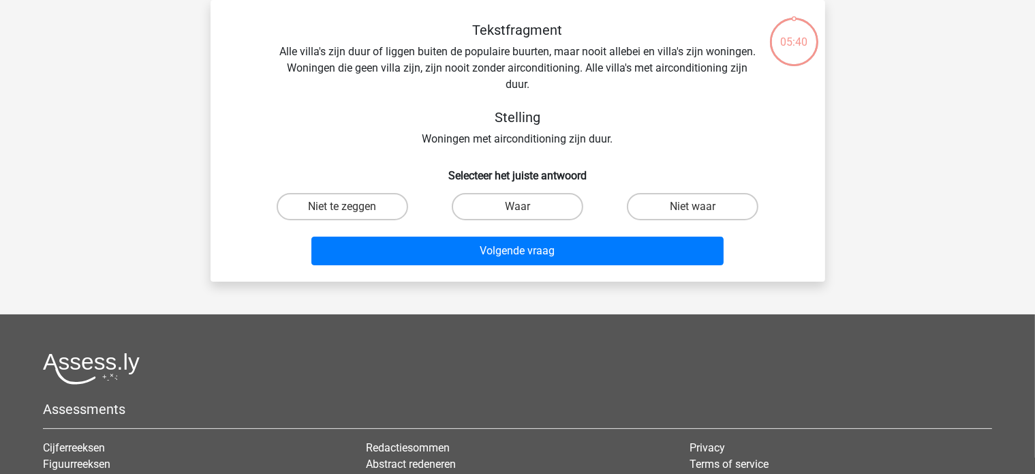
click at [523, 207] on input "Waar" at bounding box center [521, 211] width 9 height 9
radio input "true"
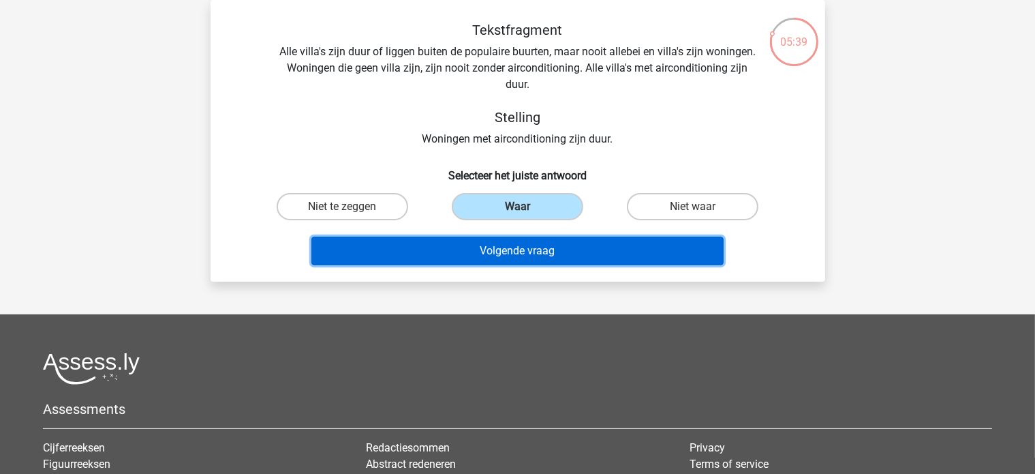
click at [499, 251] on button "Volgende vraag" at bounding box center [517, 250] width 412 height 29
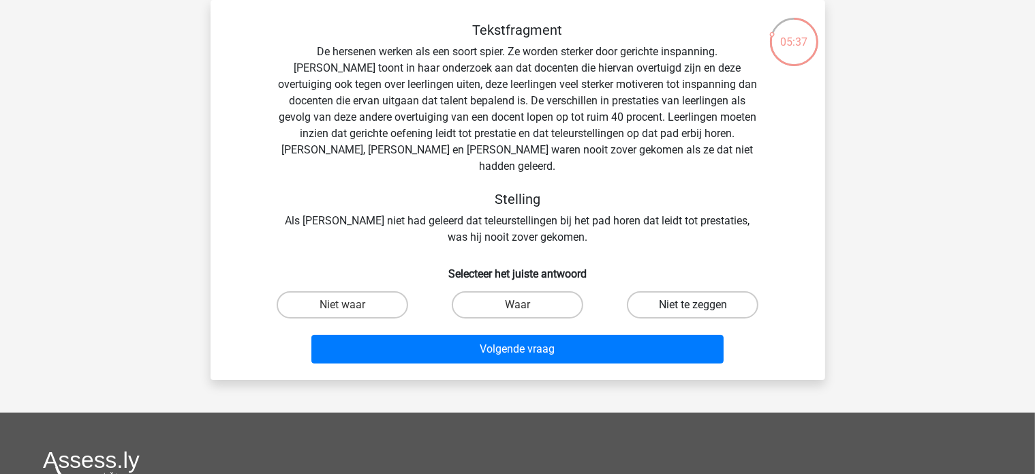
click at [668, 291] on label "Niet te zeggen" at bounding box center [693, 304] width 132 height 27
click at [693, 305] on input "Niet te zeggen" at bounding box center [697, 309] width 9 height 9
radio input "true"
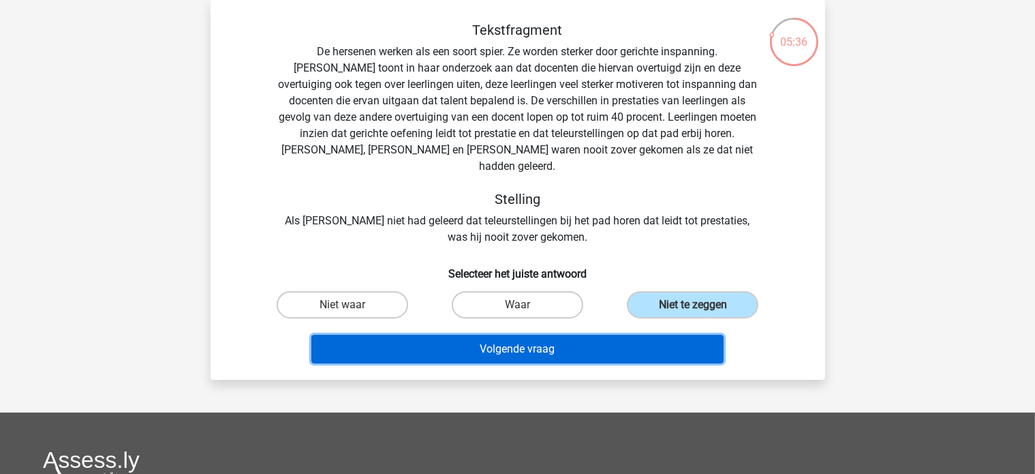
click at [616, 335] on button "Volgende vraag" at bounding box center [517, 349] width 412 height 29
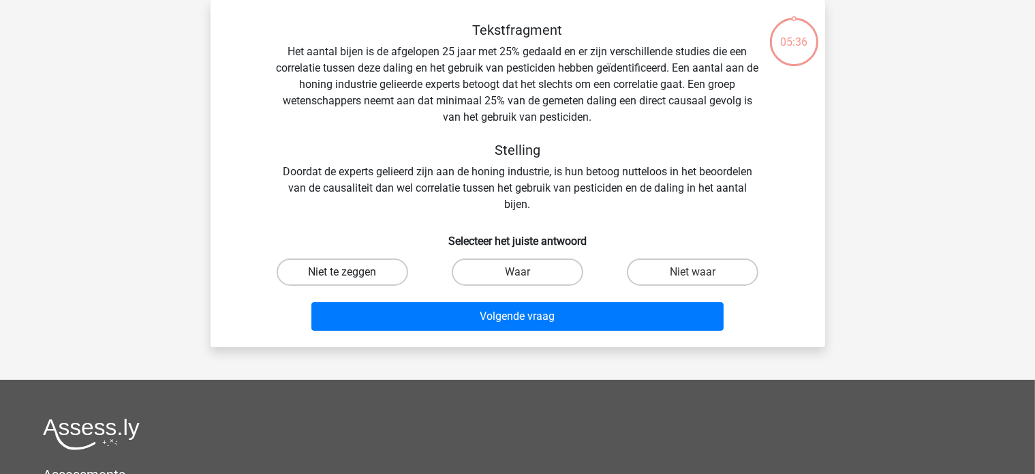
click at [360, 269] on label "Niet te zeggen" at bounding box center [343, 271] width 132 height 27
click at [351, 272] on input "Niet te zeggen" at bounding box center [346, 276] width 9 height 9
radio input "true"
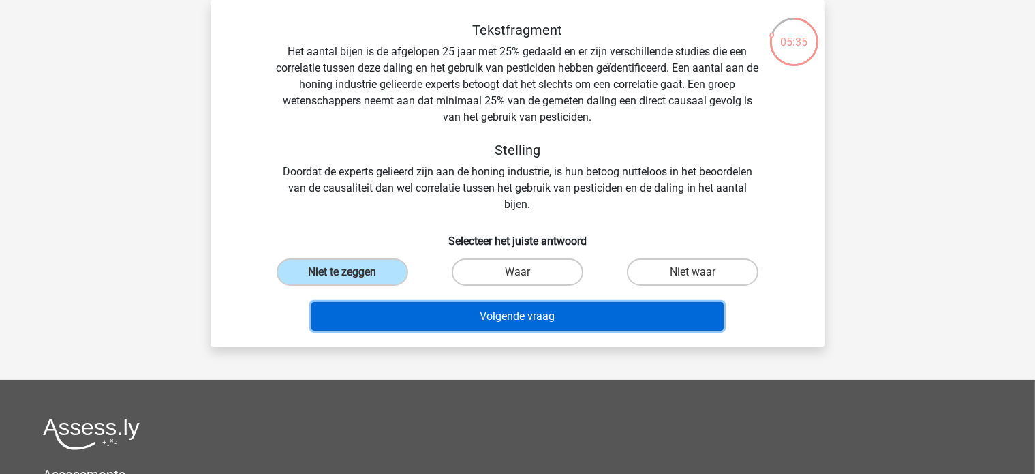
click at [485, 311] on button "Volgende vraag" at bounding box center [517, 316] width 412 height 29
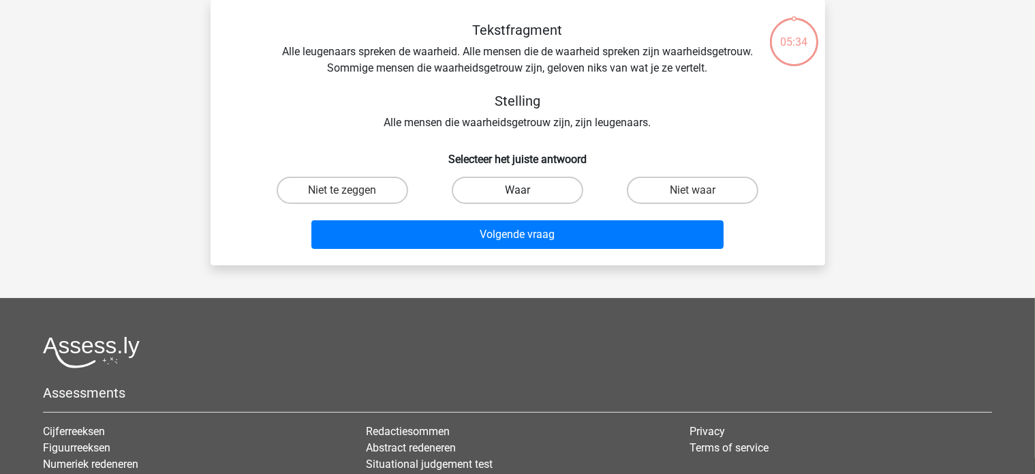
click at [515, 193] on label "Waar" at bounding box center [518, 190] width 132 height 27
click at [517, 193] on input "Waar" at bounding box center [521, 194] width 9 height 9
radio input "true"
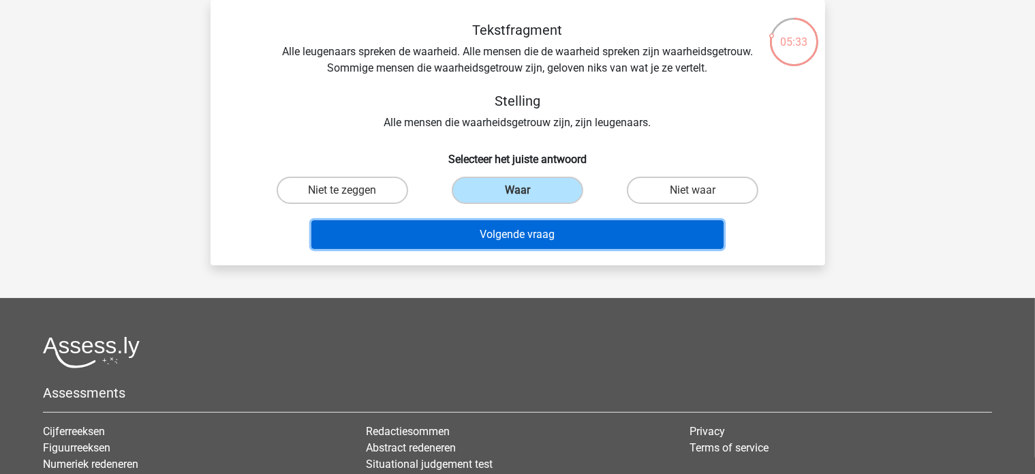
click at [503, 231] on button "Volgende vraag" at bounding box center [517, 234] width 412 height 29
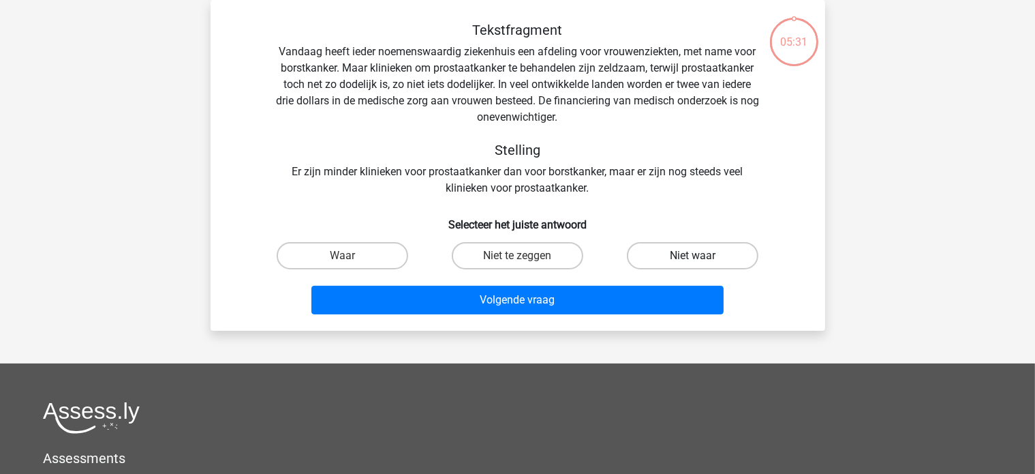
click at [633, 256] on label "Niet waar" at bounding box center [693, 255] width 132 height 27
click at [693, 256] on input "Niet waar" at bounding box center [697, 260] width 9 height 9
radio input "true"
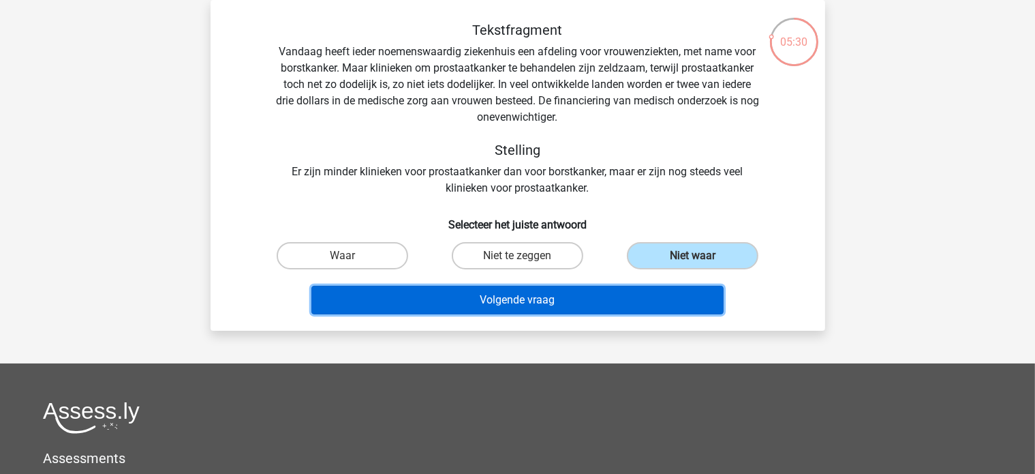
click at [518, 296] on button "Volgende vraag" at bounding box center [517, 300] width 412 height 29
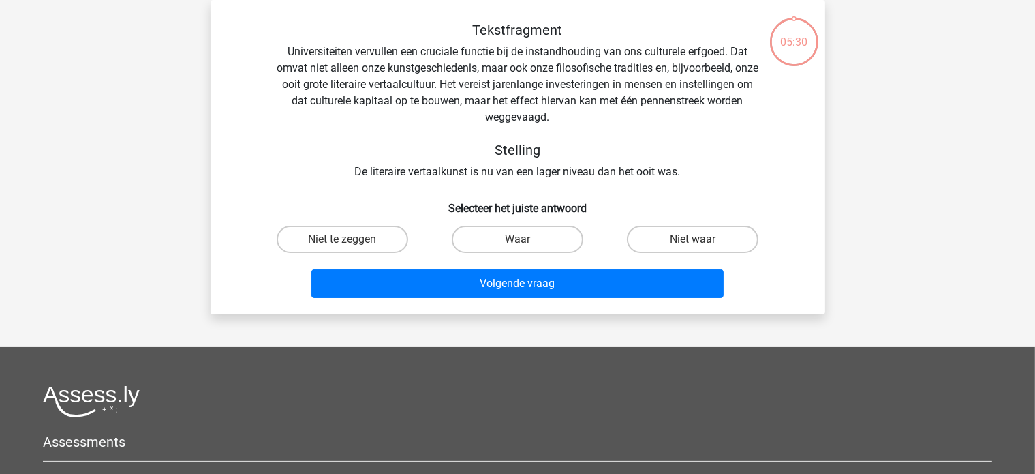
click at [523, 244] on input "Waar" at bounding box center [521, 243] width 9 height 9
radio input "true"
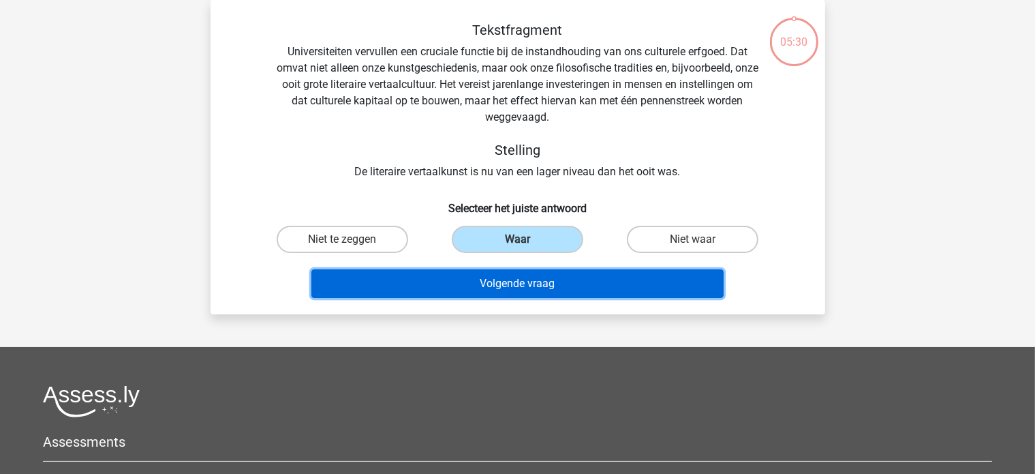
click at [498, 287] on button "Volgende vraag" at bounding box center [517, 283] width 412 height 29
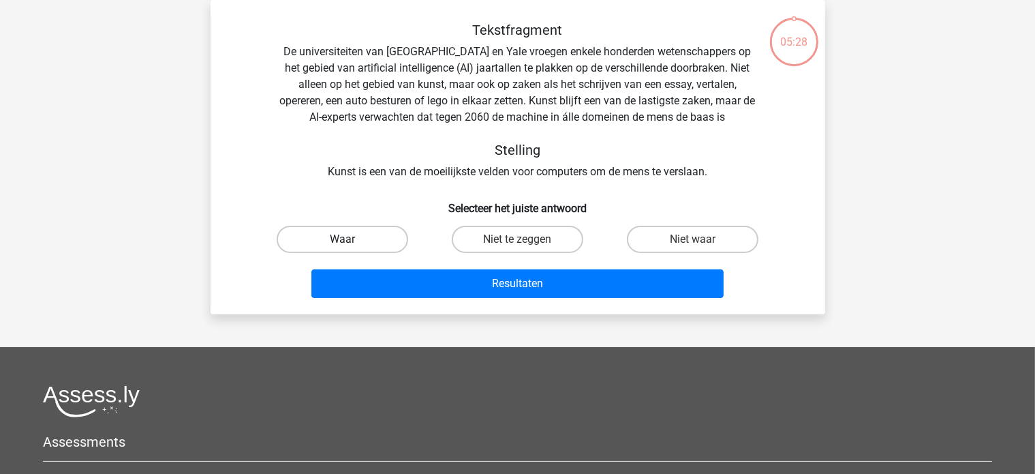
click at [363, 244] on label "Waar" at bounding box center [343, 239] width 132 height 27
click at [351, 244] on input "Waar" at bounding box center [346, 243] width 9 height 9
radio input "true"
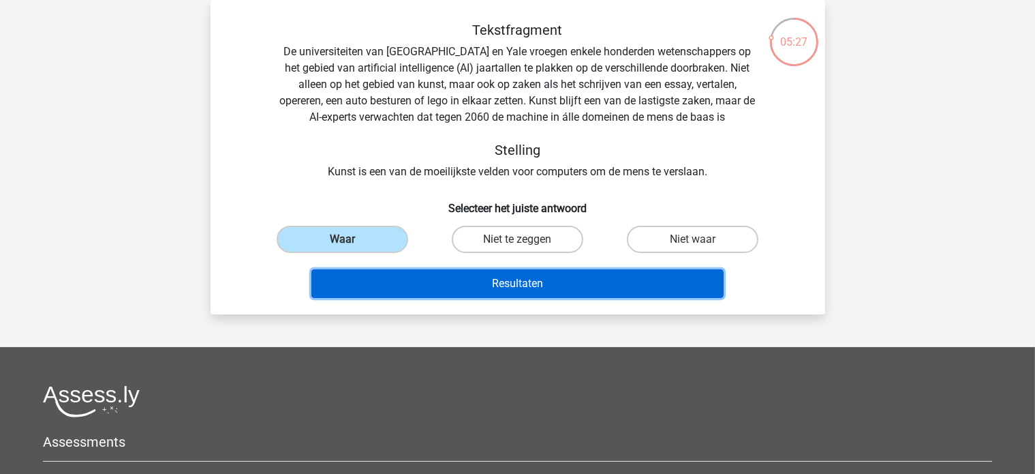
click at [480, 280] on button "Resultaten" at bounding box center [517, 283] width 412 height 29
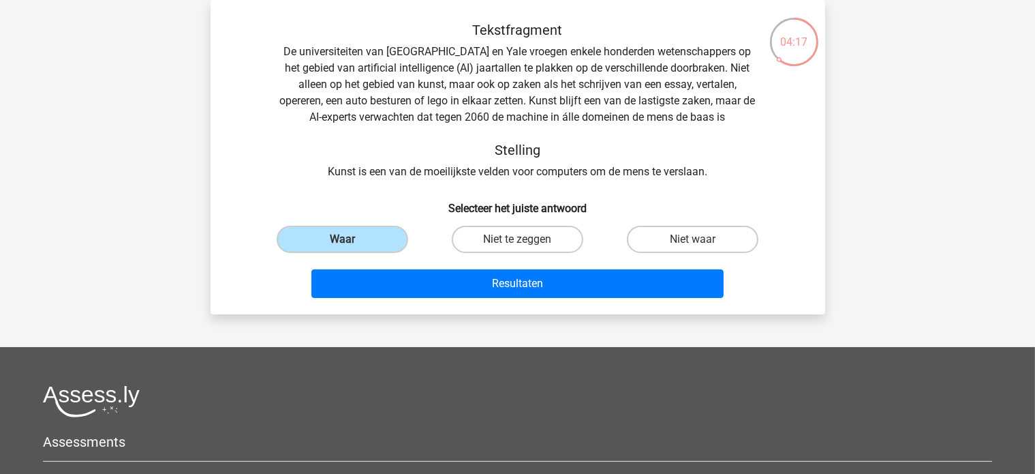
scroll to position [0, 0]
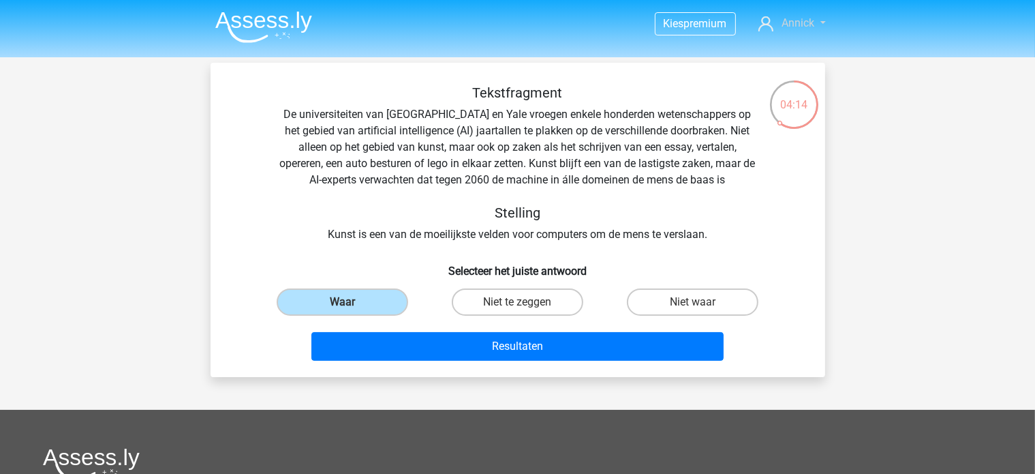
click at [791, 27] on span "Annick" at bounding box center [798, 22] width 33 height 13
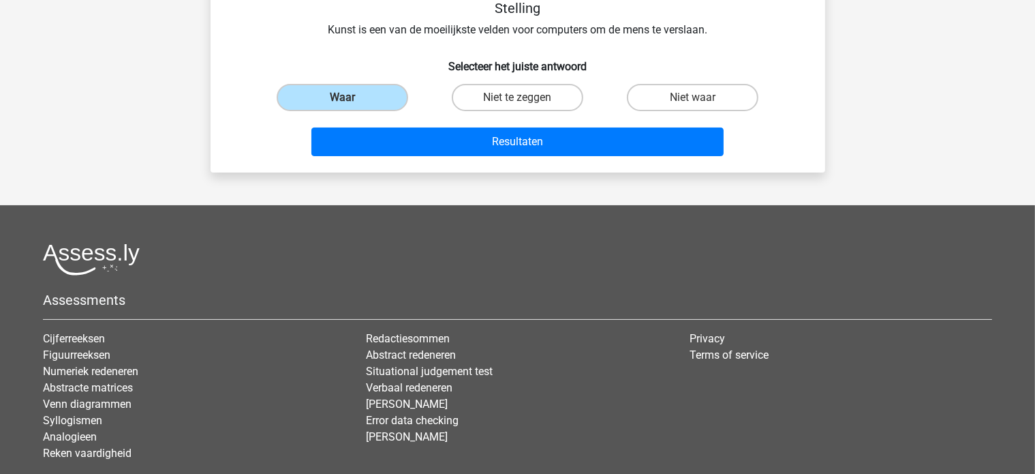
scroll to position [270, 0]
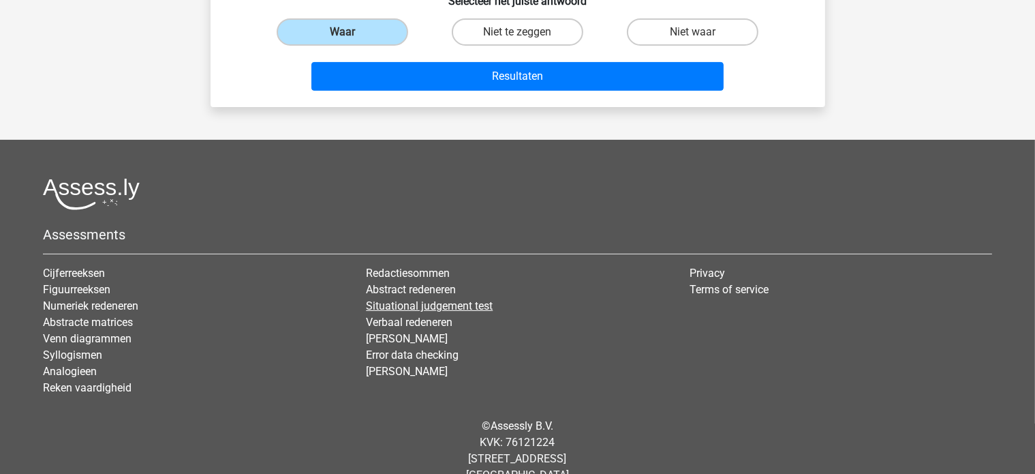
click at [429, 307] on link "Situational judgement test" at bounding box center [429, 305] width 127 height 13
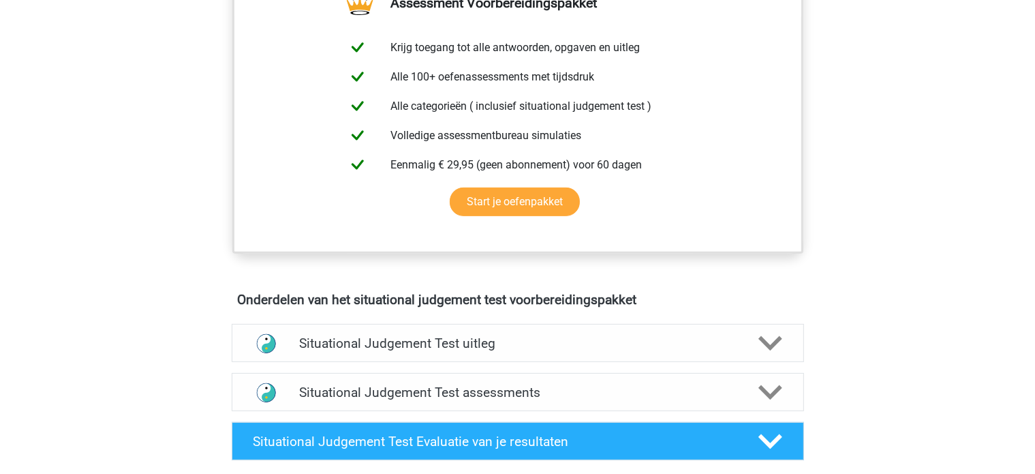
scroll to position [519, 0]
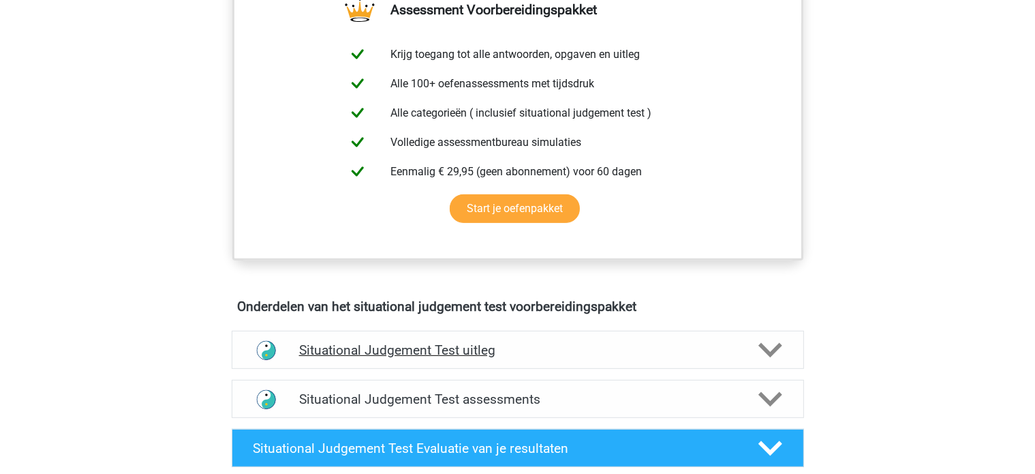
click at [771, 351] on polygon at bounding box center [771, 350] width 24 height 15
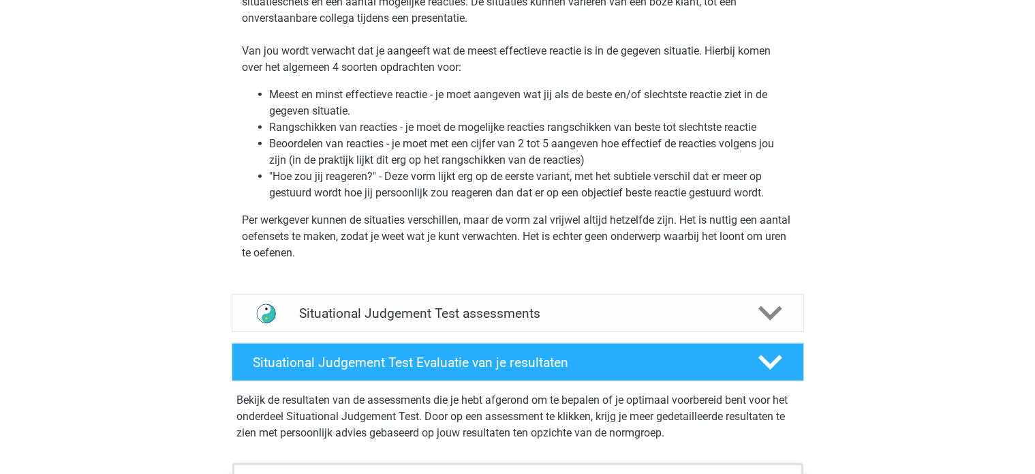
scroll to position [934, 0]
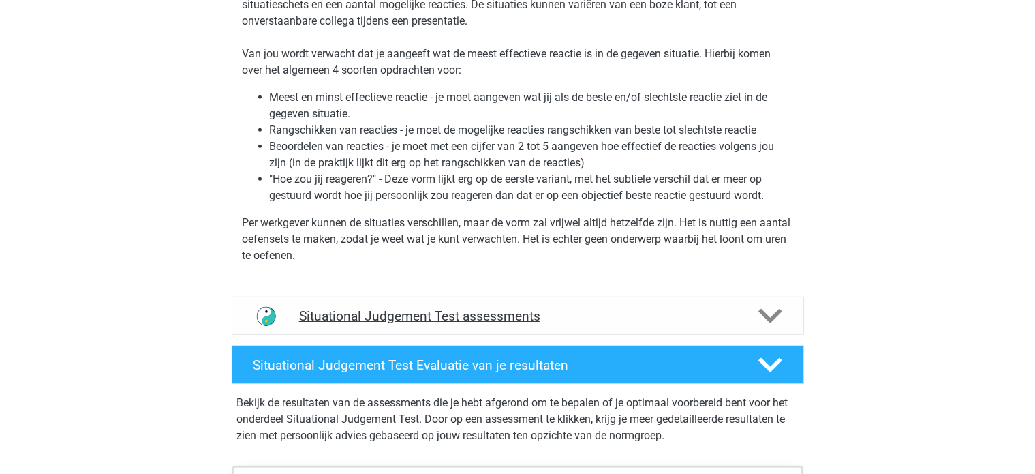
click at [757, 308] on div at bounding box center [769, 316] width 46 height 24
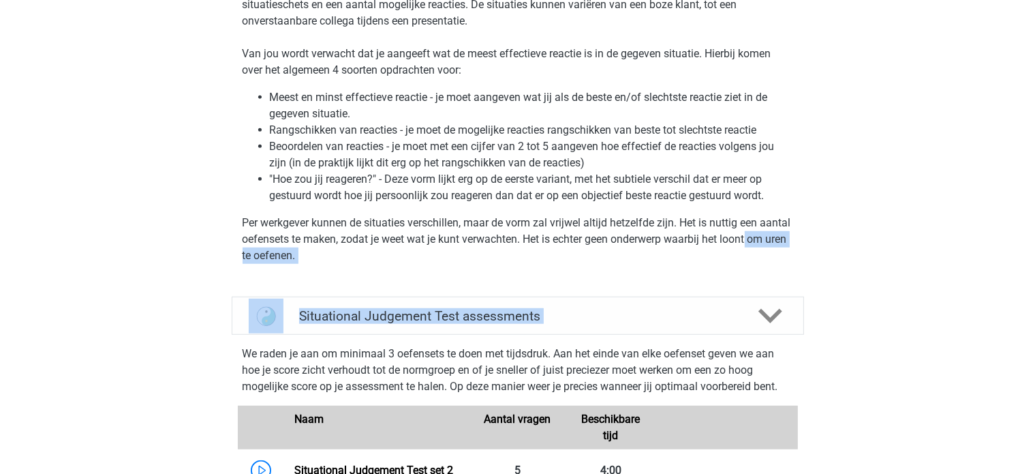
drag, startPoint x: 1031, startPoint y: 237, endPoint x: 1025, endPoint y: 296, distance: 59.5
click at [1025, 296] on div "Kies premium Annick annicksnels@gmail.com" at bounding box center [517, 217] width 1035 height 2303
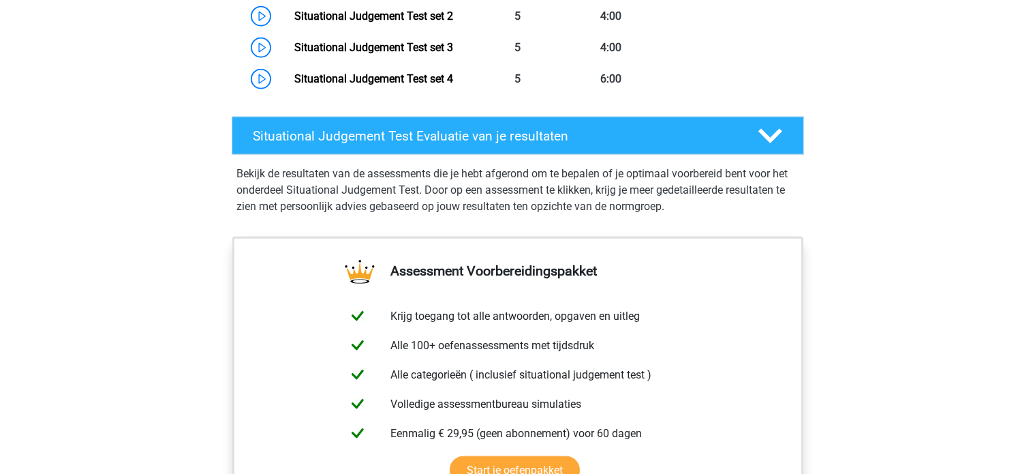
scroll to position [1394, 0]
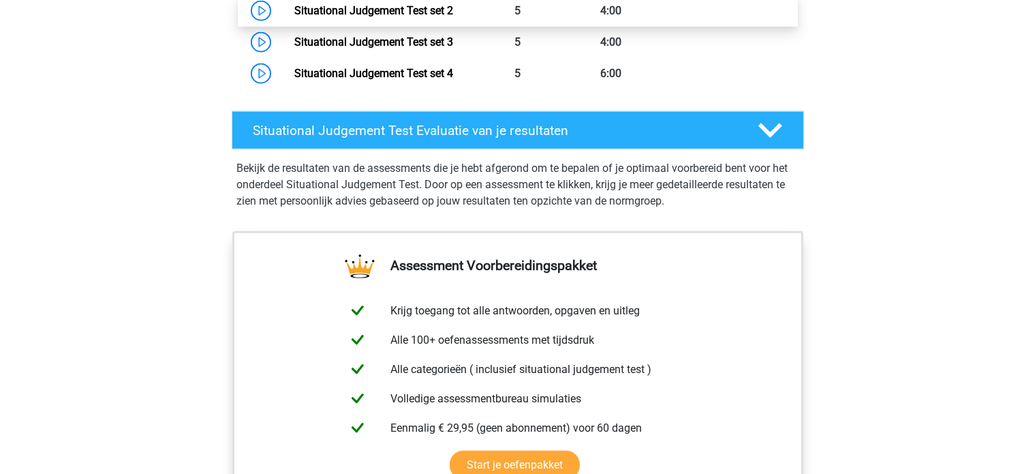
click at [417, 13] on link "Situational Judgement Test set 2" at bounding box center [373, 10] width 159 height 13
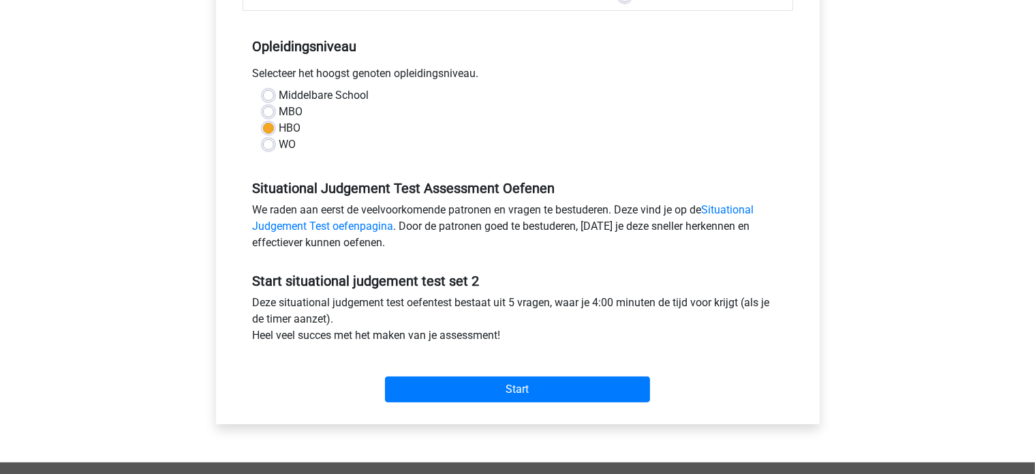
scroll to position [258, 0]
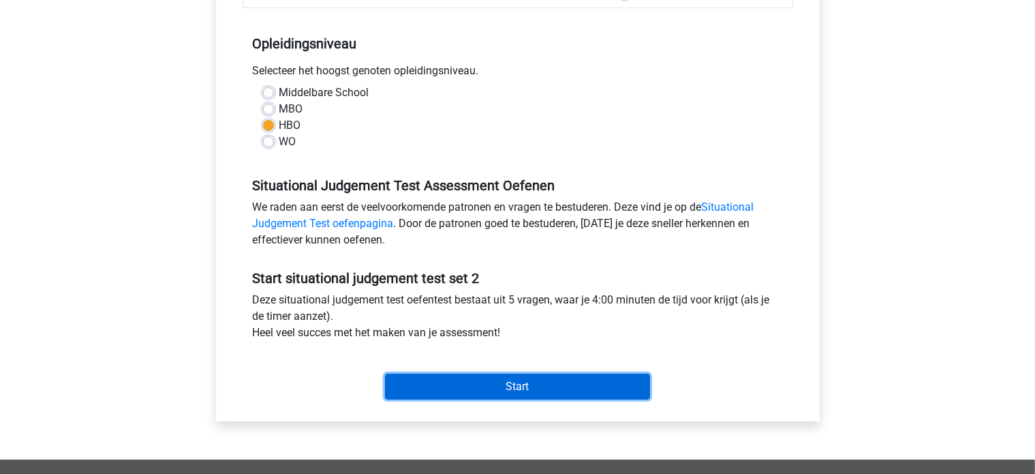
click at [521, 386] on input "Start" at bounding box center [517, 386] width 265 height 26
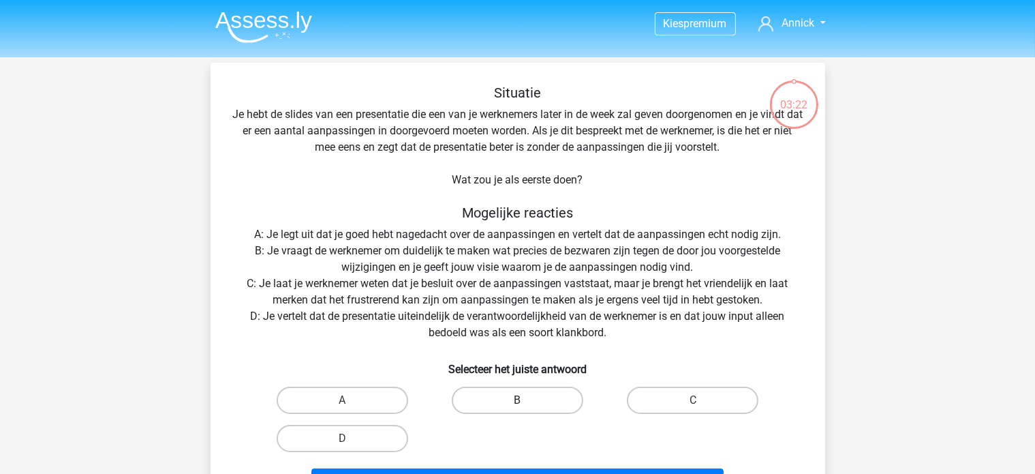
click at [501, 403] on label "B" at bounding box center [518, 399] width 132 height 27
click at [517, 403] on input "B" at bounding box center [521, 404] width 9 height 9
radio input "true"
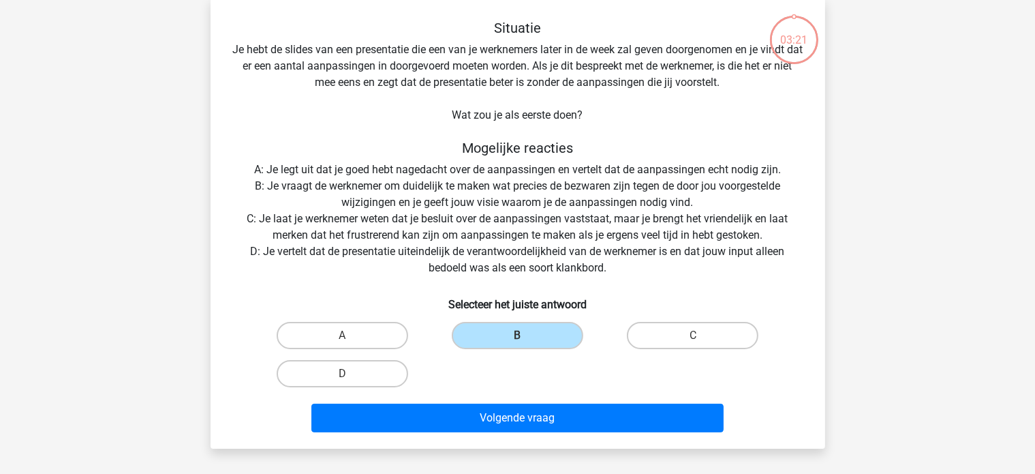
scroll to position [125, 0]
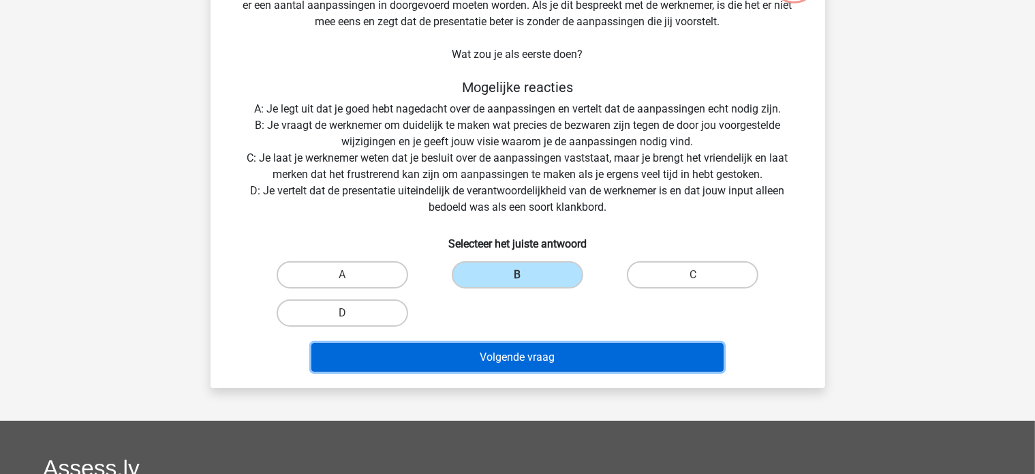
click at [555, 361] on button "Volgende vraag" at bounding box center [517, 357] width 412 height 29
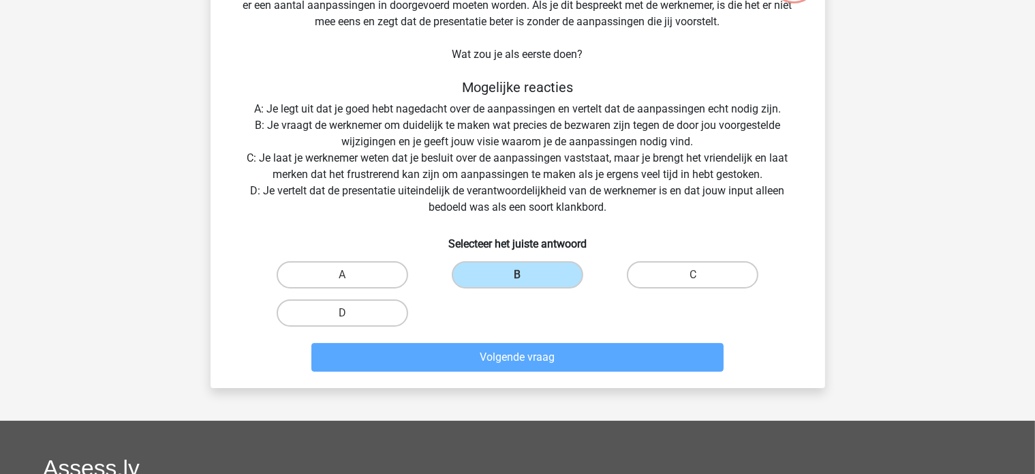
scroll to position [63, 0]
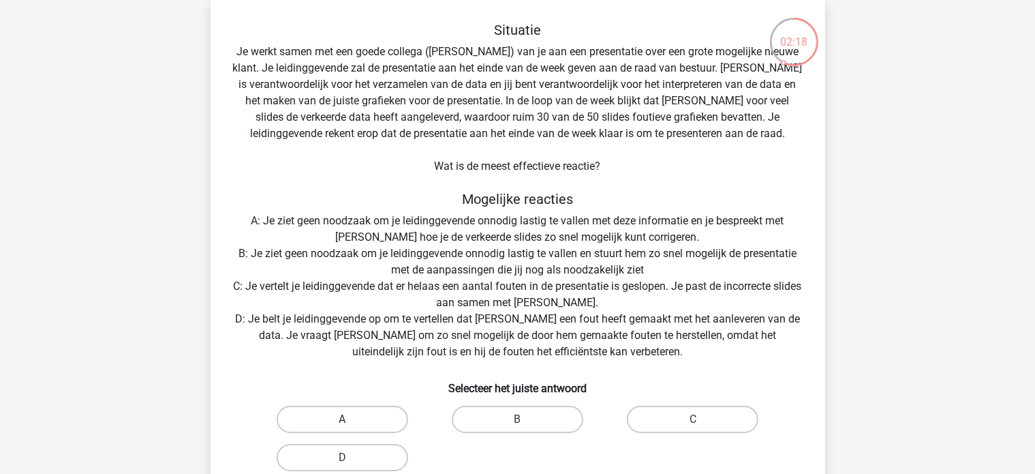
click at [329, 416] on label "A" at bounding box center [343, 419] width 132 height 27
click at [342, 419] on input "A" at bounding box center [346, 423] width 9 height 9
radio input "true"
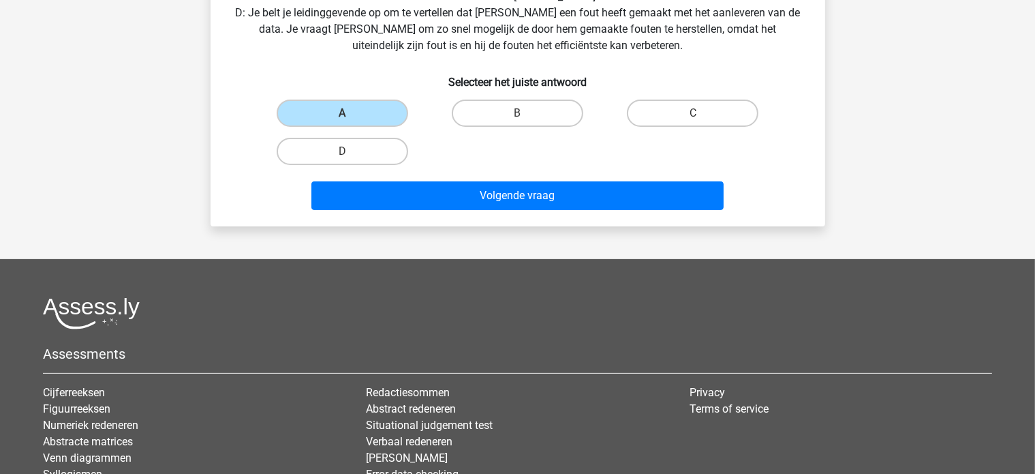
scroll to position [448, 0]
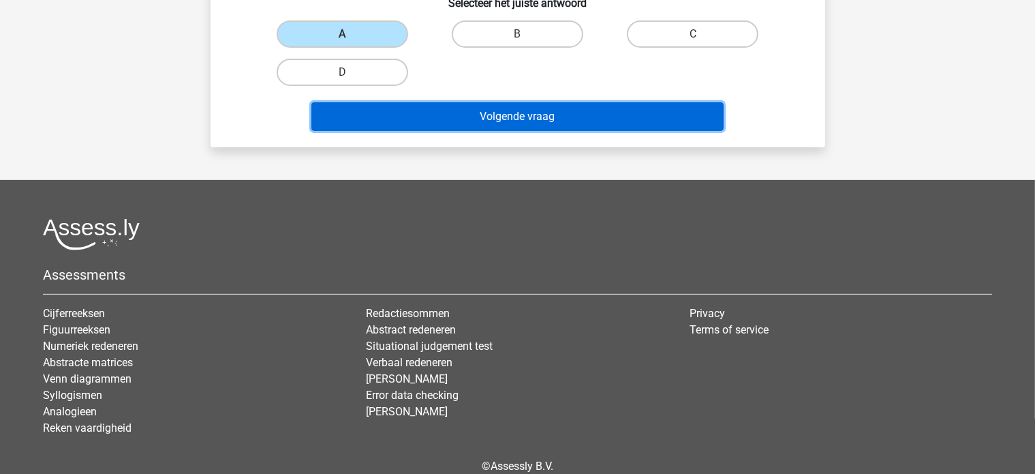
click at [570, 118] on button "Volgende vraag" at bounding box center [517, 116] width 412 height 29
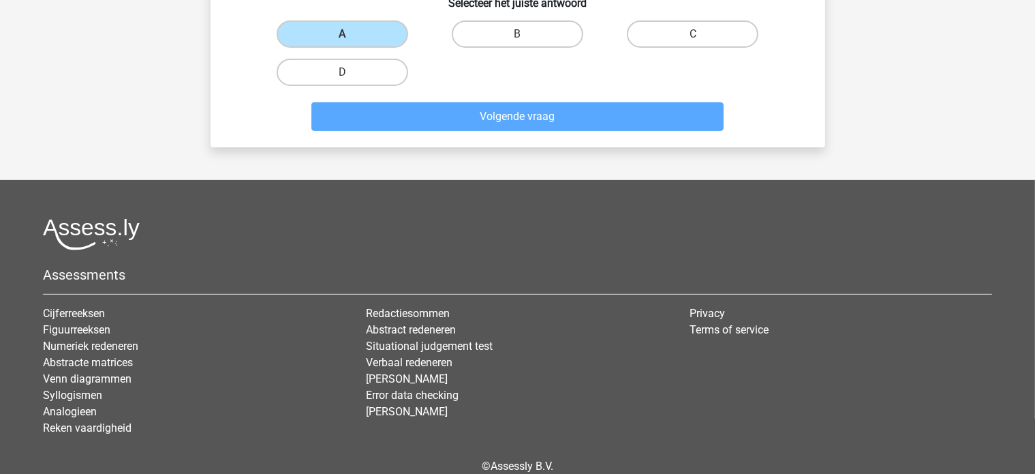
scroll to position [63, 0]
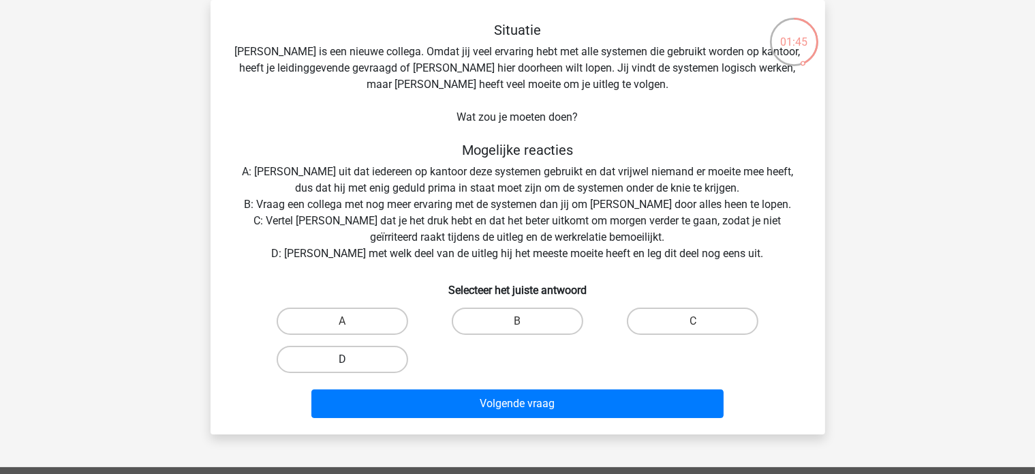
click at [378, 352] on label "D" at bounding box center [343, 359] width 132 height 27
click at [351, 359] on input "D" at bounding box center [346, 363] width 9 height 9
radio input "true"
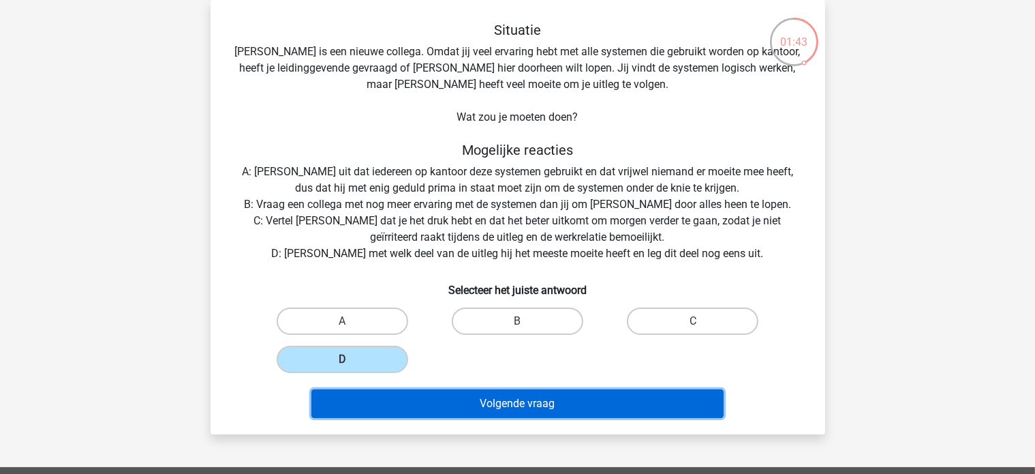
click at [532, 404] on button "Volgende vraag" at bounding box center [517, 403] width 412 height 29
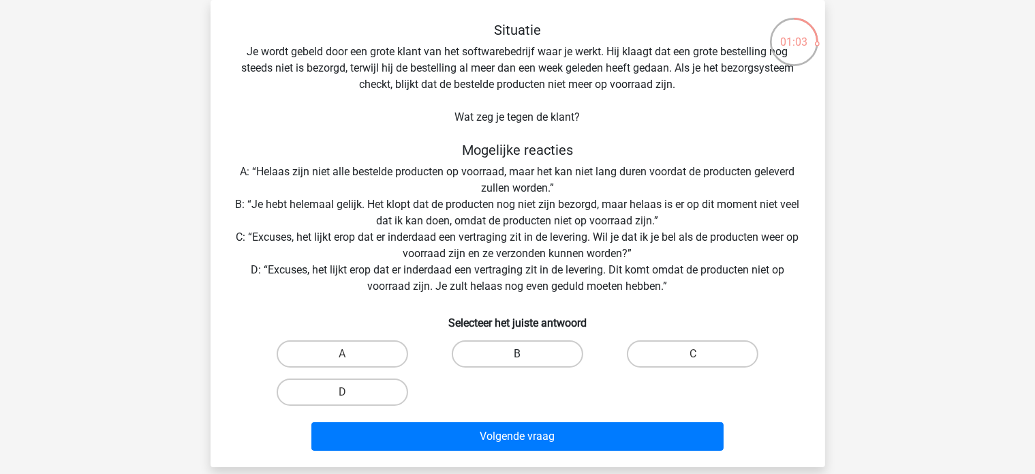
click at [489, 355] on label "B" at bounding box center [518, 353] width 132 height 27
click at [517, 355] on input "B" at bounding box center [521, 358] width 9 height 9
radio input "true"
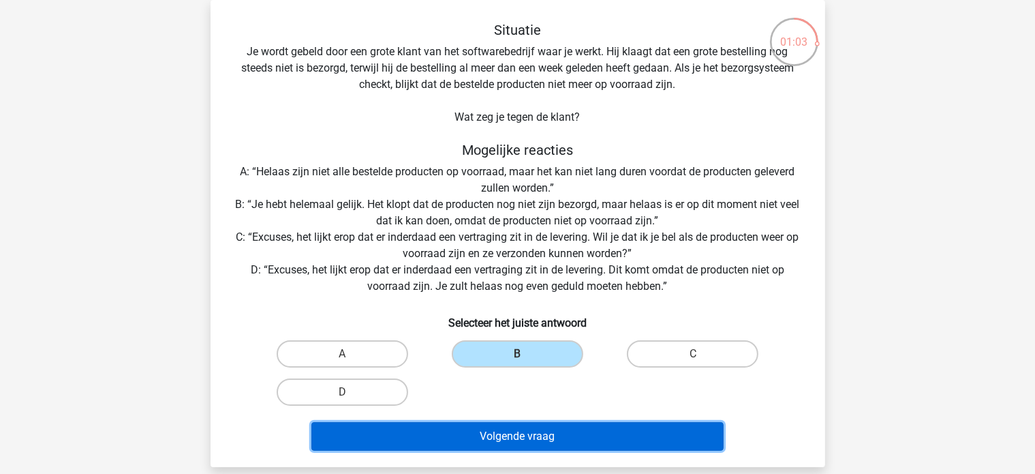
click at [506, 441] on button "Volgende vraag" at bounding box center [517, 436] width 412 height 29
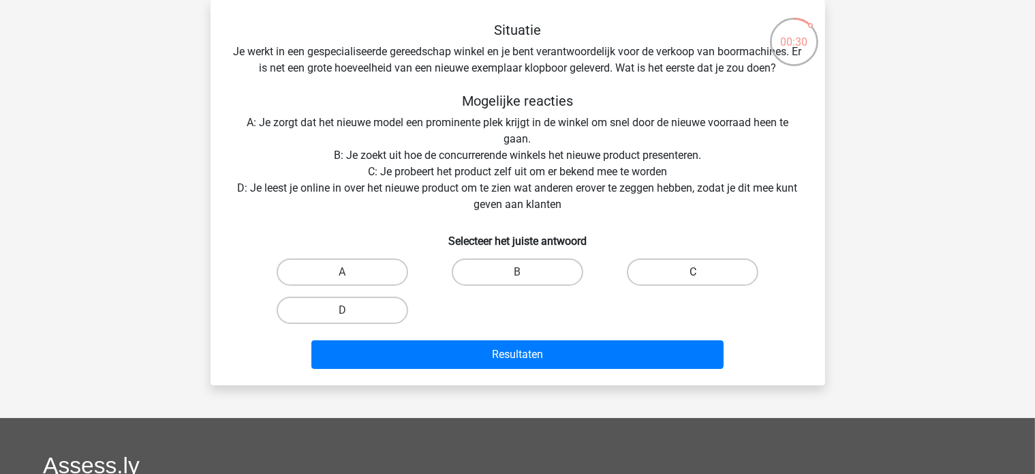
click at [671, 266] on label "C" at bounding box center [693, 271] width 132 height 27
click at [693, 272] on input "C" at bounding box center [697, 276] width 9 height 9
radio input "true"
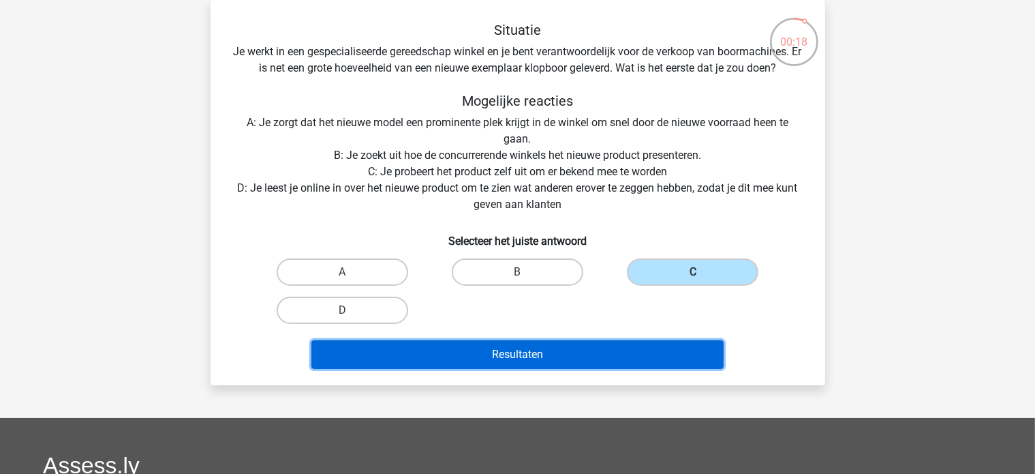
click at [503, 345] on button "Resultaten" at bounding box center [517, 354] width 412 height 29
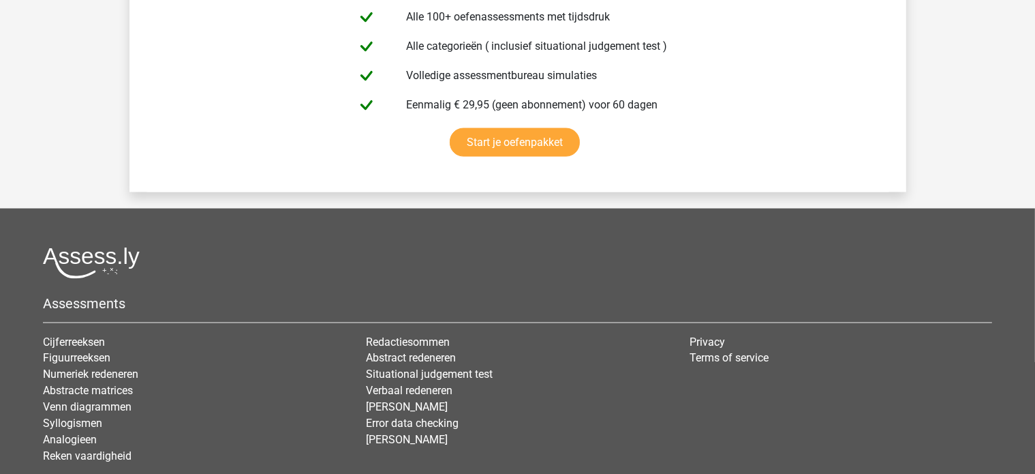
scroll to position [2327, 0]
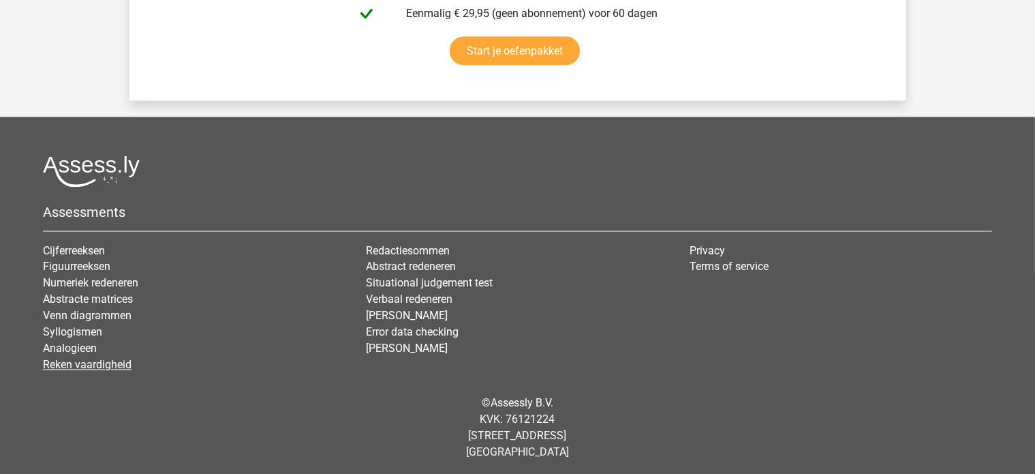
click at [98, 365] on link "Reken vaardigheid" at bounding box center [87, 364] width 89 height 13
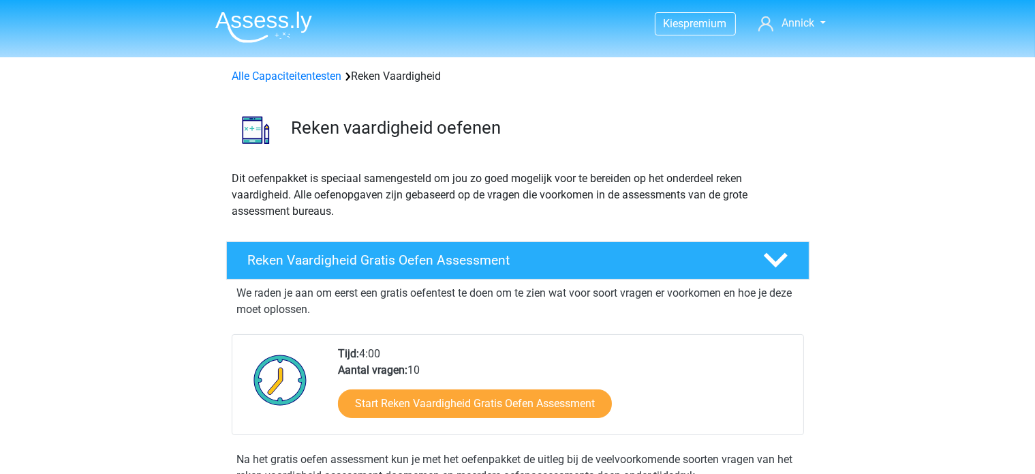
scroll to position [346, 0]
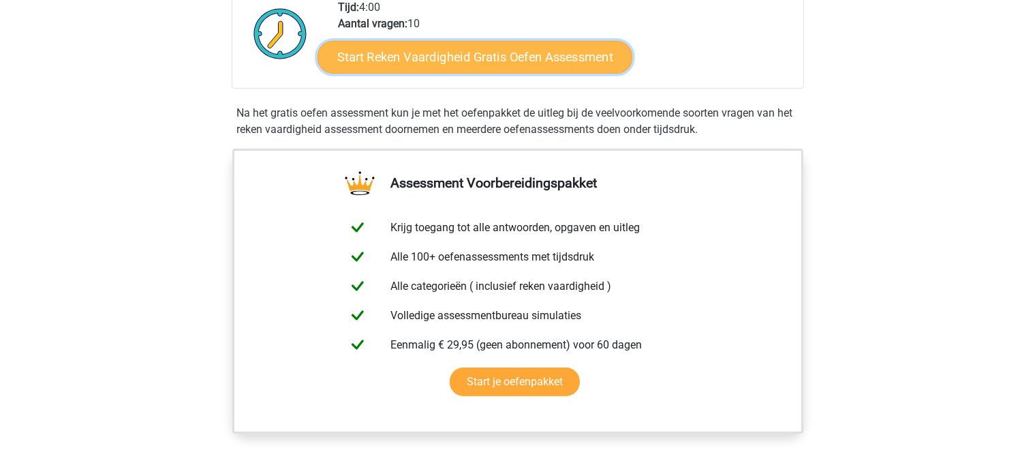
click at [502, 59] on link "Start Reken Vaardigheid Gratis Oefen Assessment" at bounding box center [475, 56] width 315 height 33
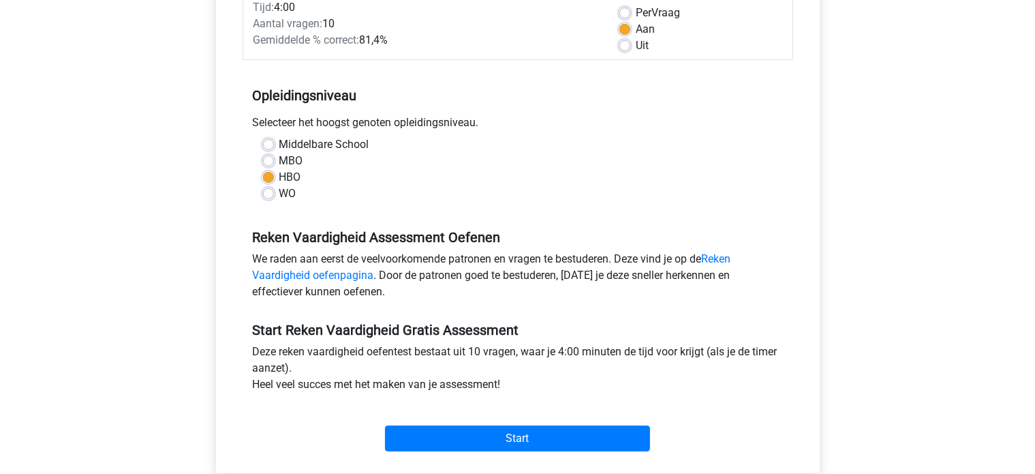
scroll to position [268, 0]
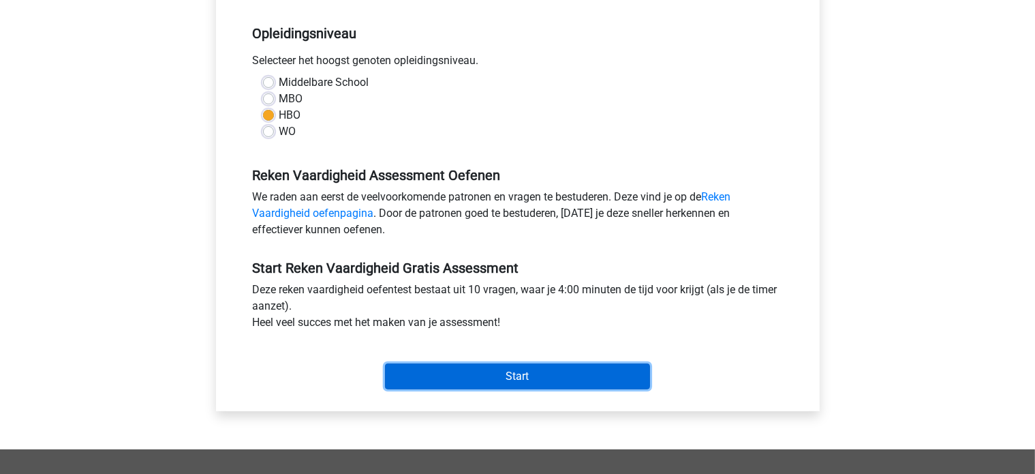
click at [596, 371] on input "Start" at bounding box center [517, 376] width 265 height 26
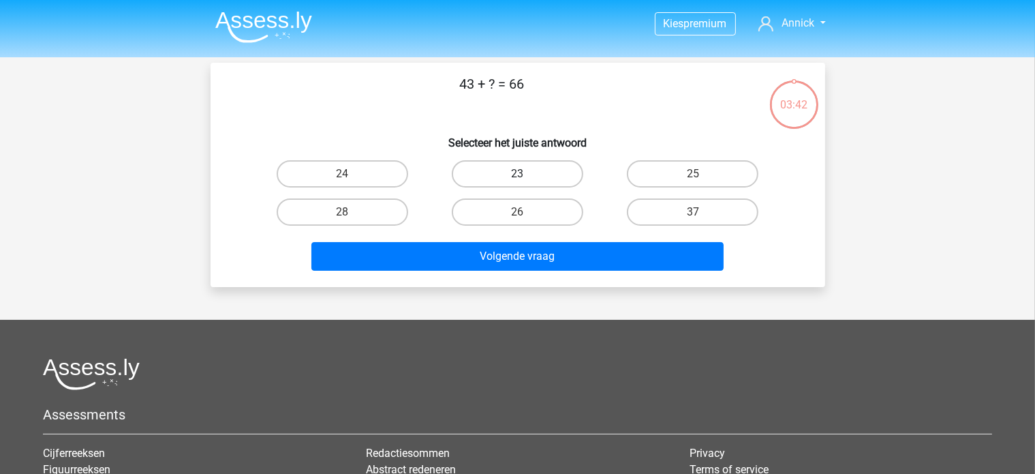
click at [520, 170] on label "23" at bounding box center [518, 173] width 132 height 27
click at [520, 174] on input "23" at bounding box center [521, 178] width 9 height 9
radio input "true"
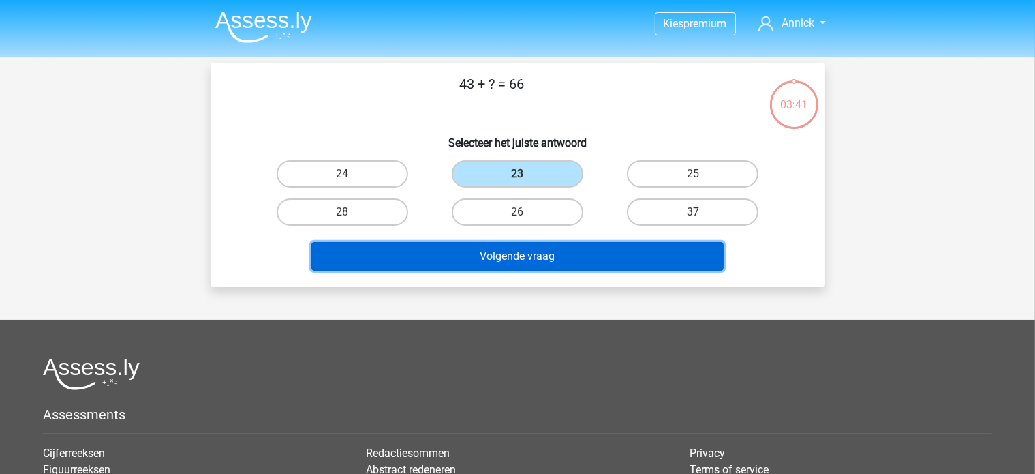
click at [498, 261] on button "Volgende vraag" at bounding box center [517, 256] width 412 height 29
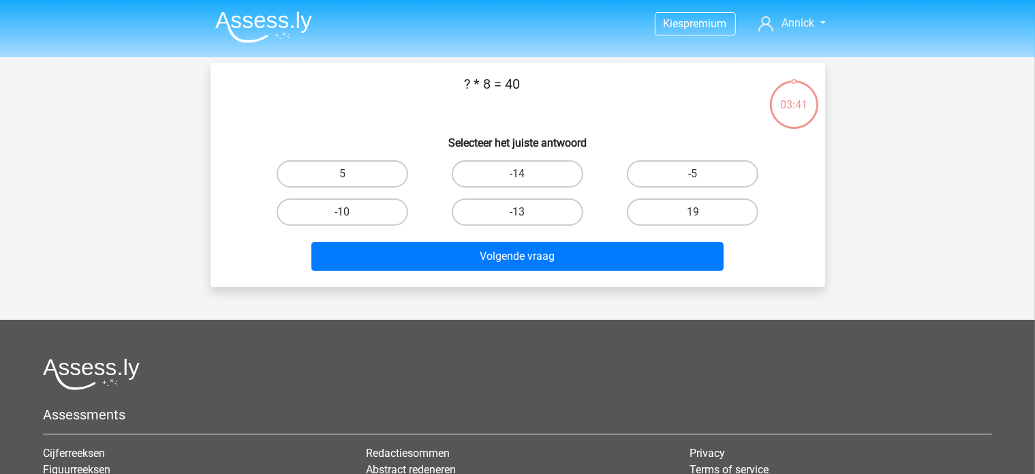
scroll to position [63, 0]
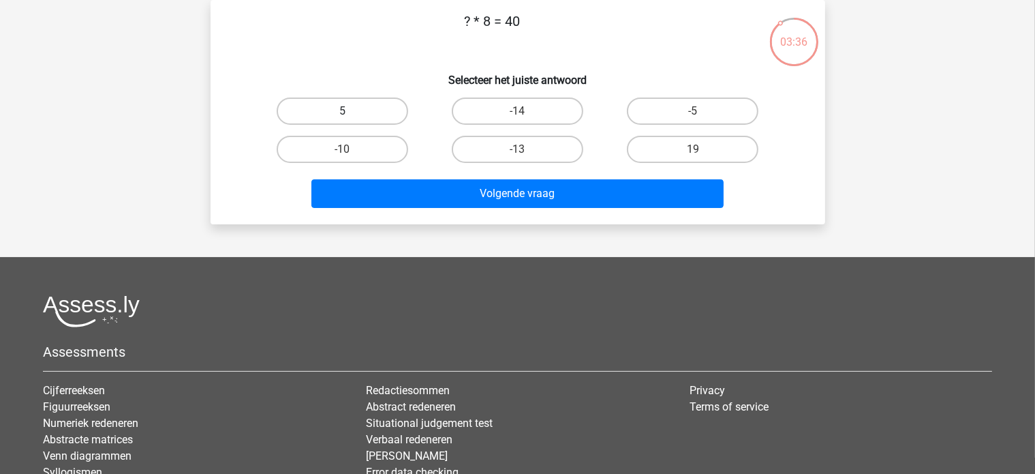
click at [365, 113] on label "5" at bounding box center [343, 110] width 132 height 27
click at [351, 113] on input "5" at bounding box center [346, 115] width 9 height 9
radio input "true"
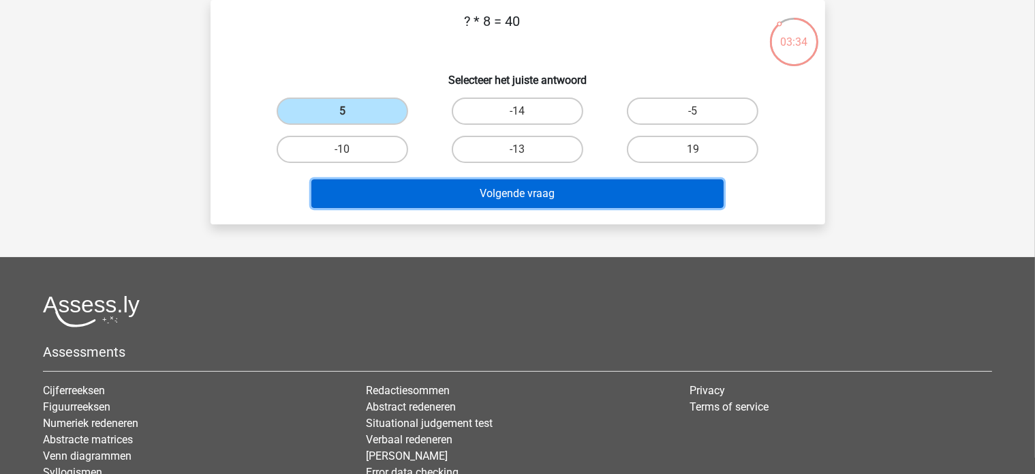
click at [513, 190] on button "Volgende vraag" at bounding box center [517, 193] width 412 height 29
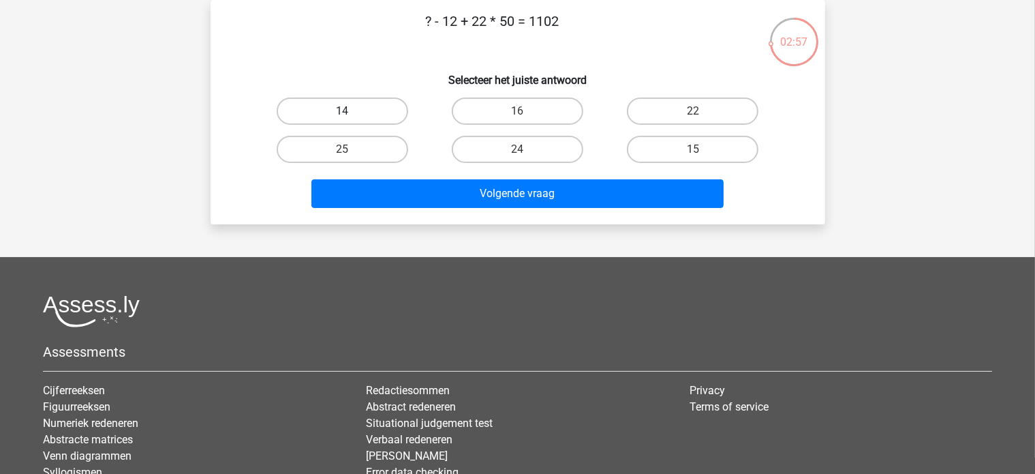
click at [346, 110] on label "14" at bounding box center [343, 110] width 132 height 27
click at [346, 111] on input "14" at bounding box center [346, 115] width 9 height 9
radio input "true"
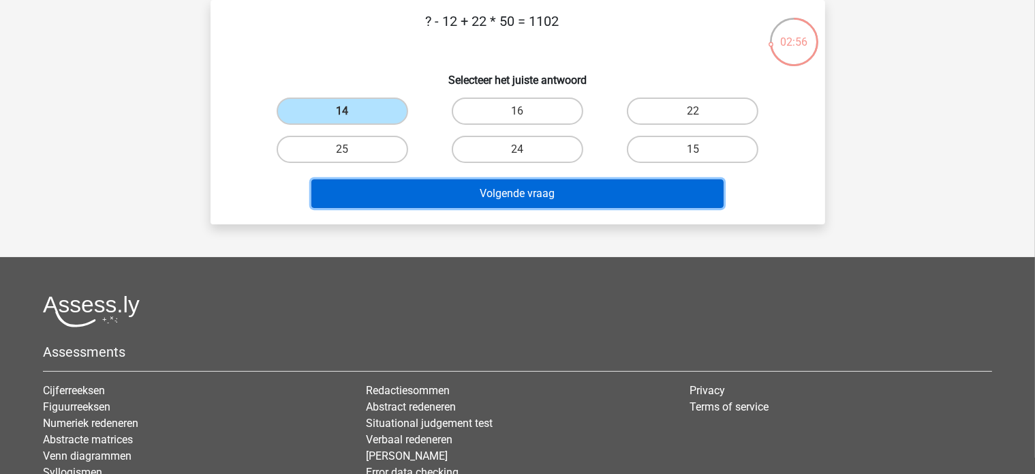
click at [523, 198] on button "Volgende vraag" at bounding box center [517, 193] width 412 height 29
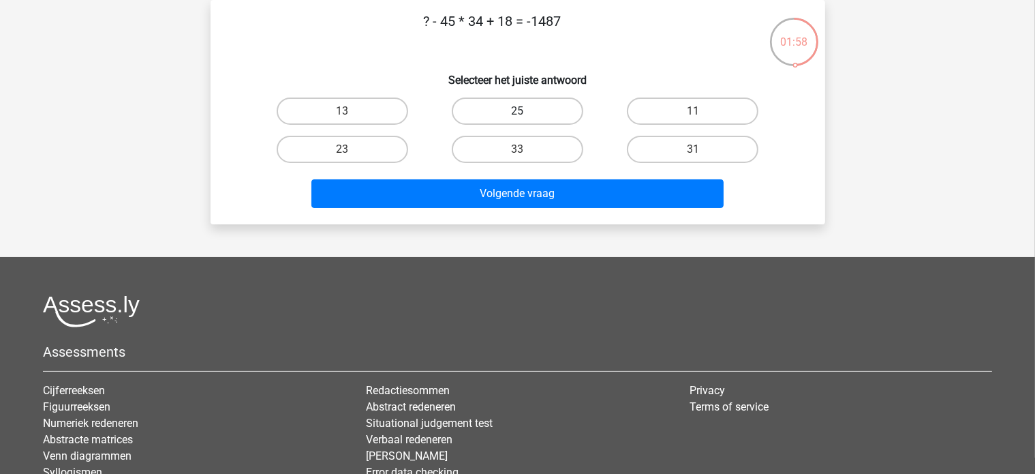
click at [525, 104] on label "25" at bounding box center [518, 110] width 132 height 27
click at [525, 111] on input "25" at bounding box center [521, 115] width 9 height 9
radio input "true"
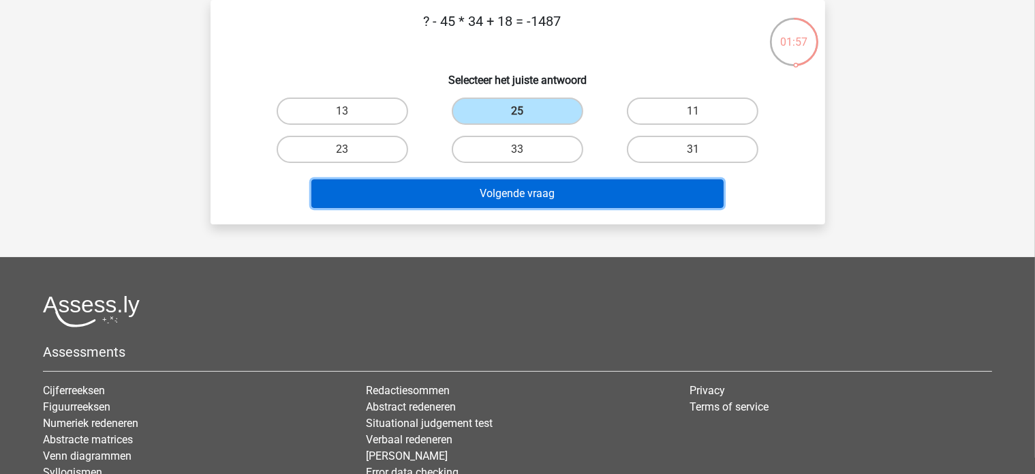
click at [506, 187] on button "Volgende vraag" at bounding box center [517, 193] width 412 height 29
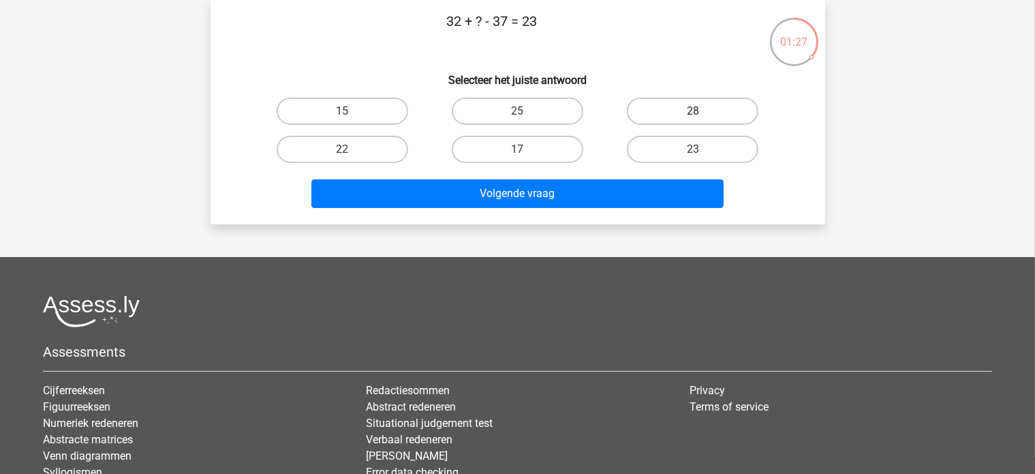
click at [664, 106] on label "28" at bounding box center [693, 110] width 132 height 27
click at [693, 111] on input "28" at bounding box center [697, 115] width 9 height 9
radio input "true"
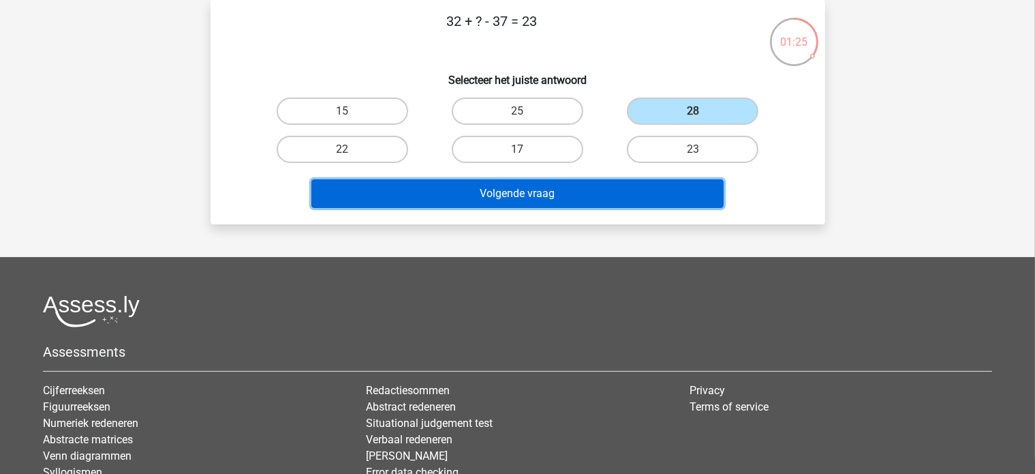
click at [536, 189] on button "Volgende vraag" at bounding box center [517, 193] width 412 height 29
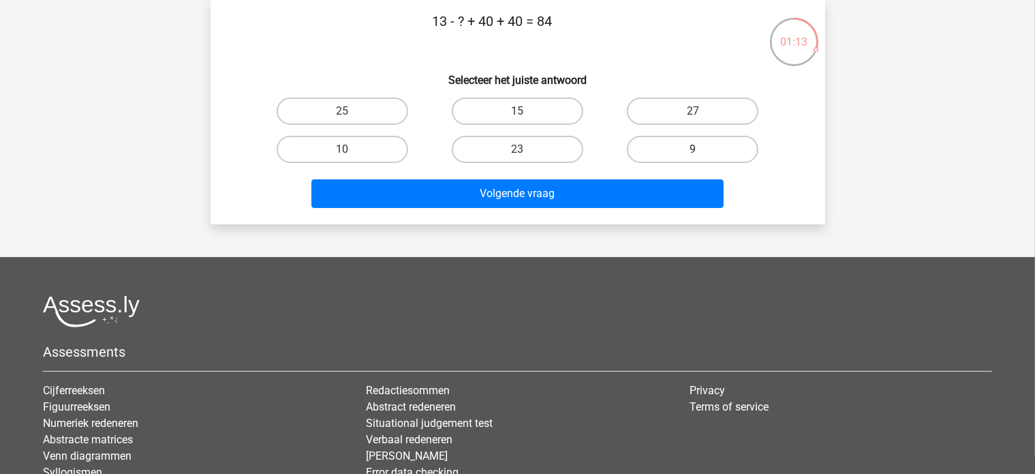
click at [650, 150] on label "9" at bounding box center [693, 149] width 132 height 27
click at [693, 150] on input "9" at bounding box center [697, 153] width 9 height 9
radio input "true"
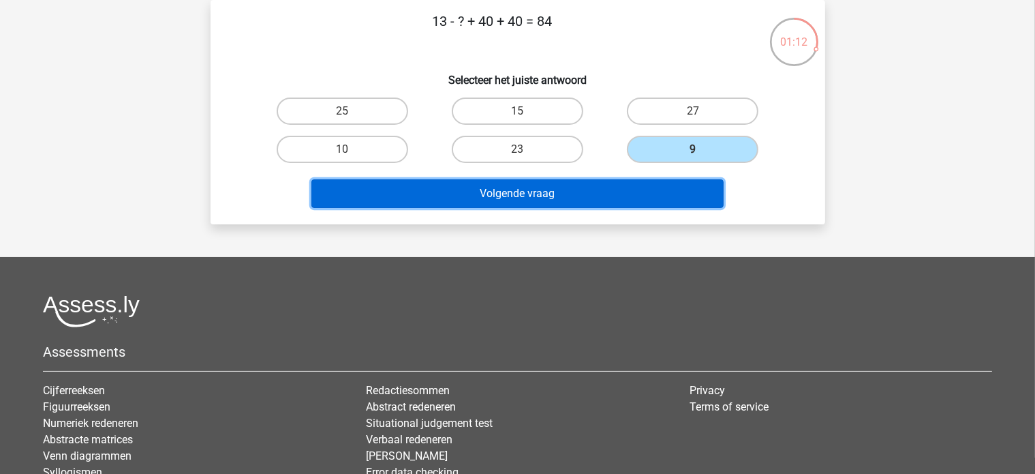
click at [545, 200] on button "Volgende vraag" at bounding box center [517, 193] width 412 height 29
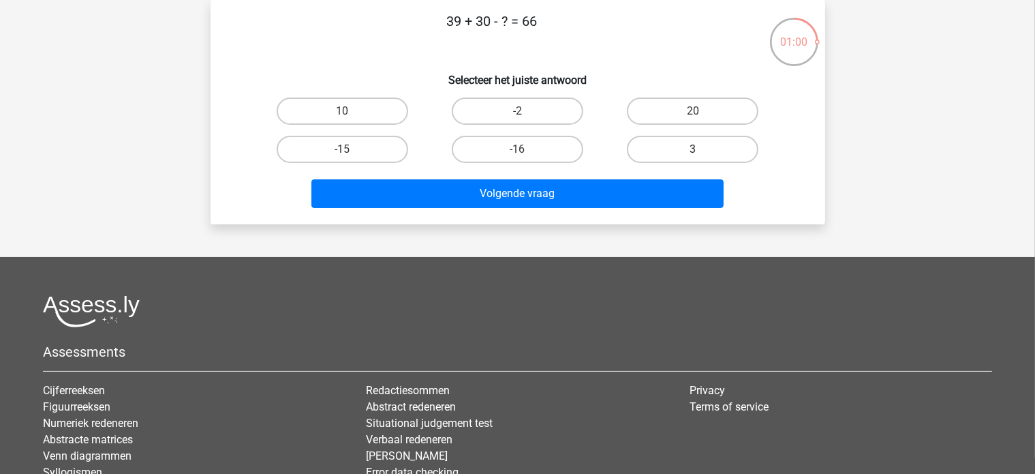
click at [643, 143] on label "3" at bounding box center [693, 149] width 132 height 27
click at [693, 149] on input "3" at bounding box center [697, 153] width 9 height 9
radio input "true"
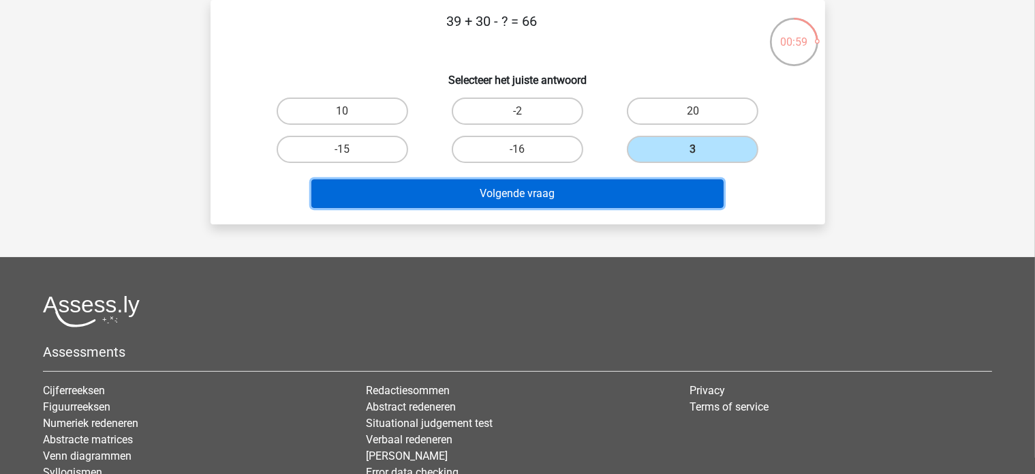
click at [534, 187] on button "Volgende vraag" at bounding box center [517, 193] width 412 height 29
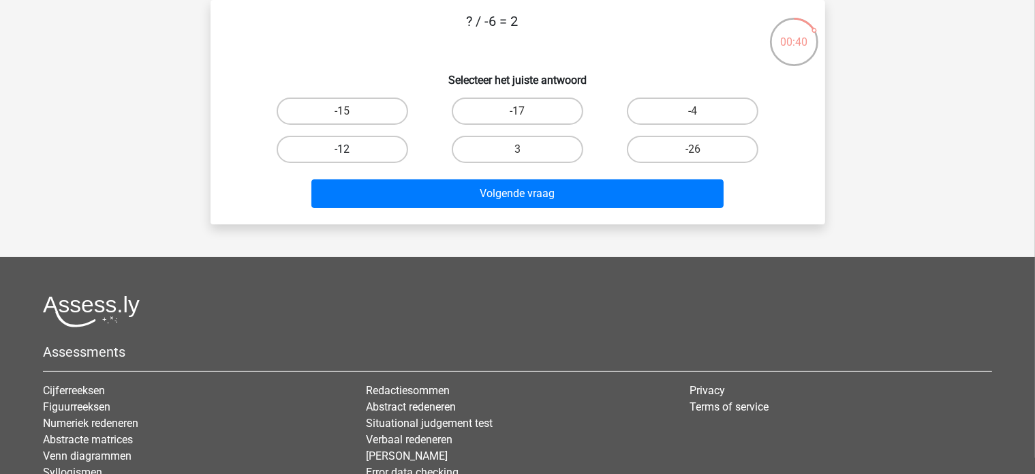
click at [373, 149] on label "-12" at bounding box center [343, 149] width 132 height 27
click at [351, 149] on input "-12" at bounding box center [346, 153] width 9 height 9
radio input "true"
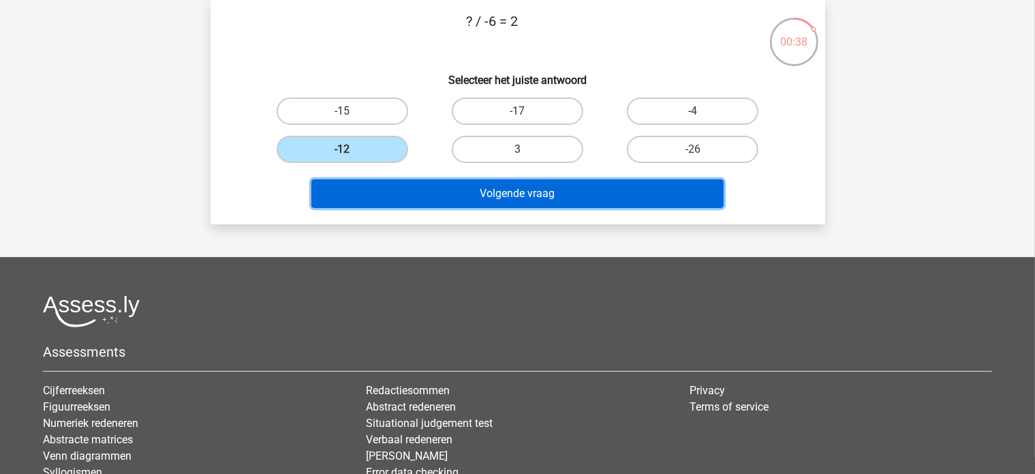
click at [521, 196] on button "Volgende vraag" at bounding box center [517, 193] width 412 height 29
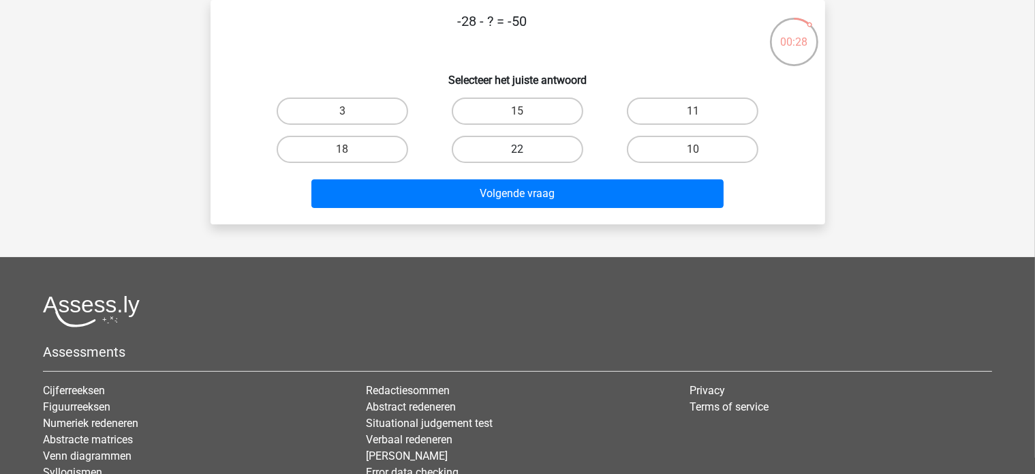
click at [526, 147] on label "22" at bounding box center [518, 149] width 132 height 27
click at [526, 149] on input "22" at bounding box center [521, 153] width 9 height 9
radio input "true"
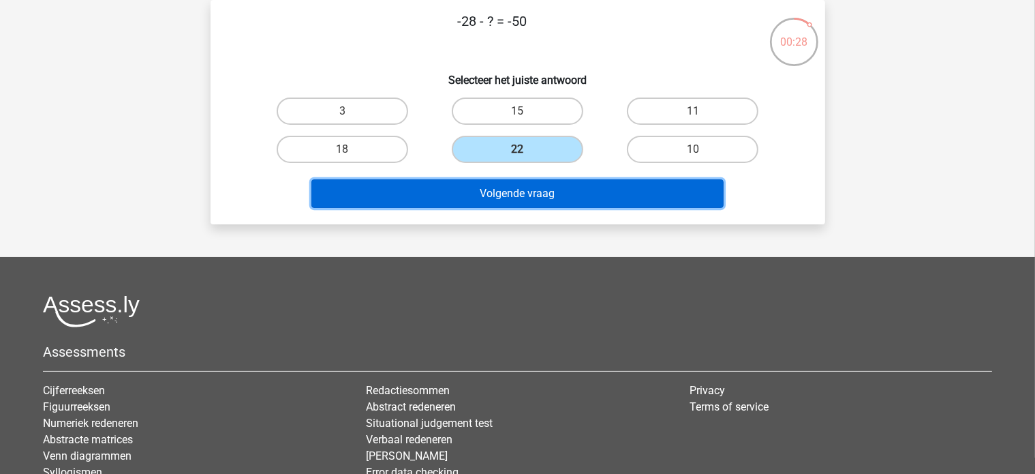
click at [504, 185] on button "Volgende vraag" at bounding box center [517, 193] width 412 height 29
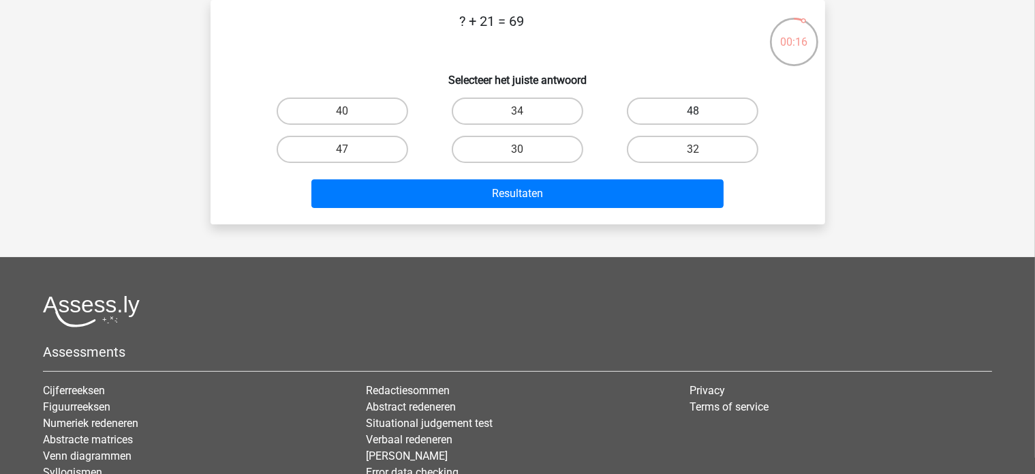
click at [632, 108] on label "48" at bounding box center [693, 110] width 132 height 27
click at [693, 111] on input "48" at bounding box center [697, 115] width 9 height 9
radio input "true"
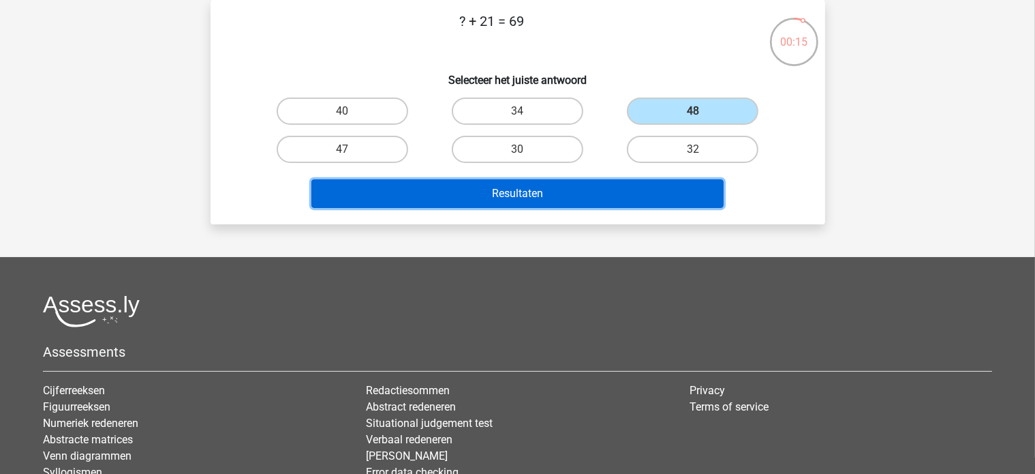
click at [538, 184] on button "Resultaten" at bounding box center [517, 193] width 412 height 29
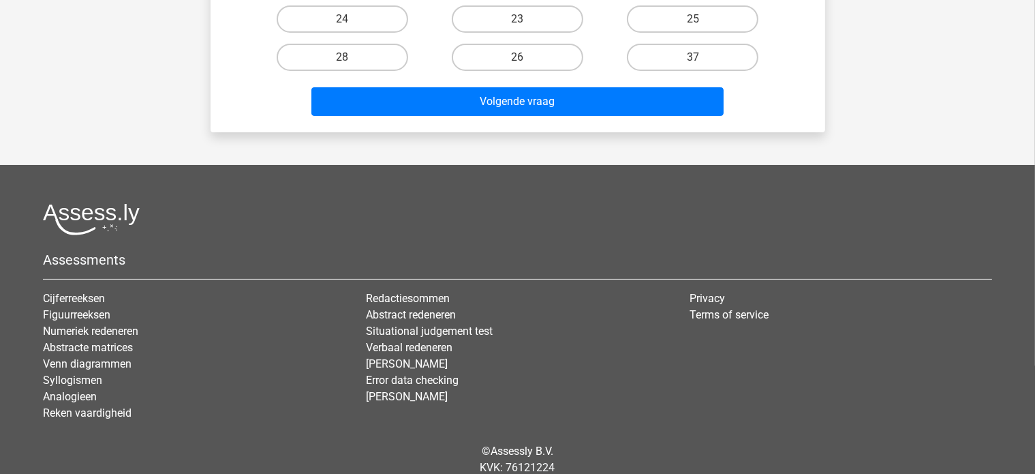
scroll to position [163, 0]
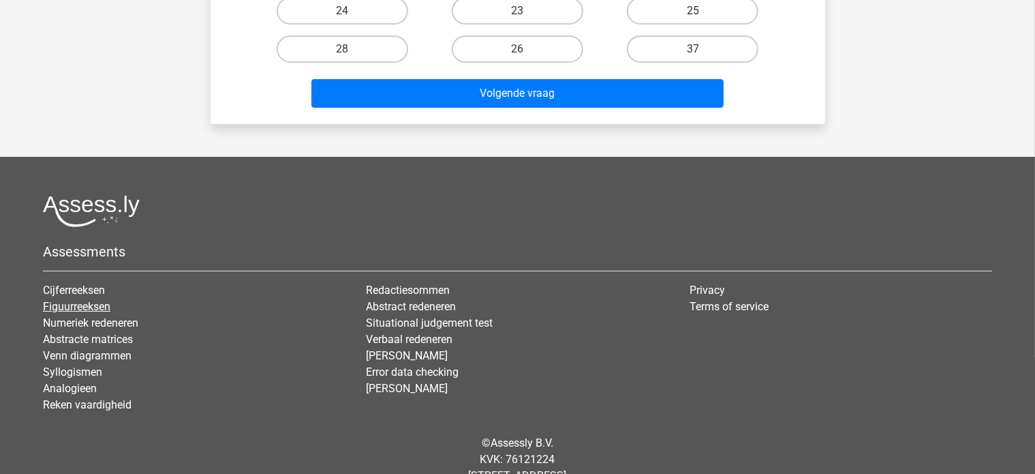
click at [82, 303] on link "Figuurreeksen" at bounding box center [76, 306] width 67 height 13
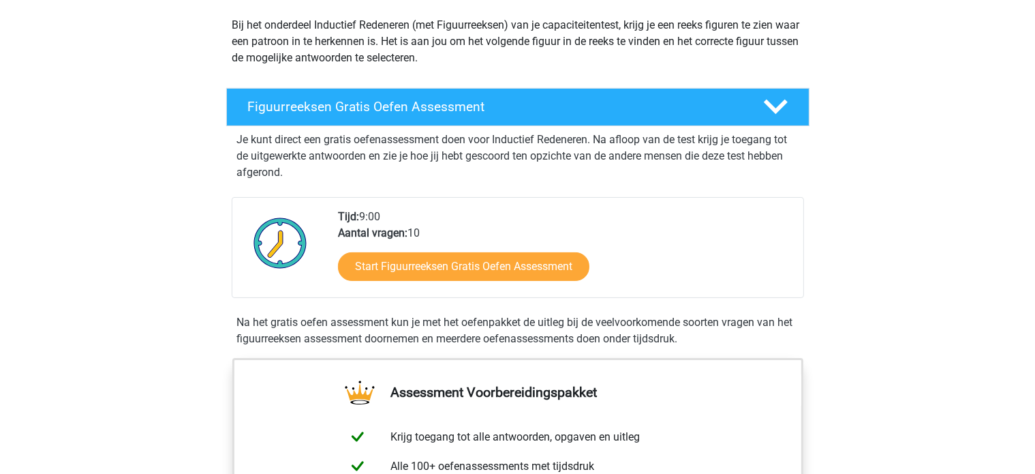
scroll to position [318, 0]
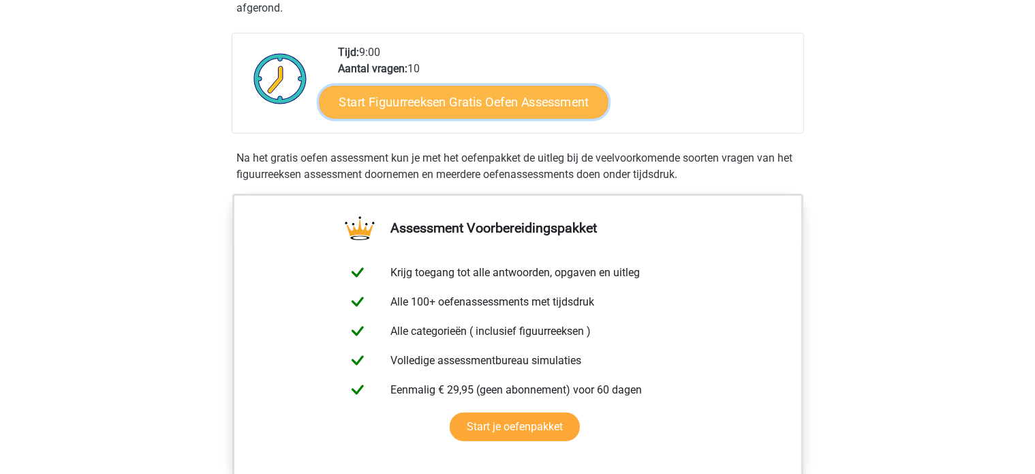
click at [486, 98] on link "Start Figuurreeksen Gratis Oefen Assessment" at bounding box center [463, 101] width 289 height 33
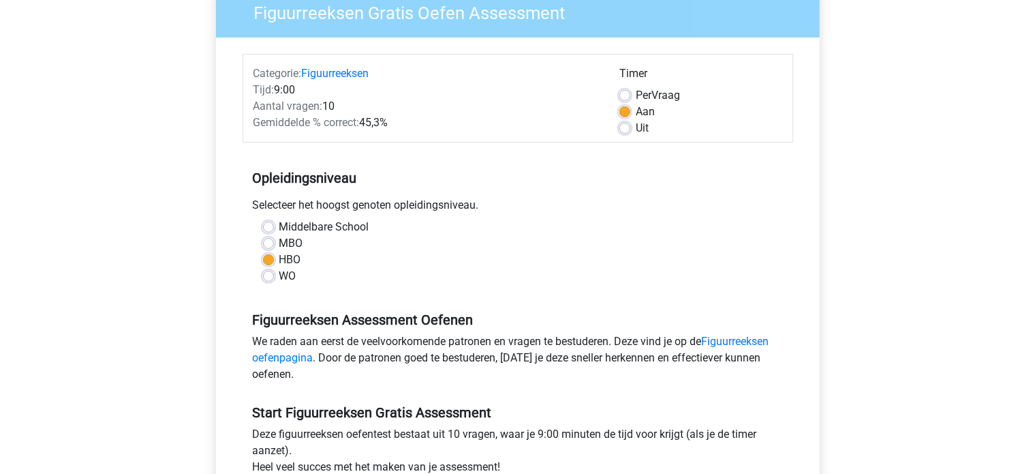
scroll to position [284, 0]
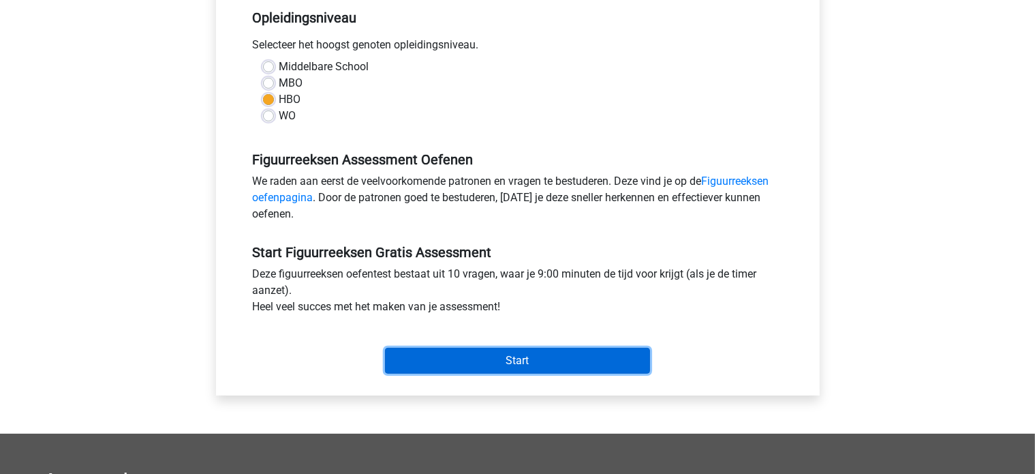
click at [548, 369] on input "Start" at bounding box center [517, 361] width 265 height 26
